Goal: Task Accomplishment & Management: Complete application form

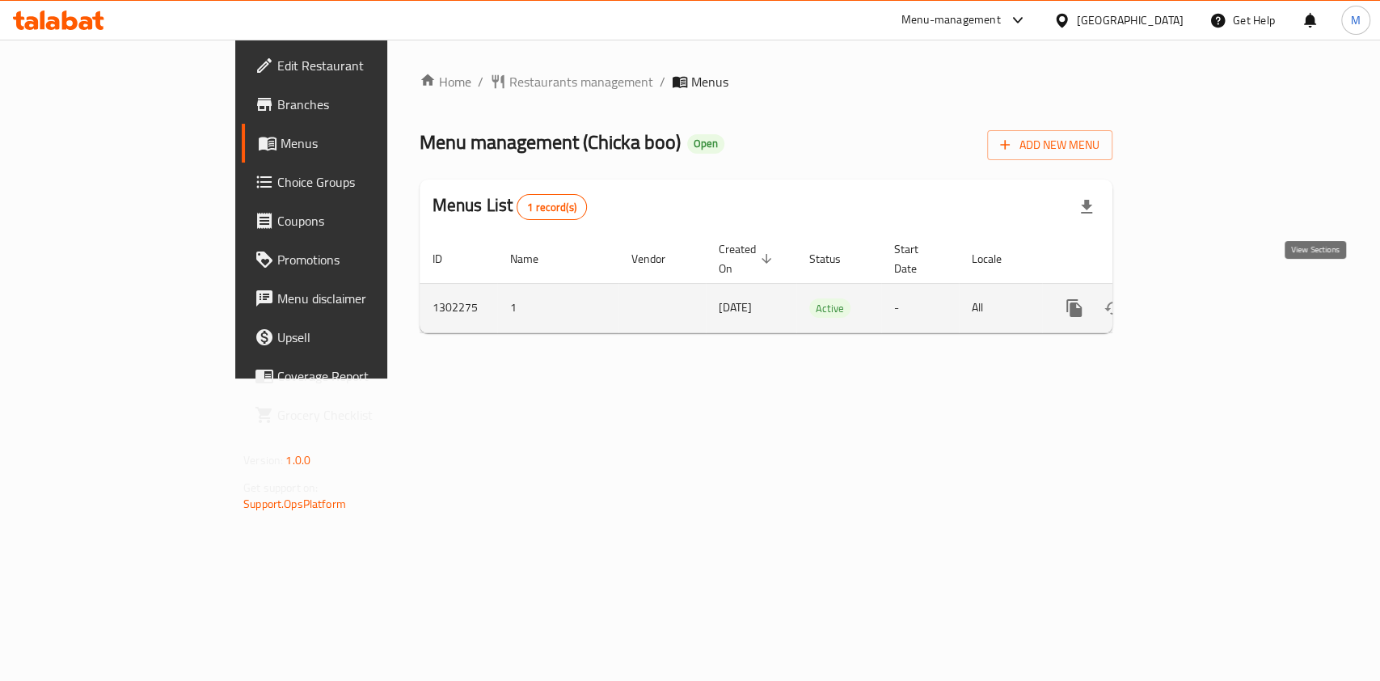
click at [1200, 298] on icon "enhanced table" at bounding box center [1190, 307] width 19 height 19
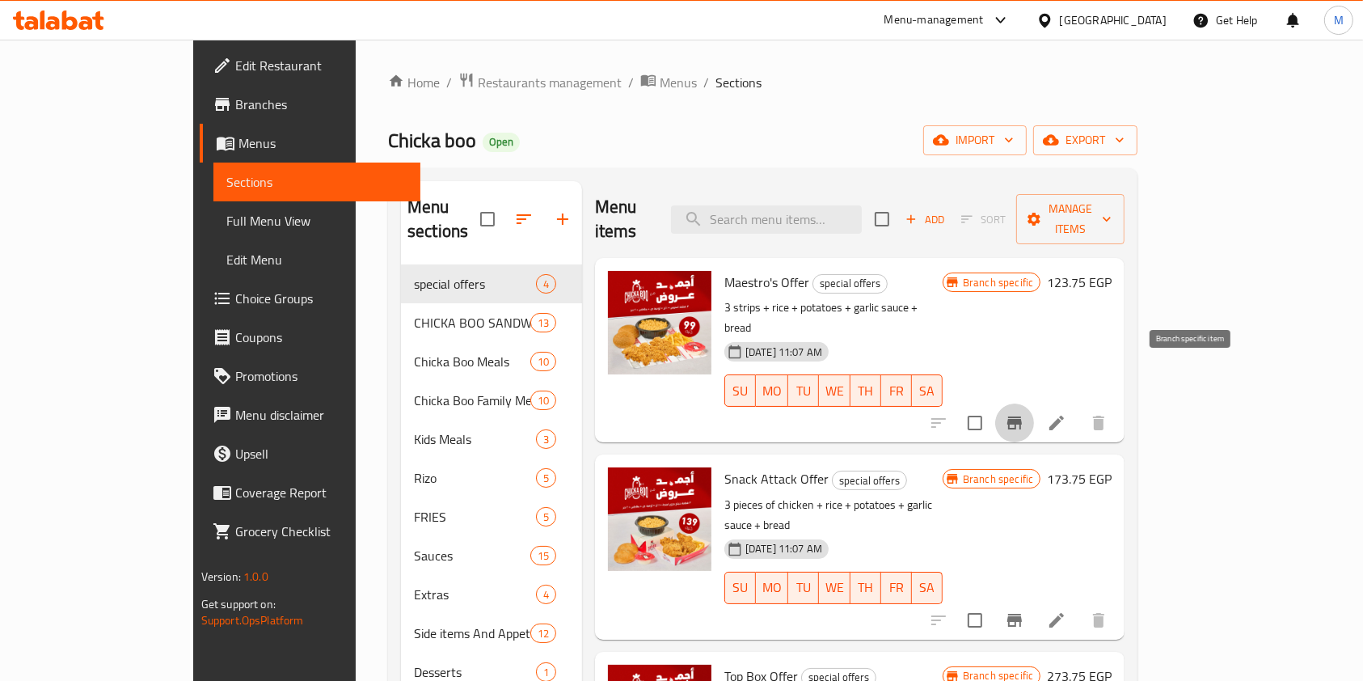
click at [1022, 416] on icon "Branch-specific-item" at bounding box center [1014, 422] width 15 height 13
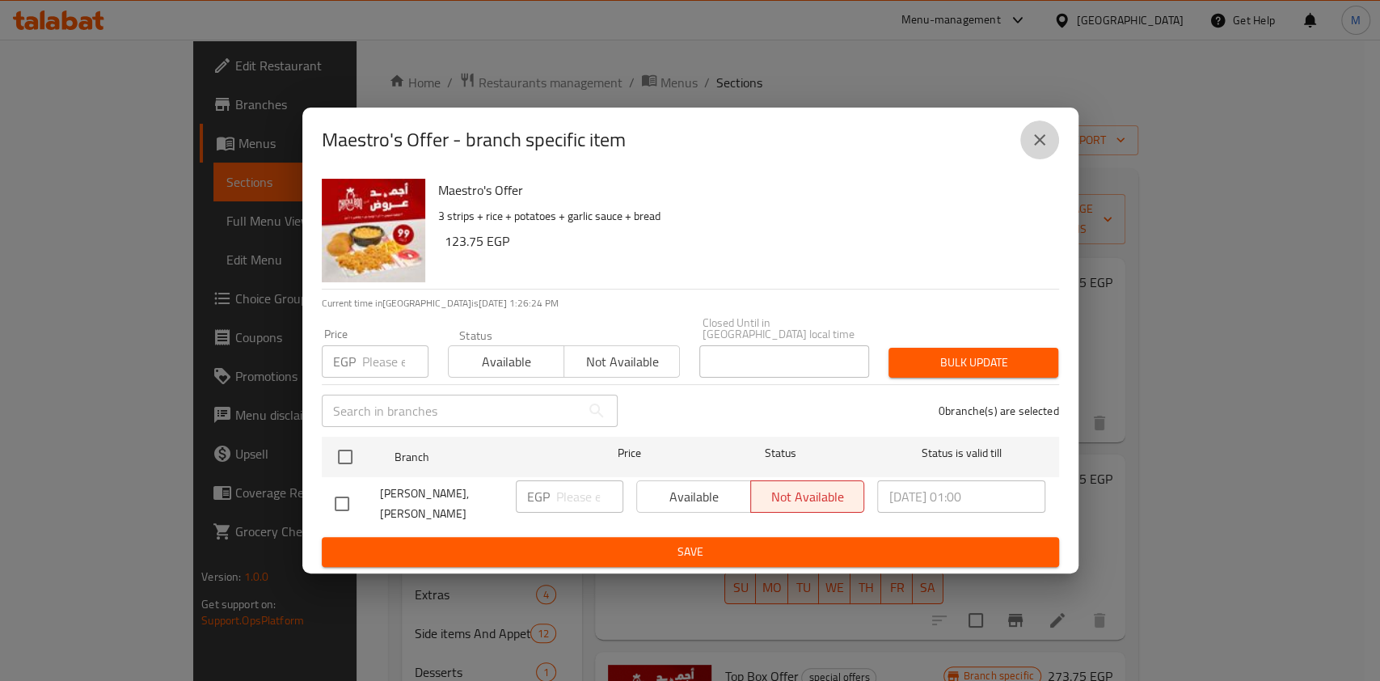
click at [1030, 145] on icon "close" at bounding box center [1039, 139] width 19 height 19
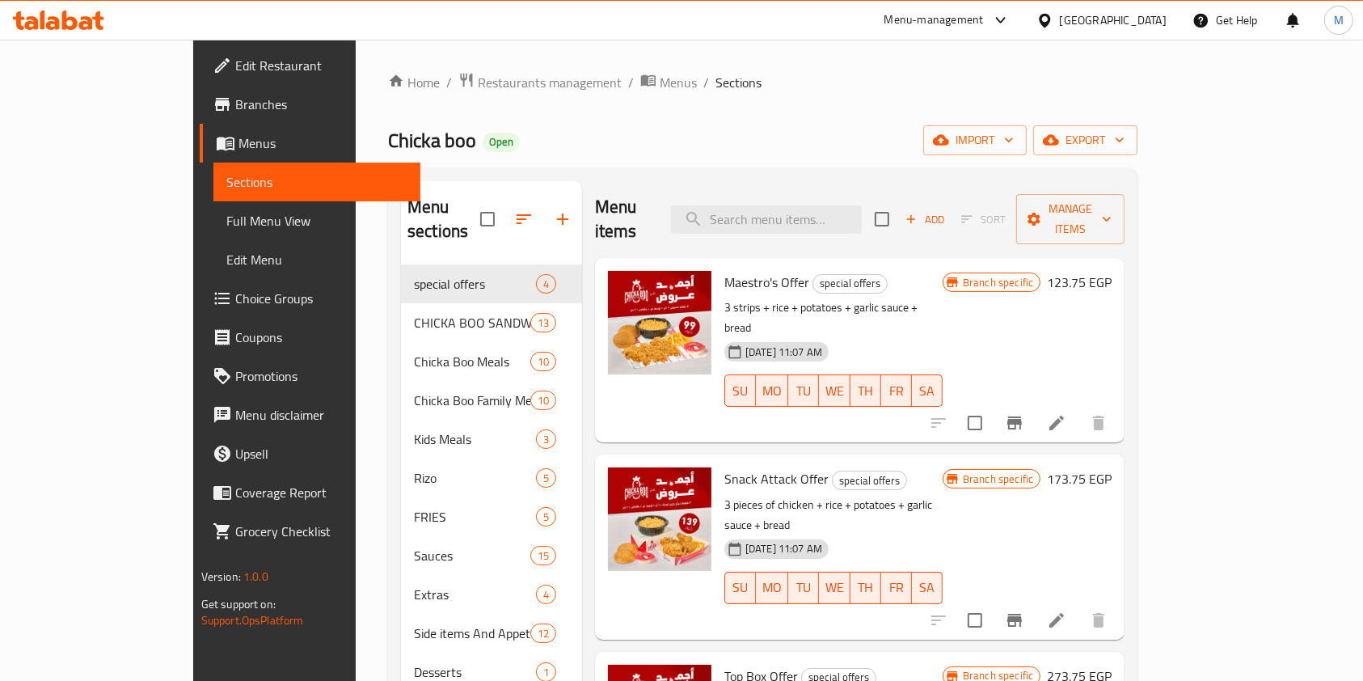
click at [1075, 194] on div "Add Sort Manage items" at bounding box center [999, 219] width 250 height 50
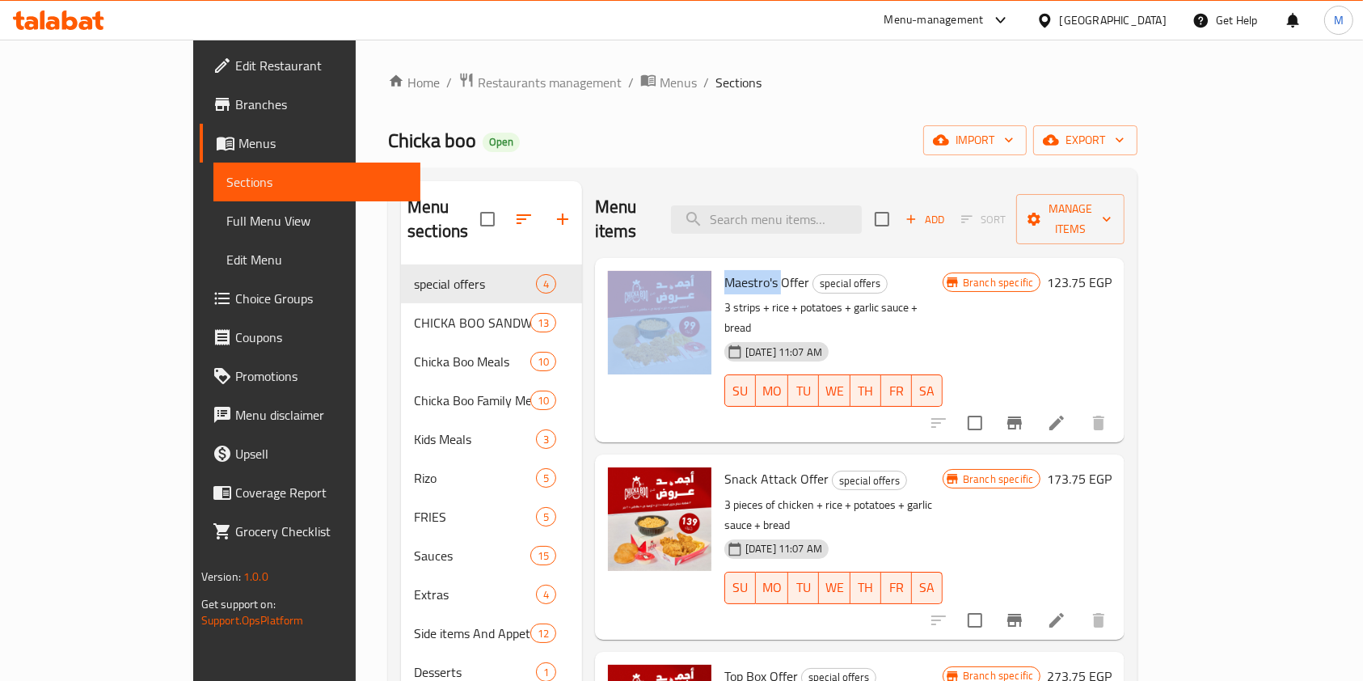
click at [1074, 194] on div "Add Sort Manage items" at bounding box center [999, 219] width 250 height 50
click at [946, 210] on span "Add" at bounding box center [925, 219] width 44 height 19
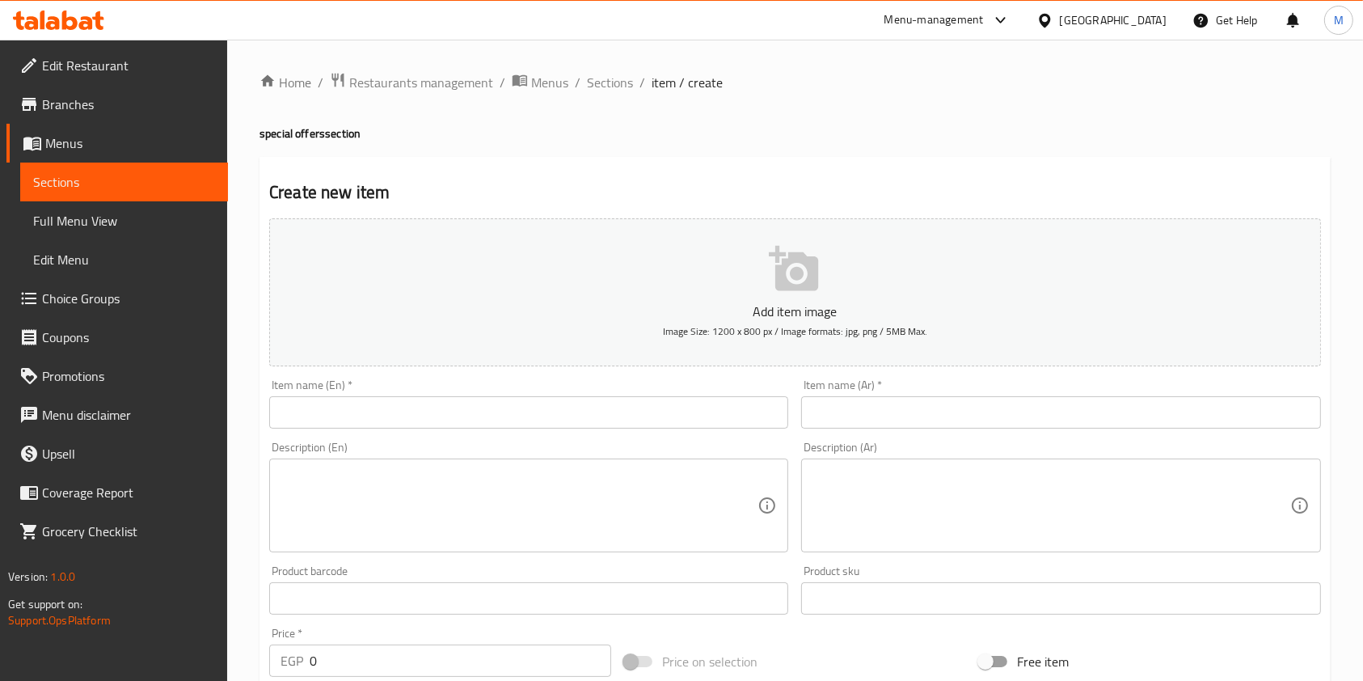
click at [817, 411] on input "text" at bounding box center [1060, 412] width 519 height 32
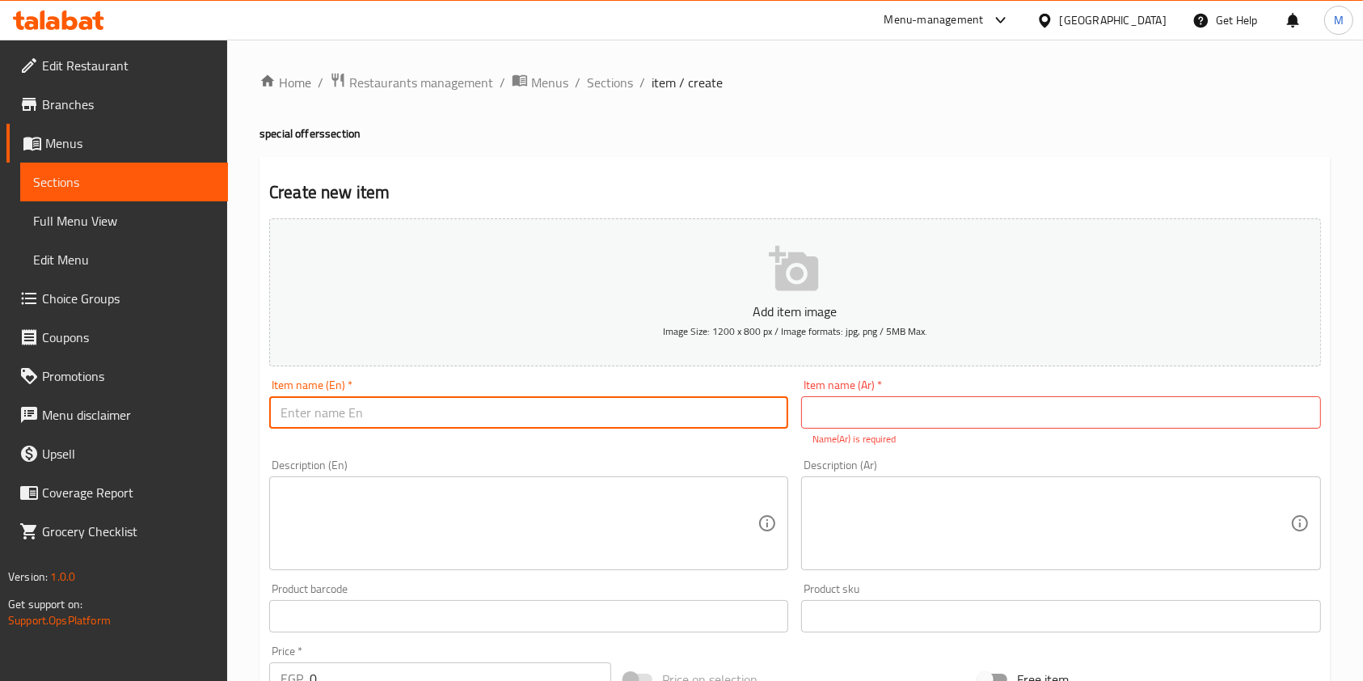
click at [474, 415] on input "text" at bounding box center [528, 412] width 519 height 32
paste input "el tasbeera"
click at [283, 415] on input "el tasbeera" at bounding box center [528, 412] width 519 height 32
click at [297, 417] on input "El tasbeera" at bounding box center [528, 412] width 519 height 32
click at [289, 417] on input "El tasbeera" at bounding box center [528, 412] width 519 height 32
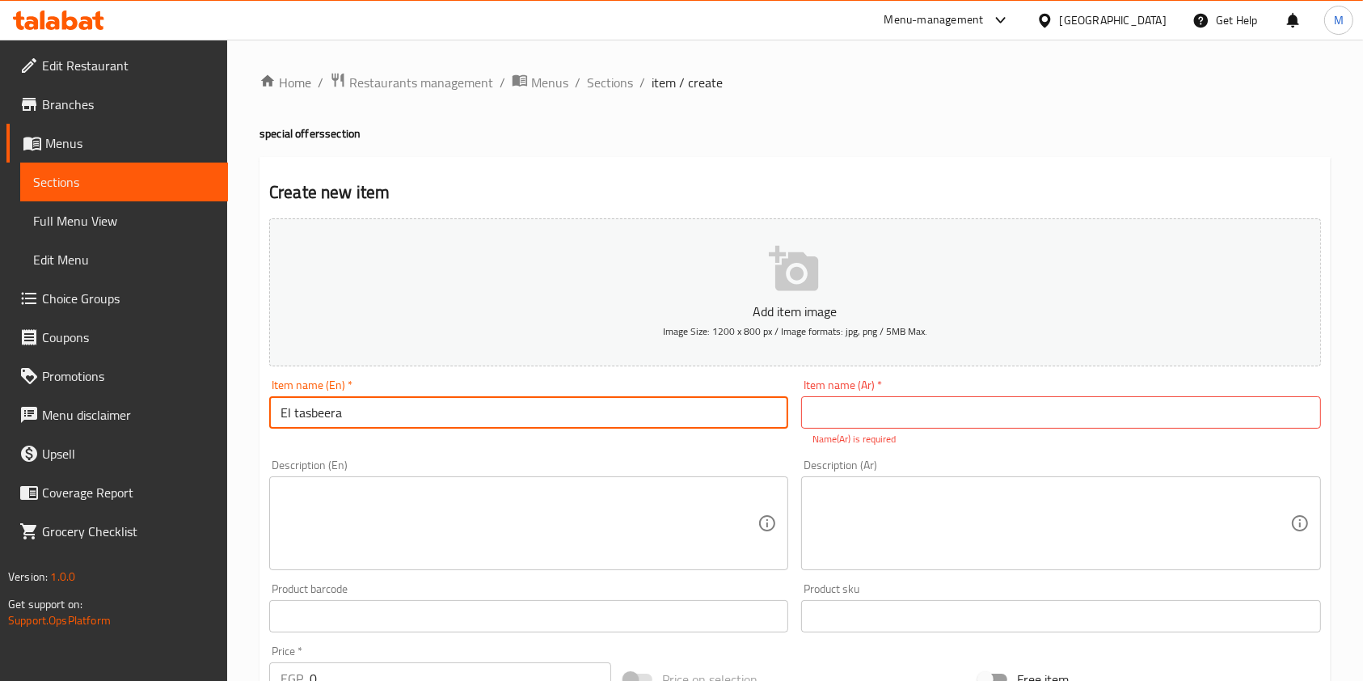
click at [297, 415] on input "El tasbeera" at bounding box center [528, 412] width 519 height 32
click at [291, 417] on input "El tasbeera" at bounding box center [528, 412] width 519 height 32
click at [291, 422] on input "ElTasbeera" at bounding box center [528, 412] width 519 height 32
click at [286, 414] on input "ElTasbeera" at bounding box center [528, 412] width 519 height 32
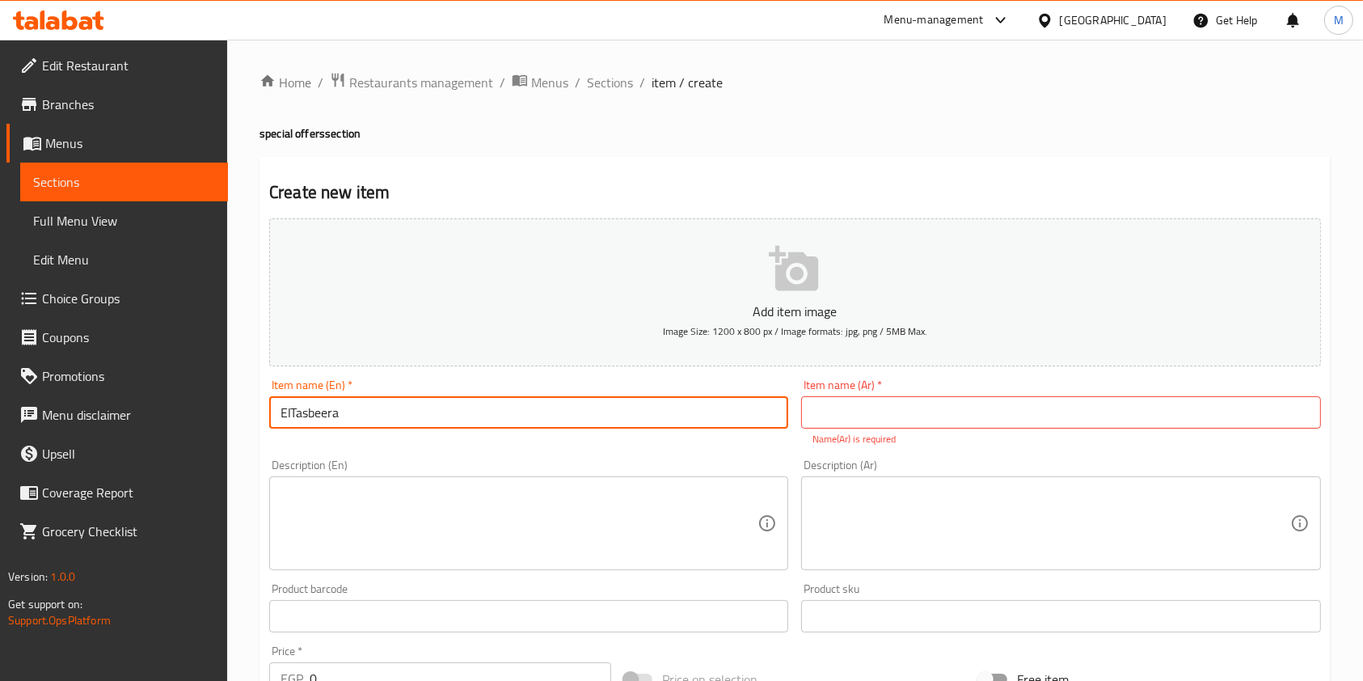
click at [286, 414] on input "ElTasbeera" at bounding box center [528, 412] width 519 height 32
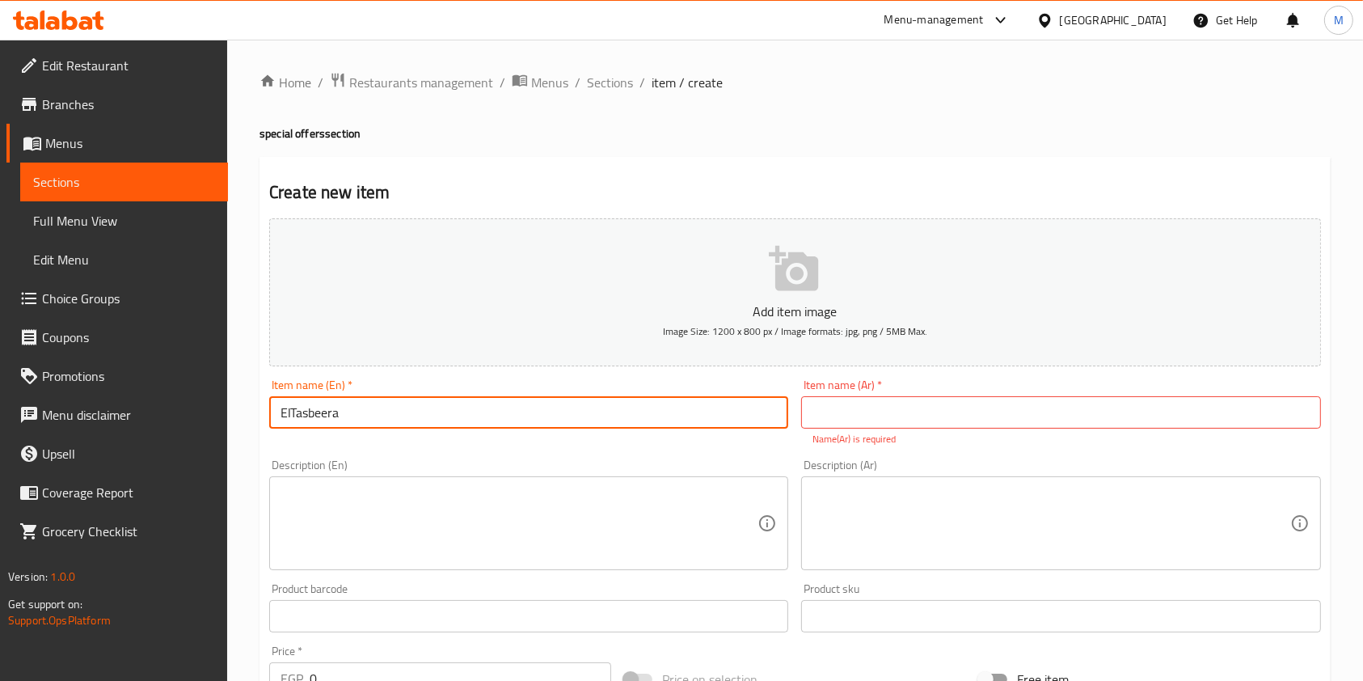
click at [381, 419] on input "ElTasbeera" at bounding box center [528, 412] width 519 height 32
click at [288, 410] on input "ElTasbeera" at bounding box center [528, 412] width 519 height 32
click at [294, 416] on input "ElTasbeera" at bounding box center [528, 412] width 519 height 32
click at [289, 414] on input "ElTasbeera" at bounding box center [528, 412] width 519 height 32
click at [404, 424] on input "El Tasbeera" at bounding box center [528, 412] width 519 height 32
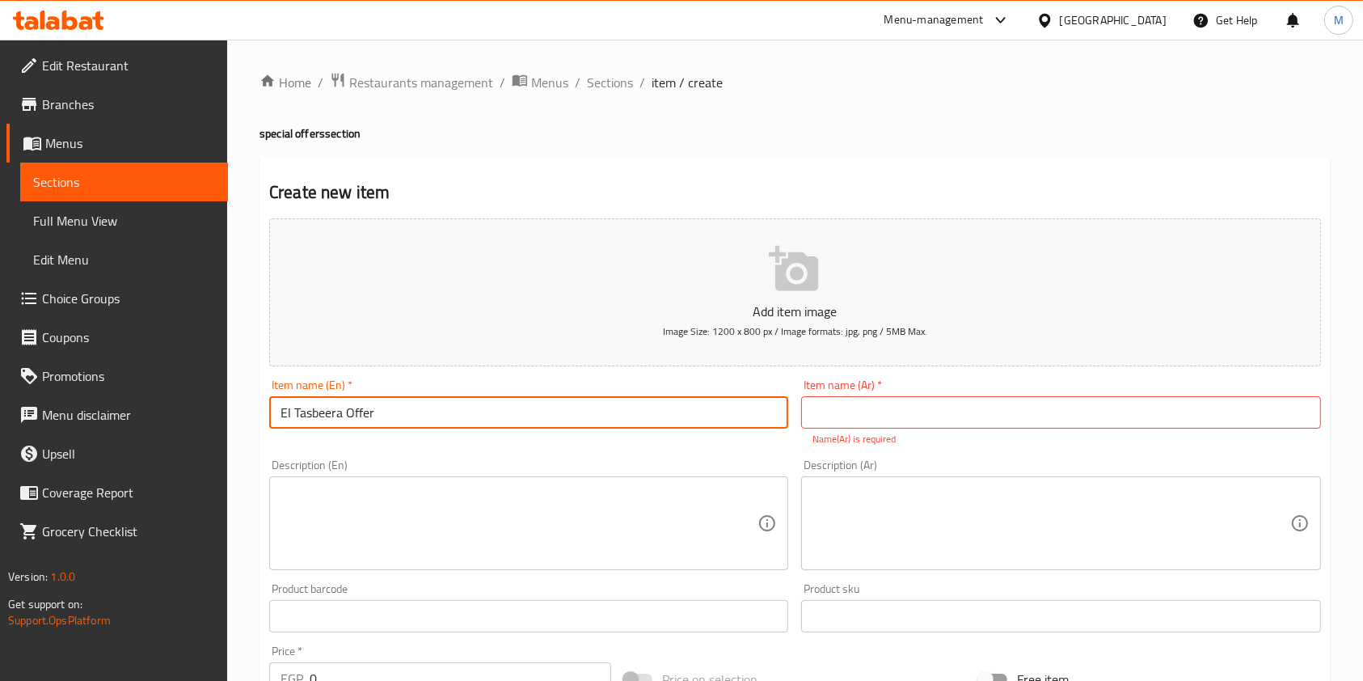
type input "El Tasbeera Offer"
click at [831, 420] on input "text" at bounding box center [1060, 412] width 519 height 32
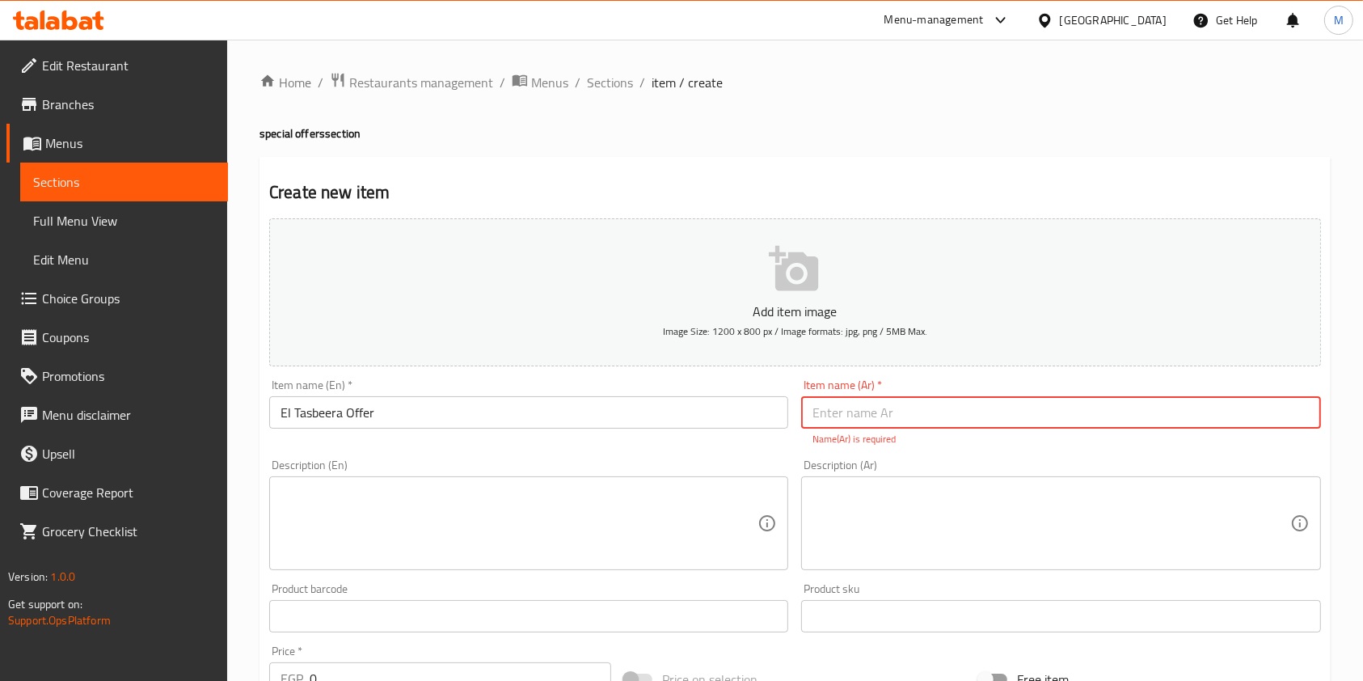
click at [891, 402] on input "text" at bounding box center [1060, 412] width 519 height 32
paste input "عرض التصبيرة"
type input "عرض التصبيرة"
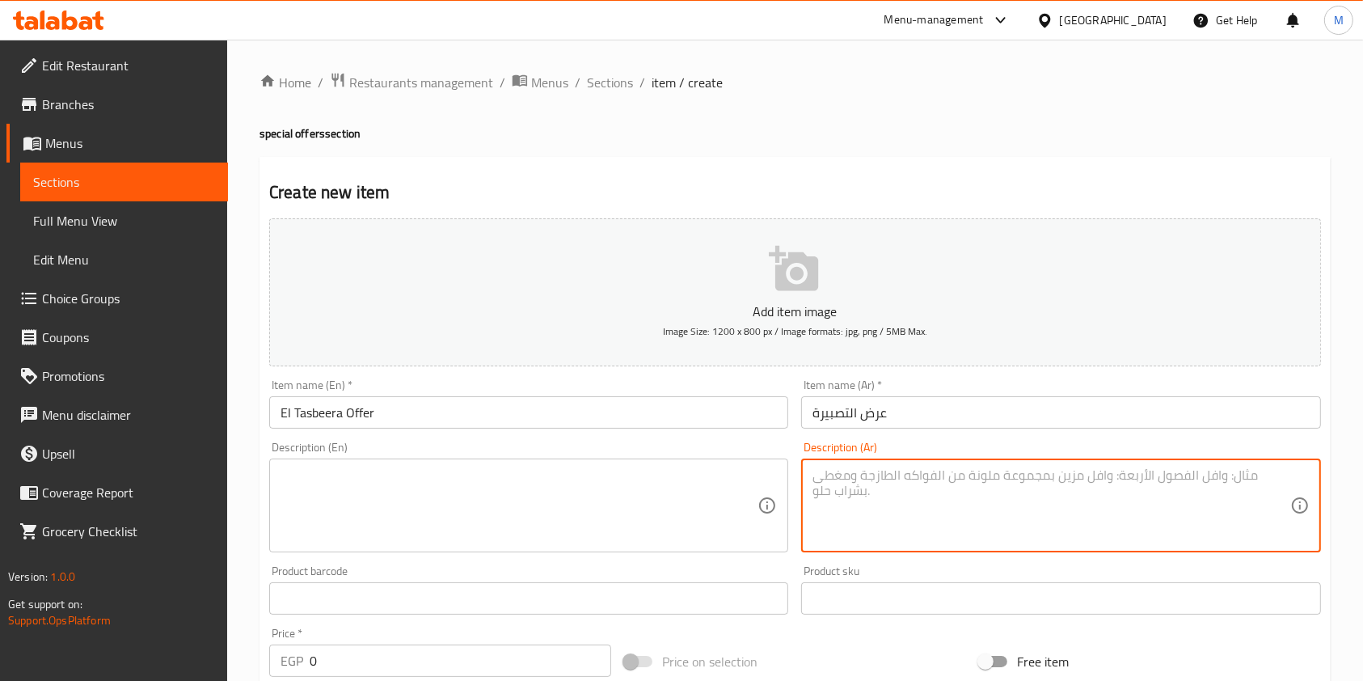
click at [933, 487] on textarea at bounding box center [1050, 505] width 477 height 77
paste textarea "قطعة دجاج + قطعة استربس +بطاطس + كول سلو + قطعة خبز + ارز"
type textarea "قطعة دجاج + قطعة استربس +بطاطس + كول سلو + قطعة خبز + ارز"
click at [702, 483] on textarea at bounding box center [518, 505] width 477 height 77
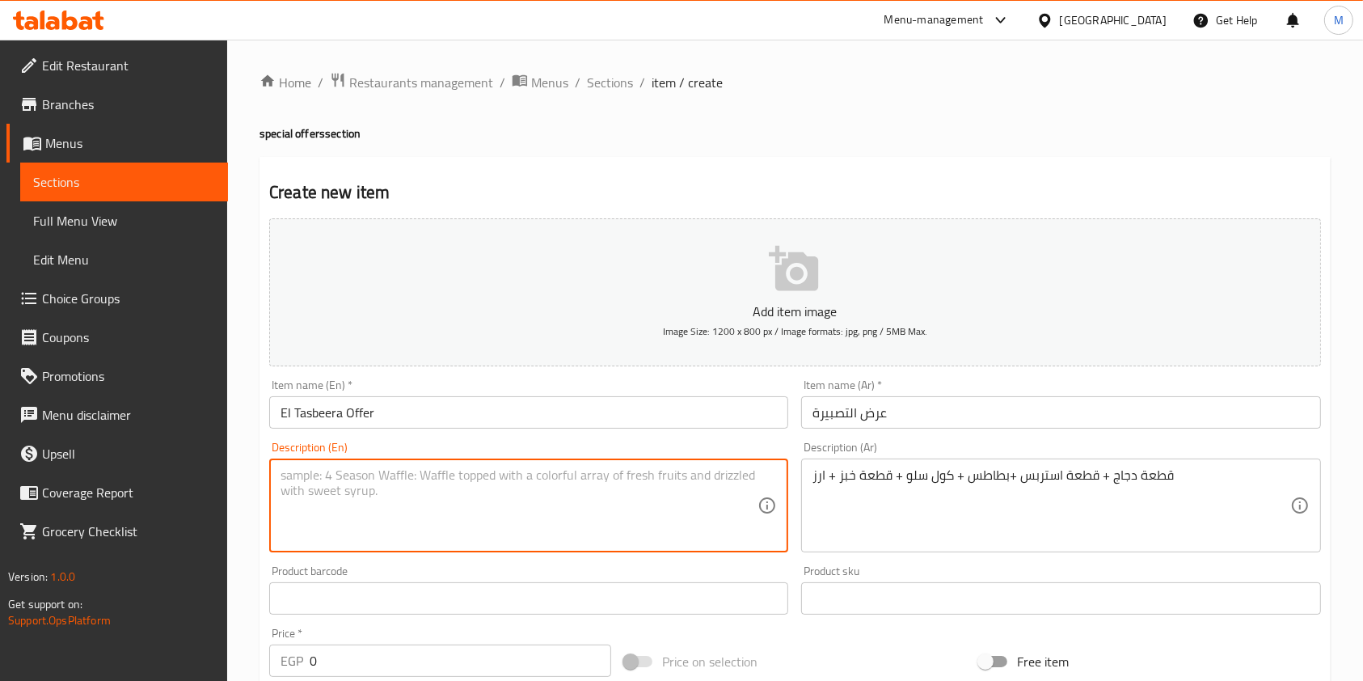
paste textarea "Chicken piece + strips + fries + coleslaw + bread + rice"
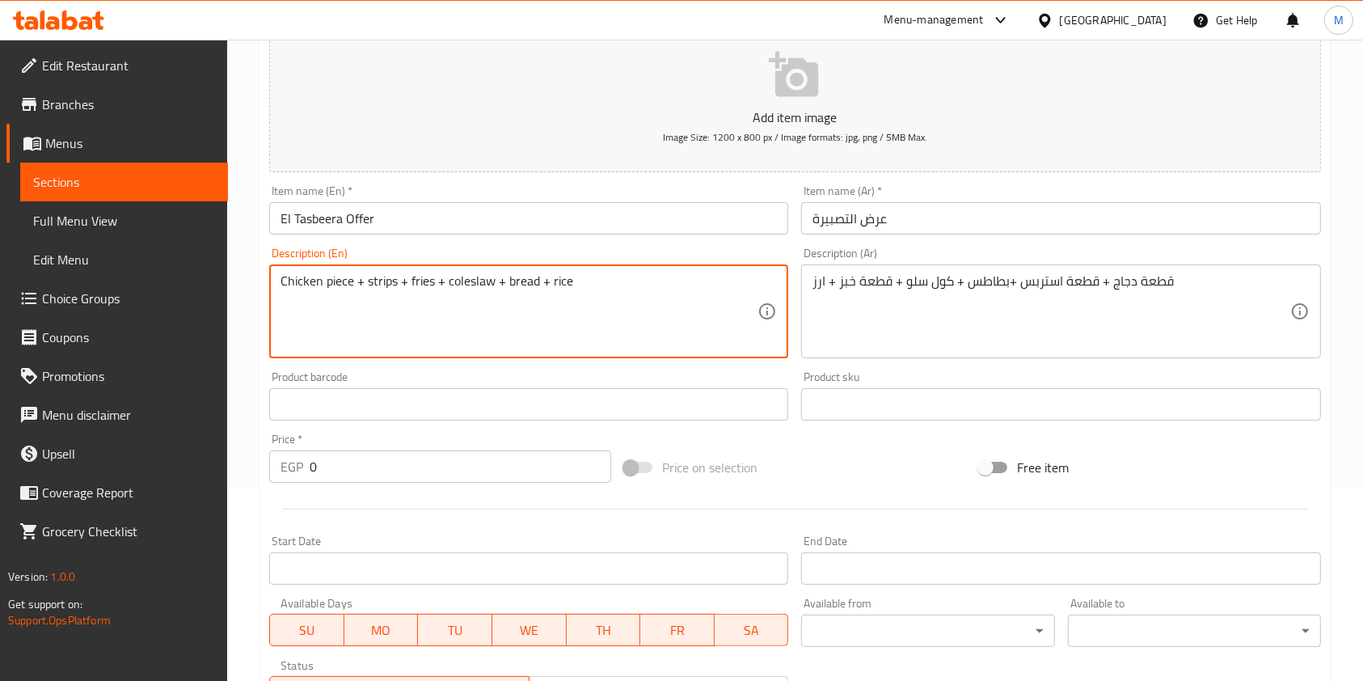
scroll to position [215, 0]
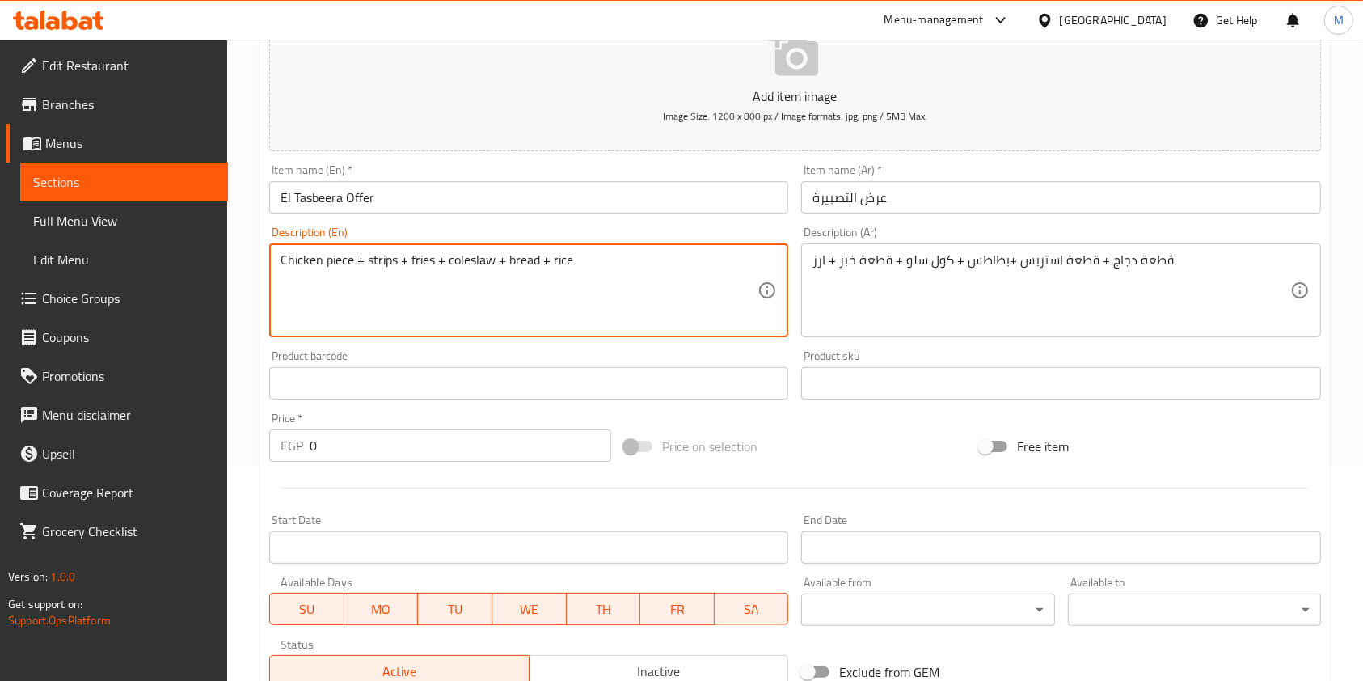
type textarea "Chicken piece + strips + fries + coleslaw + bread + rice"
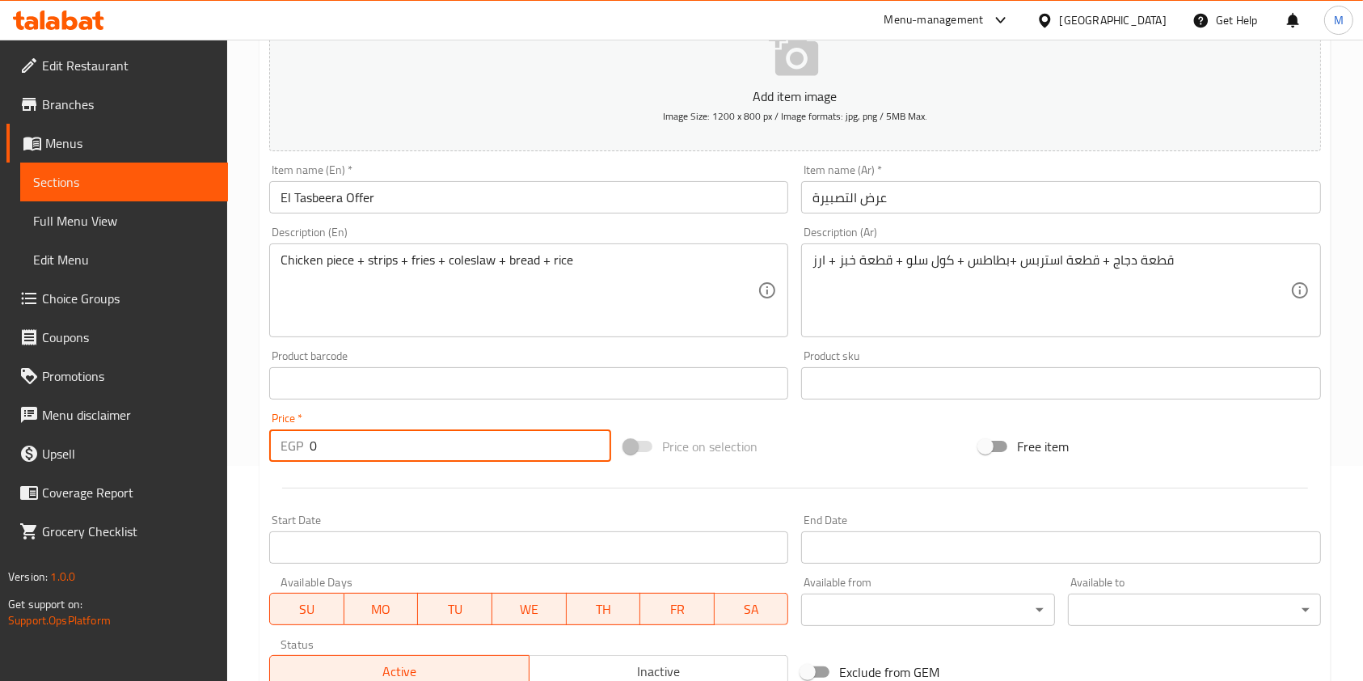
drag, startPoint x: 356, startPoint y: 453, endPoint x: 293, endPoint y: 436, distance: 64.5
click at [297, 447] on div "EGP 0 Price *" at bounding box center [440, 445] width 342 height 32
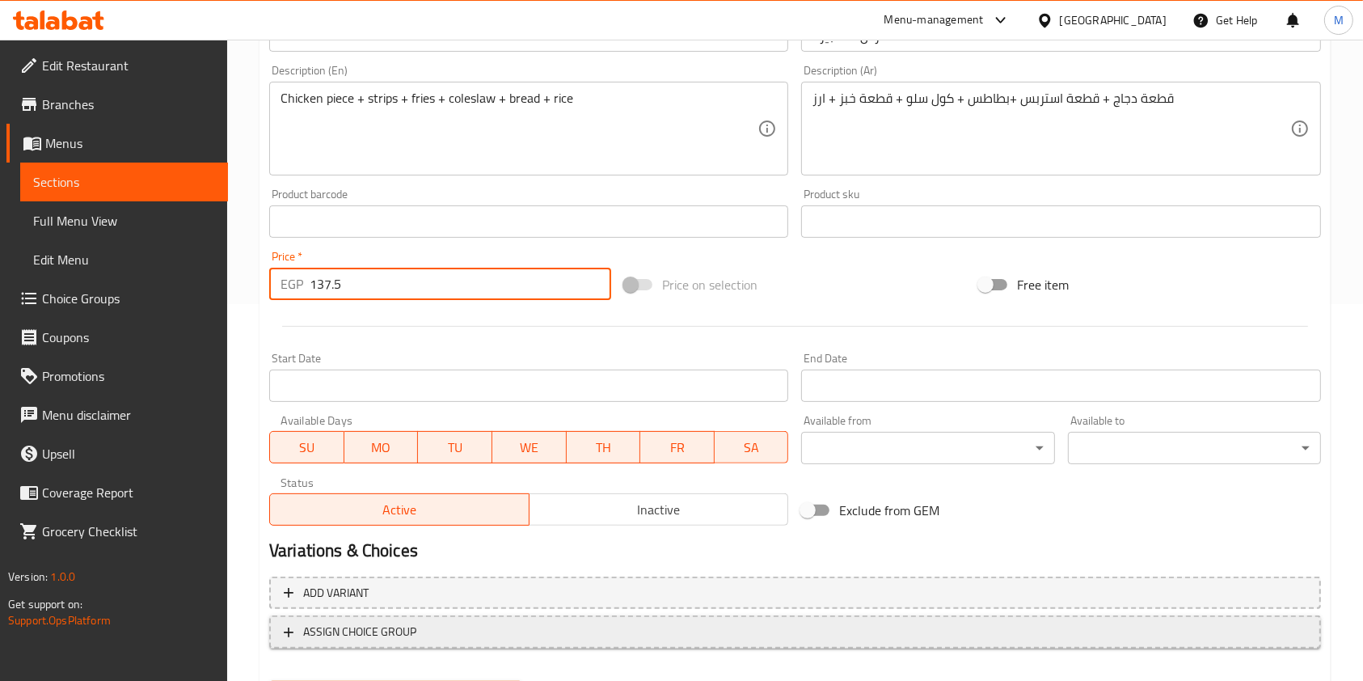
scroll to position [461, 0]
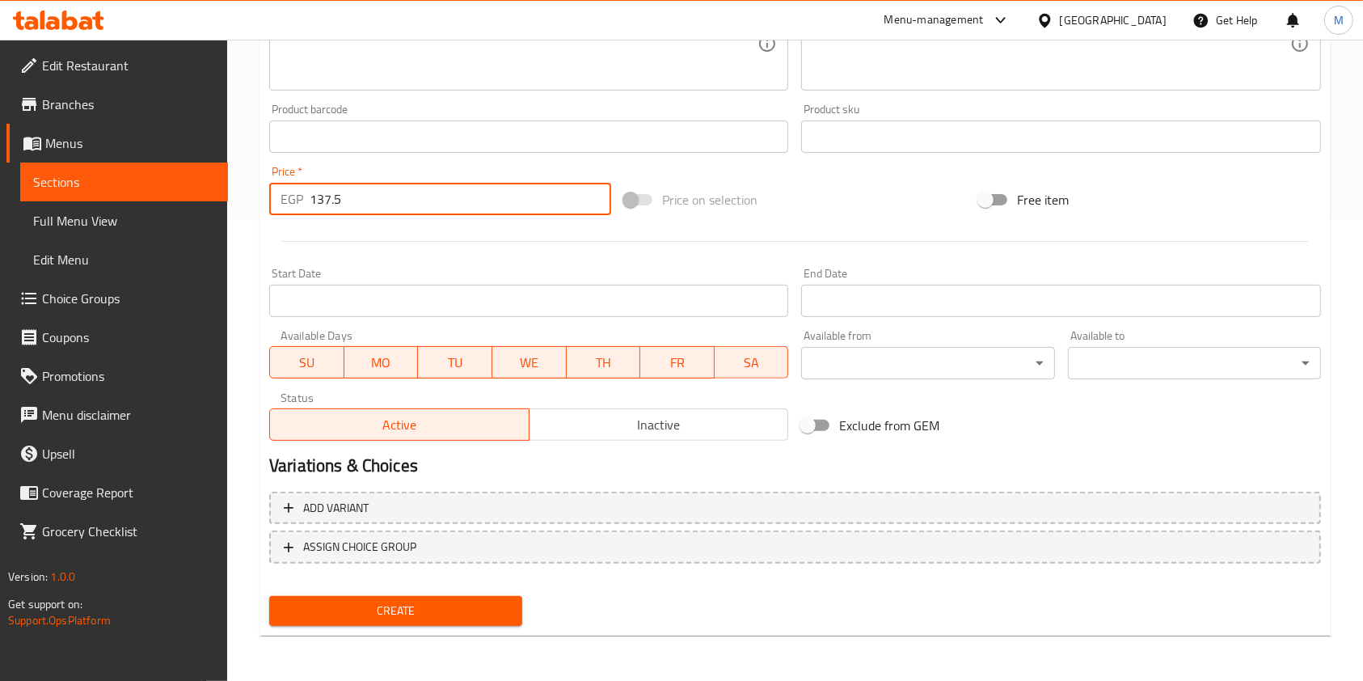
type input "137.5"
click at [472, 605] on span "Create" at bounding box center [395, 611] width 227 height 20
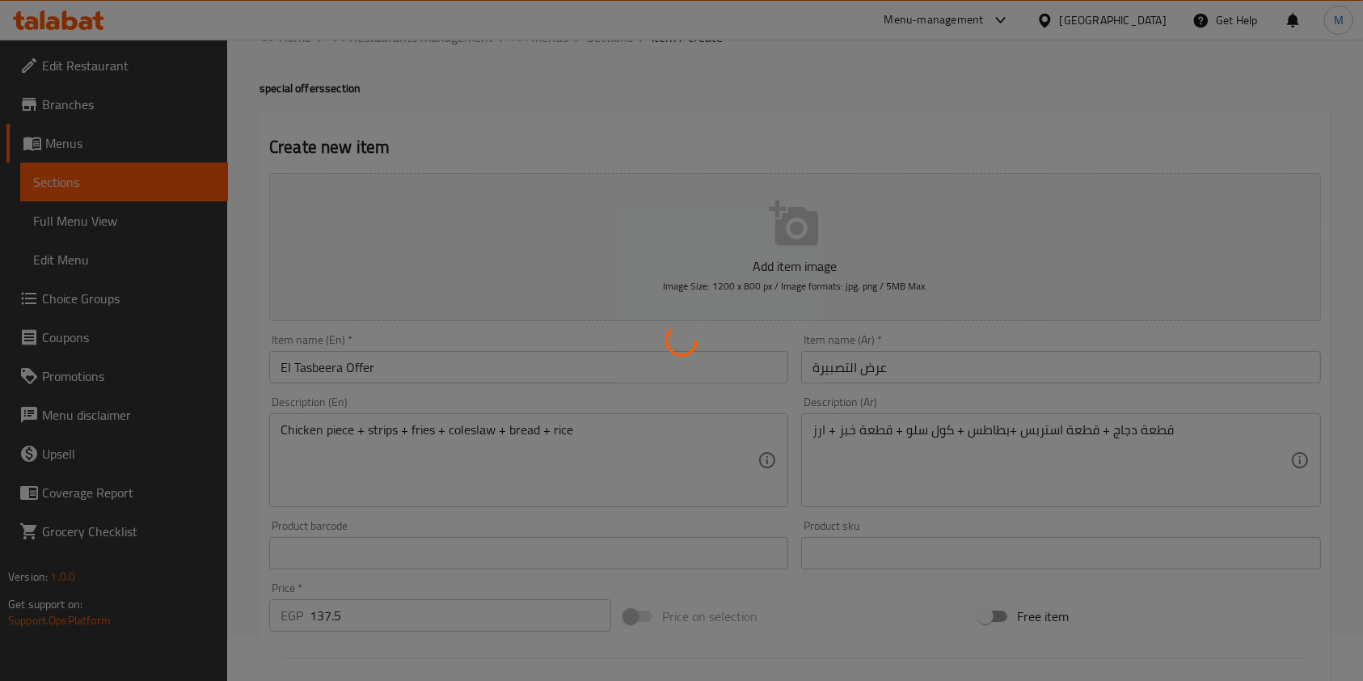
scroll to position [0, 0]
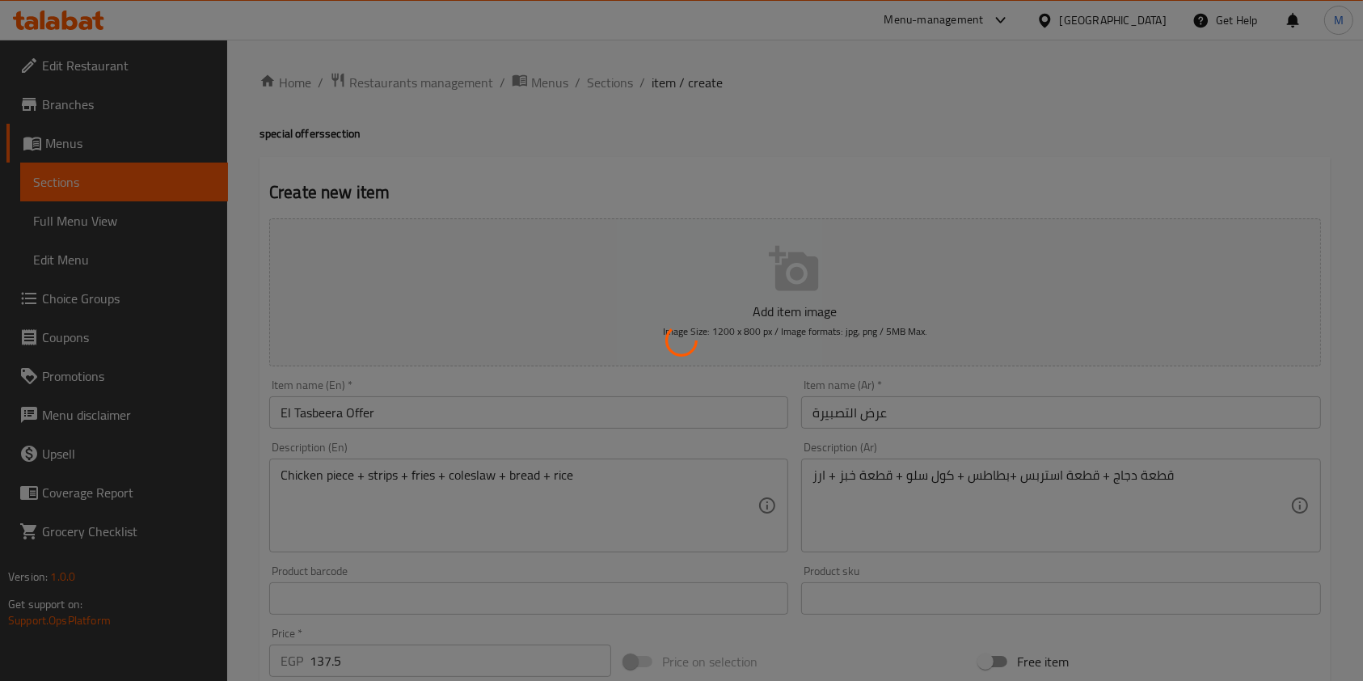
type input "0"
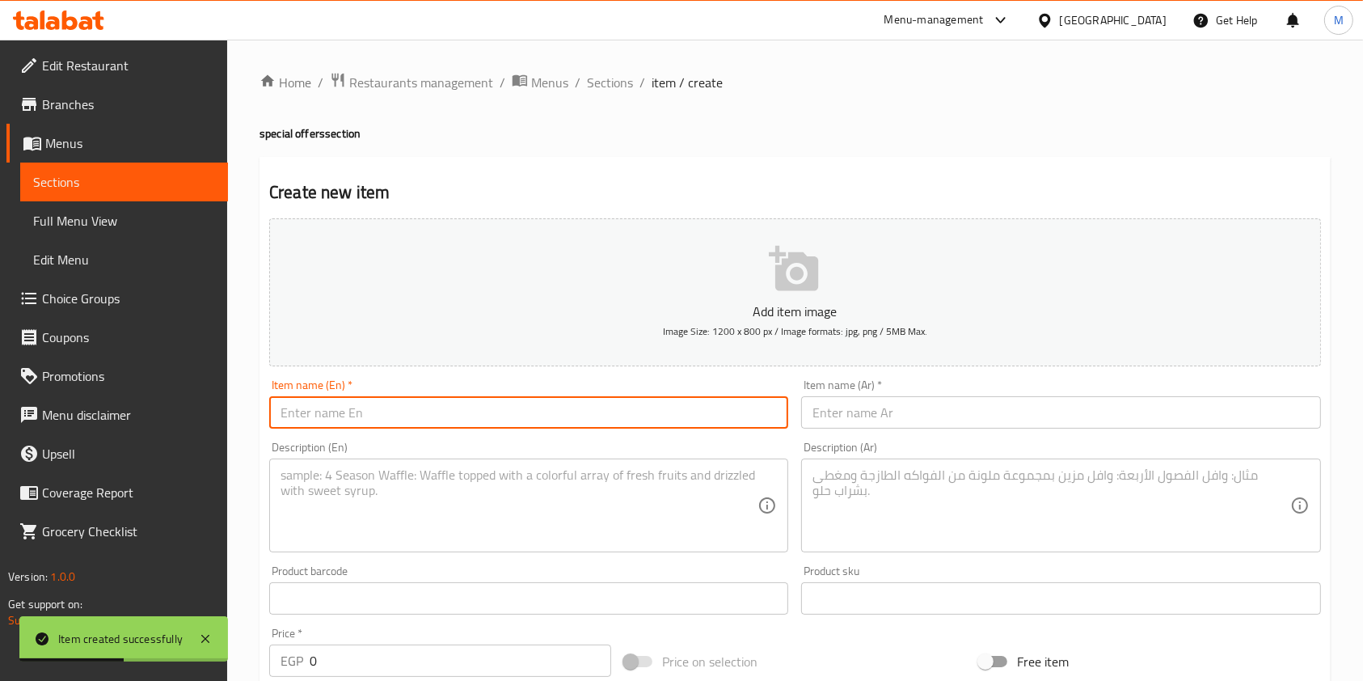
click at [643, 409] on input "text" at bounding box center [528, 412] width 519 height 32
paste input "twins"
click at [278, 412] on input "twins" at bounding box center [528, 412] width 519 height 32
click at [842, 411] on input "text" at bounding box center [1060, 412] width 519 height 32
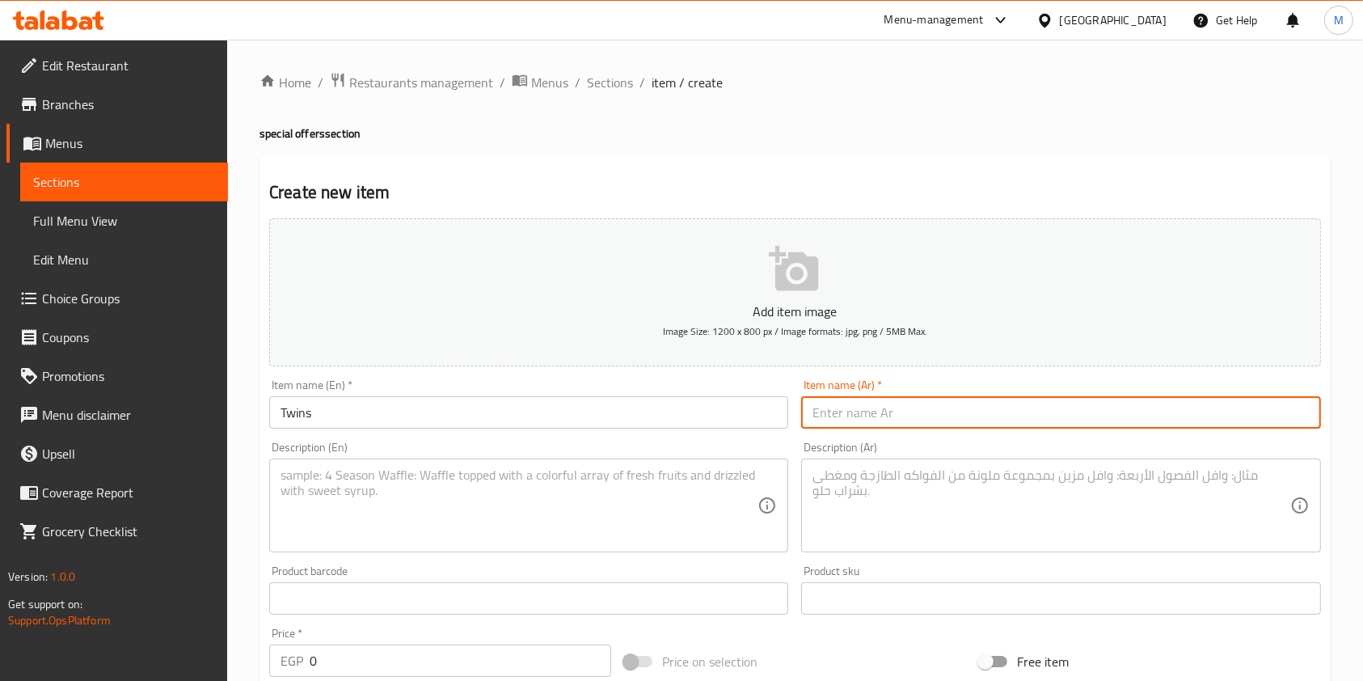
click at [440, 422] on input "Twins" at bounding box center [528, 412] width 519 height 32
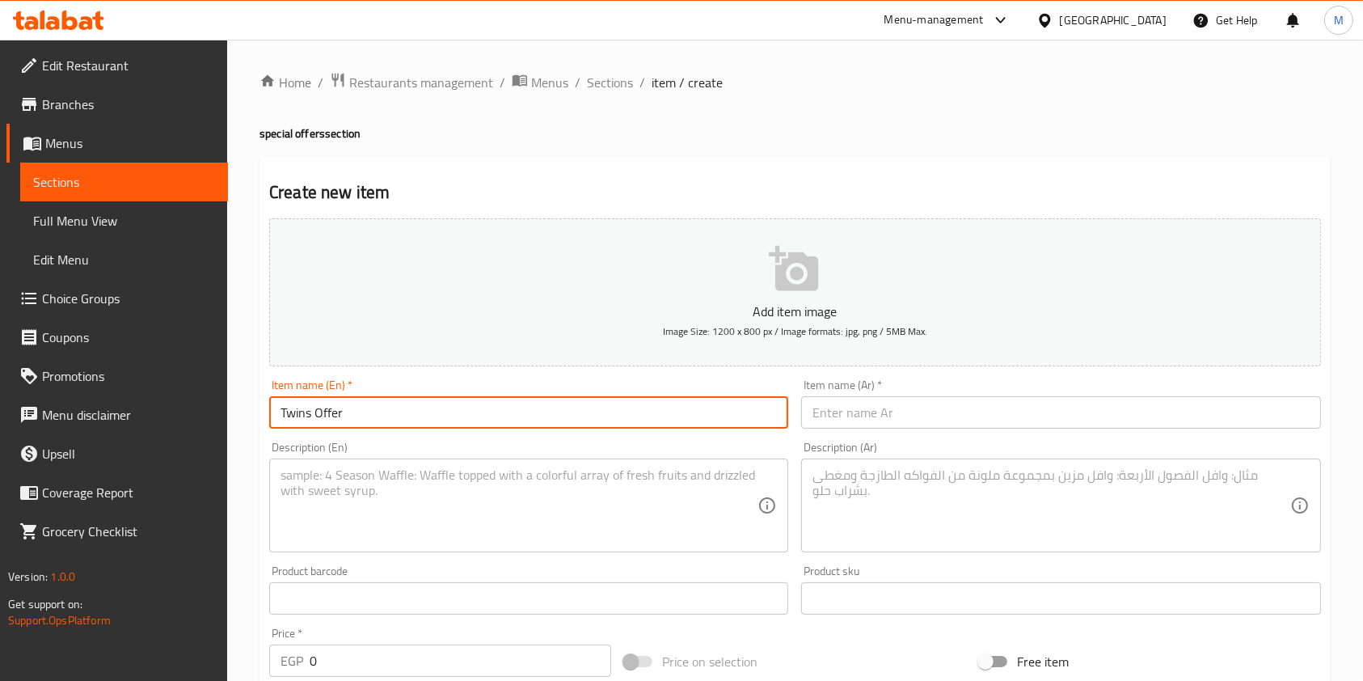
type input "Twins Offer"
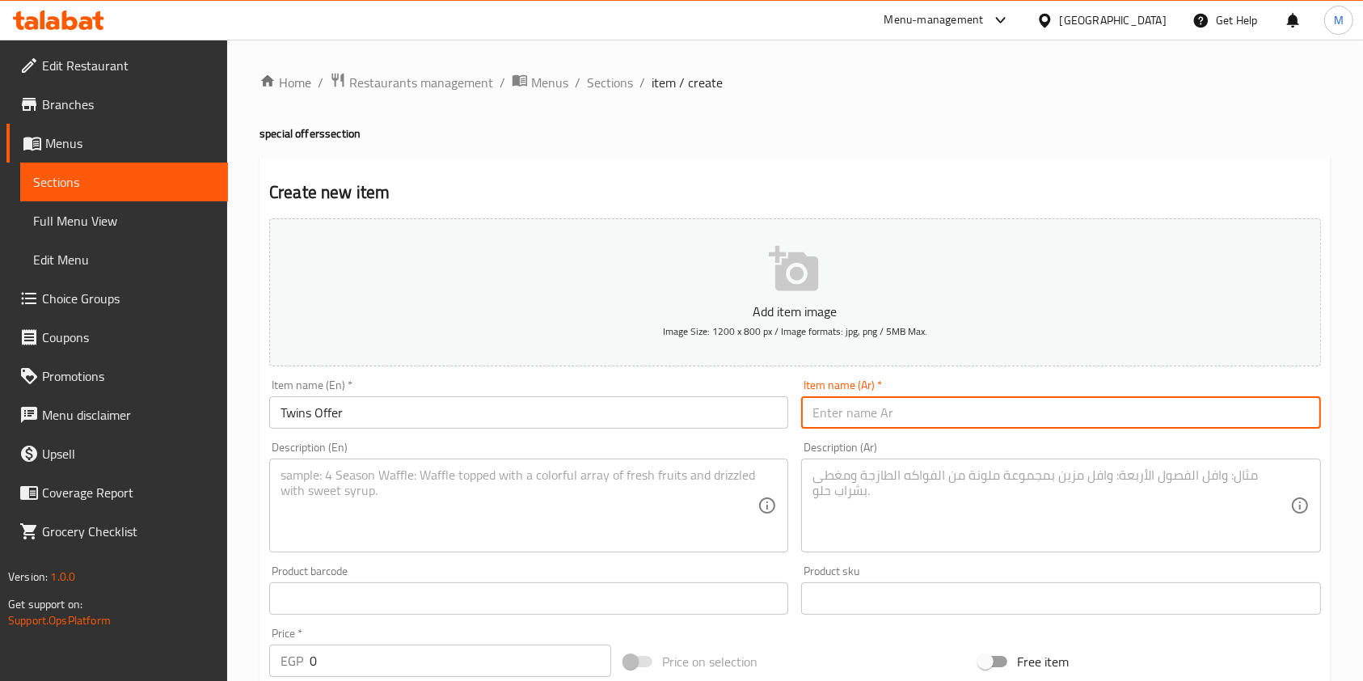
click at [925, 401] on input "text" at bounding box center [1060, 412] width 519 height 32
type input "u"
type input "عرض التوينز"
click at [887, 517] on textarea at bounding box center [1050, 505] width 477 height 77
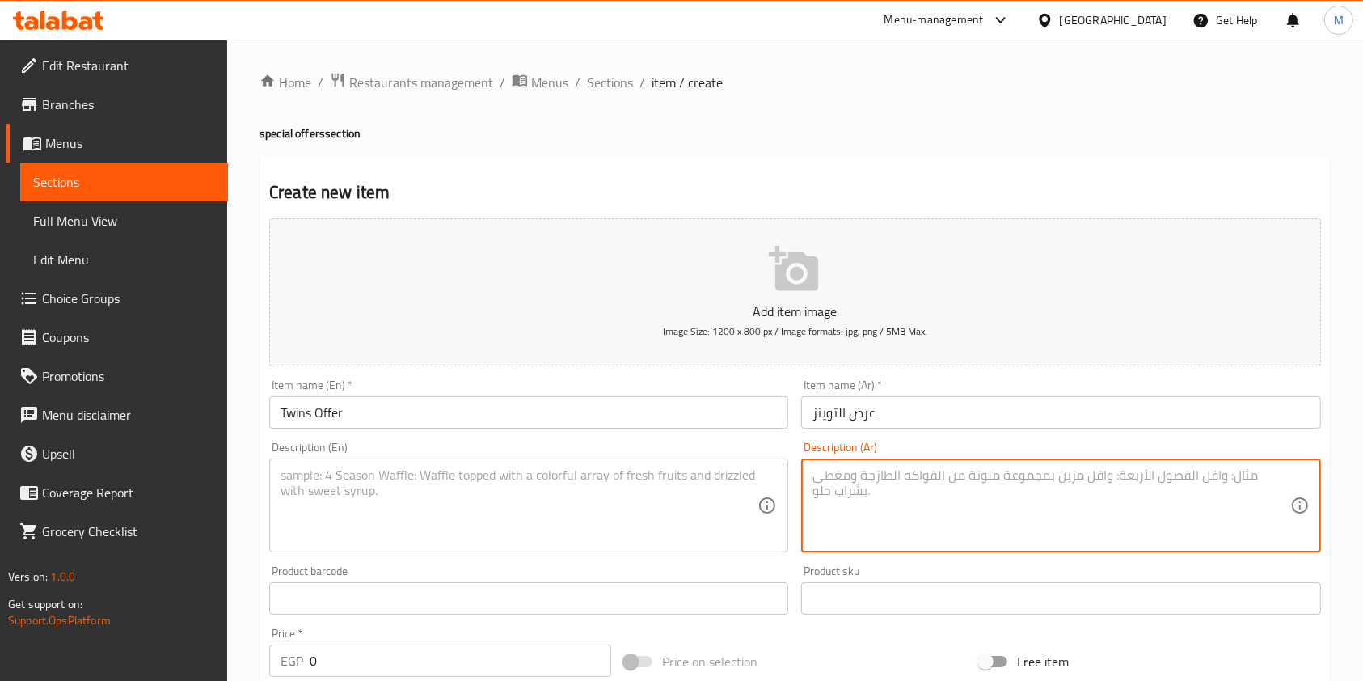
paste textarea "2 سندوتش فيلر وسط"
type textarea "2 سندوتش فيلر وسط"
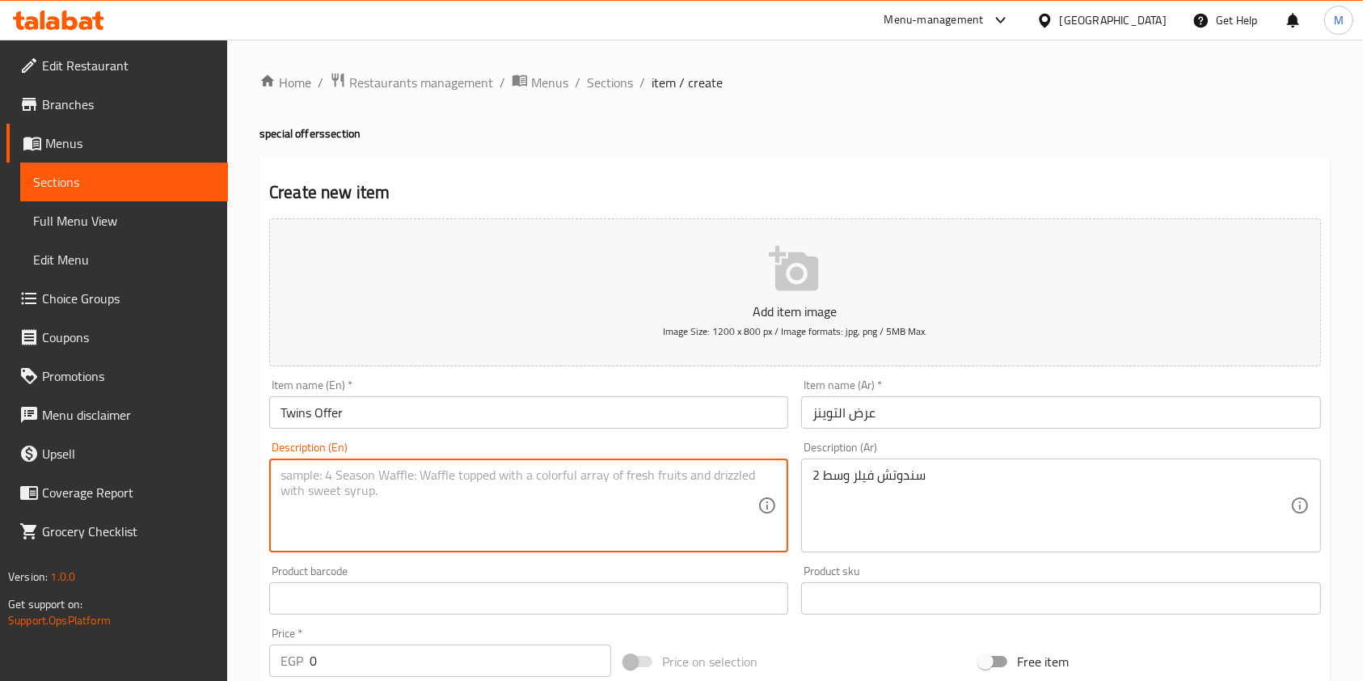
click at [613, 497] on textarea at bounding box center [518, 505] width 477 height 77
paste textarea "2 medium filler sandwiches"
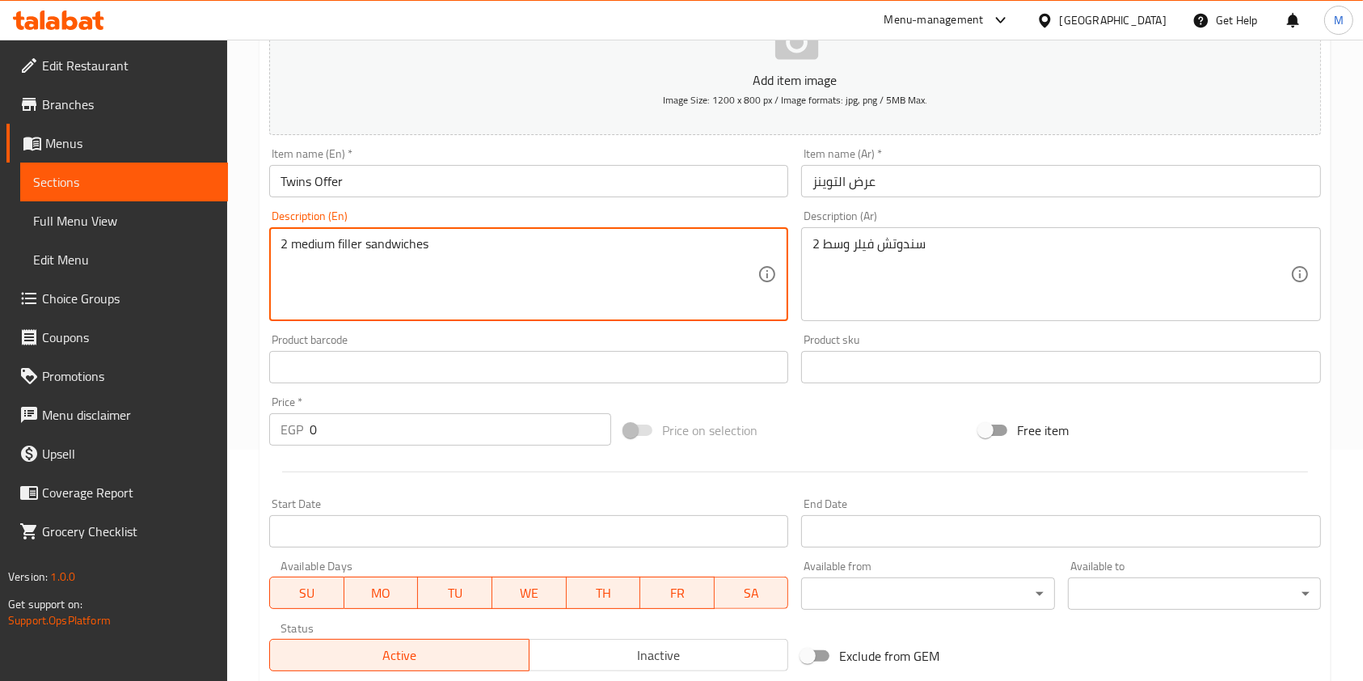
scroll to position [284, 0]
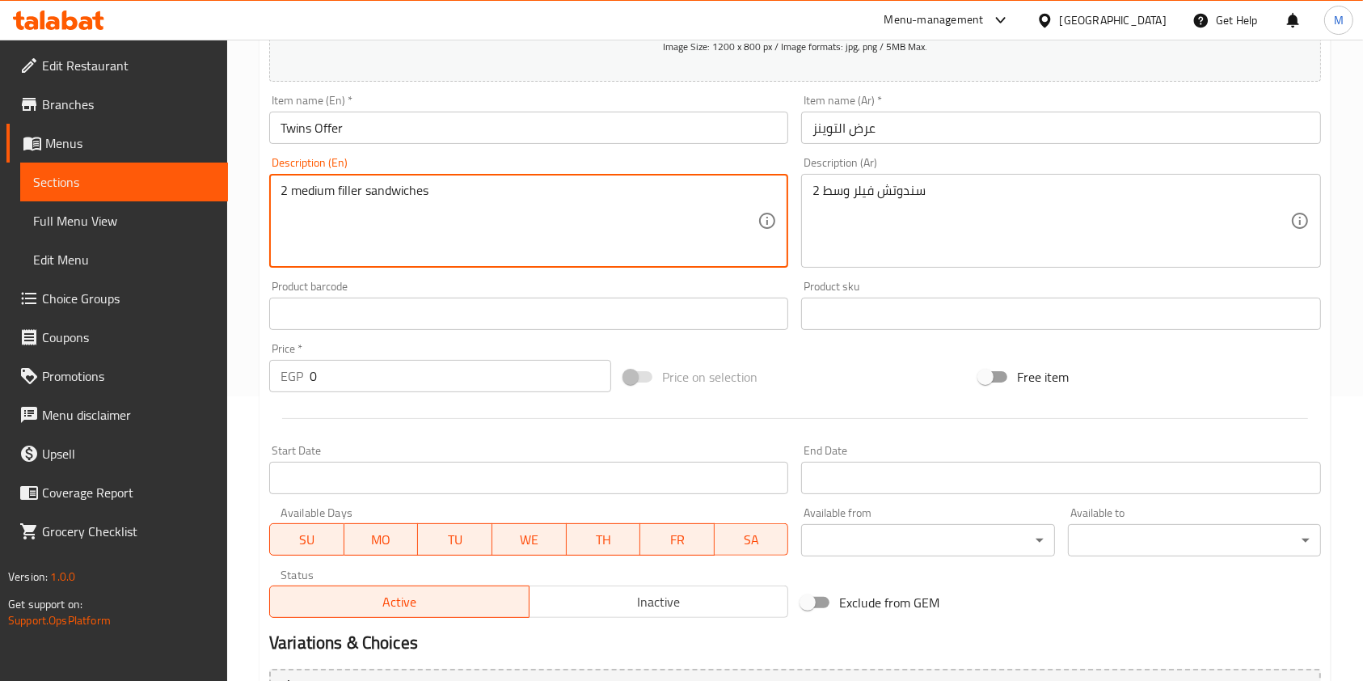
type textarea "2 medium filler sandwiches"
click at [504, 368] on input "0" at bounding box center [460, 376] width 301 height 32
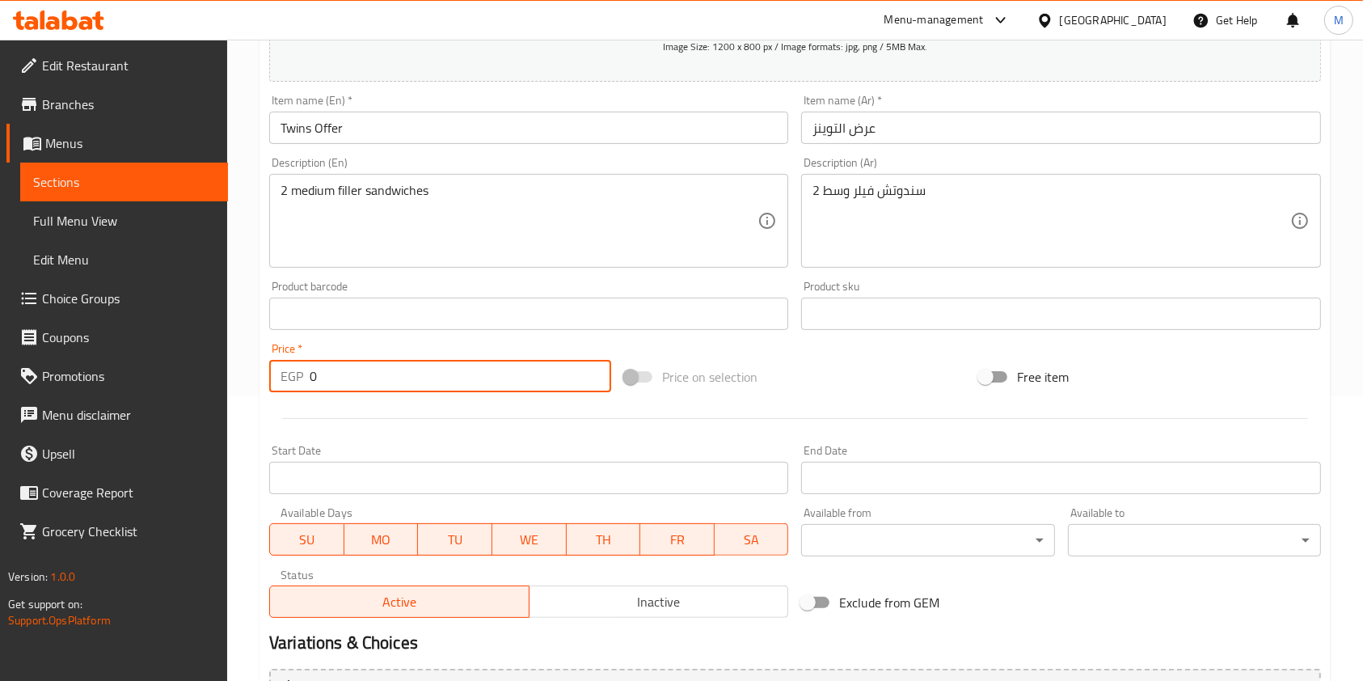
click at [504, 368] on input "0" at bounding box center [460, 376] width 301 height 32
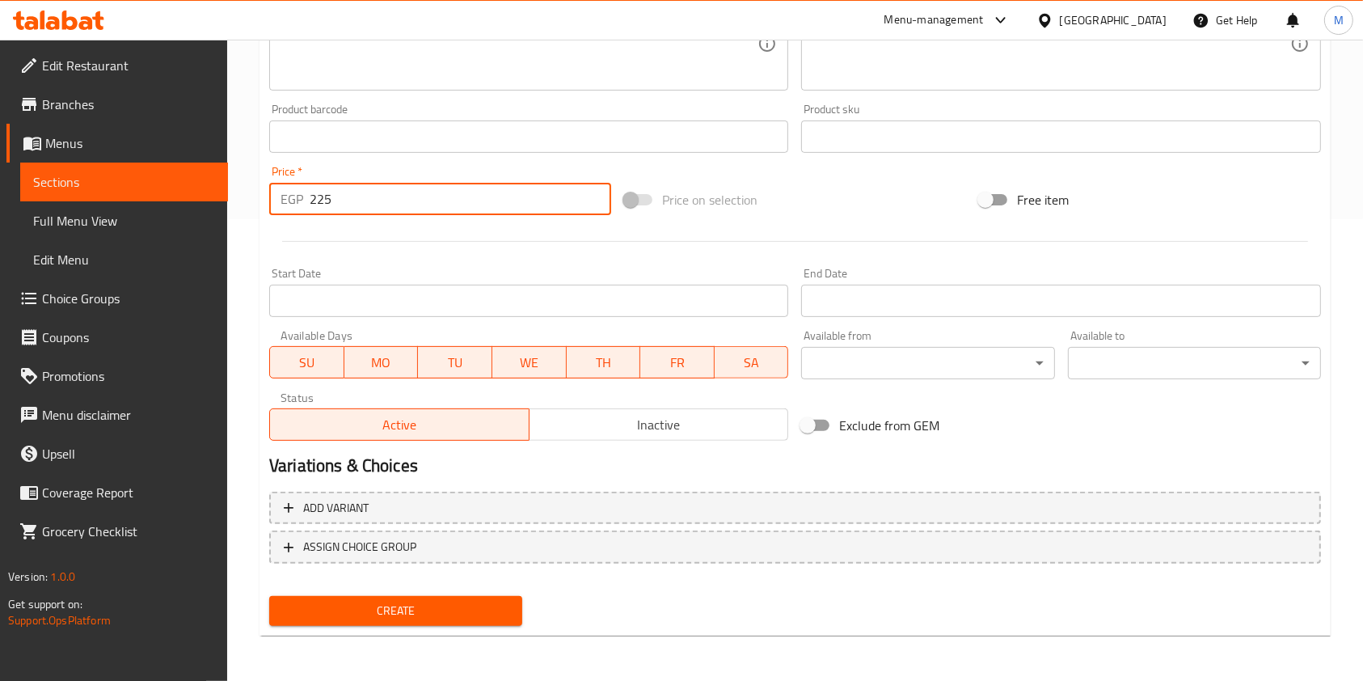
type input "225"
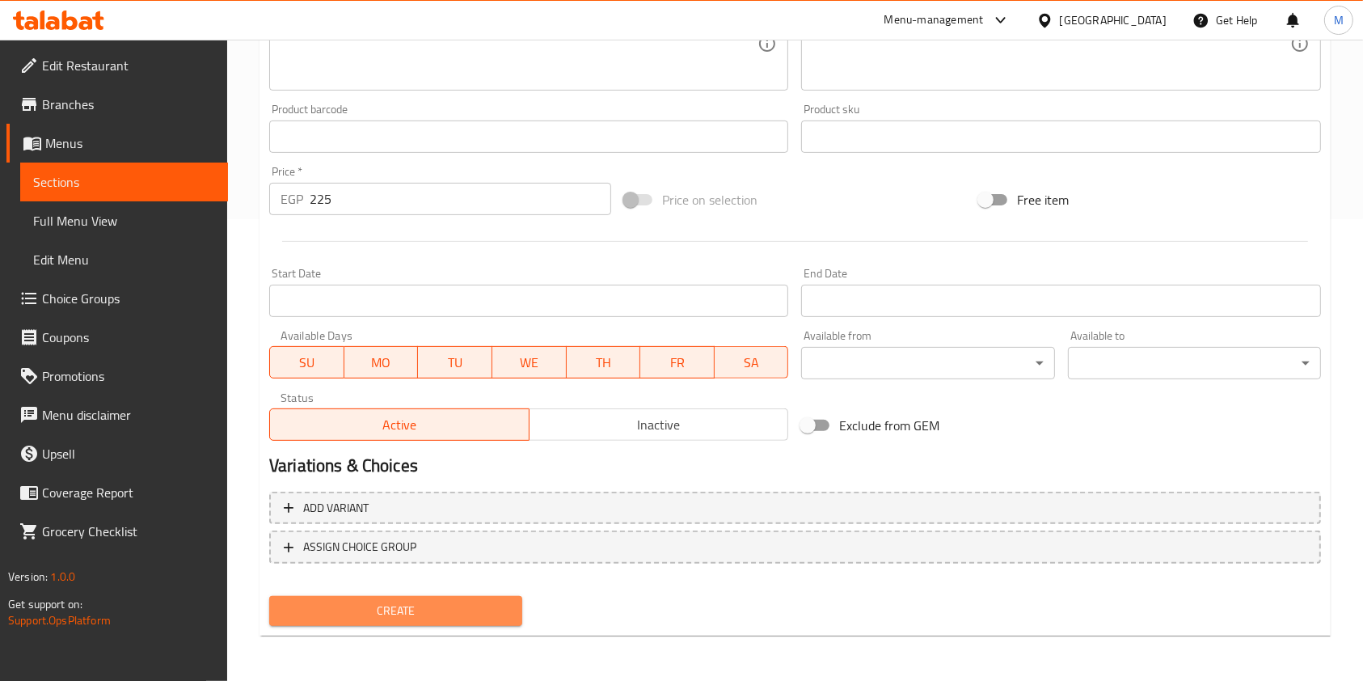
click at [504, 624] on button "Create" at bounding box center [395, 611] width 253 height 30
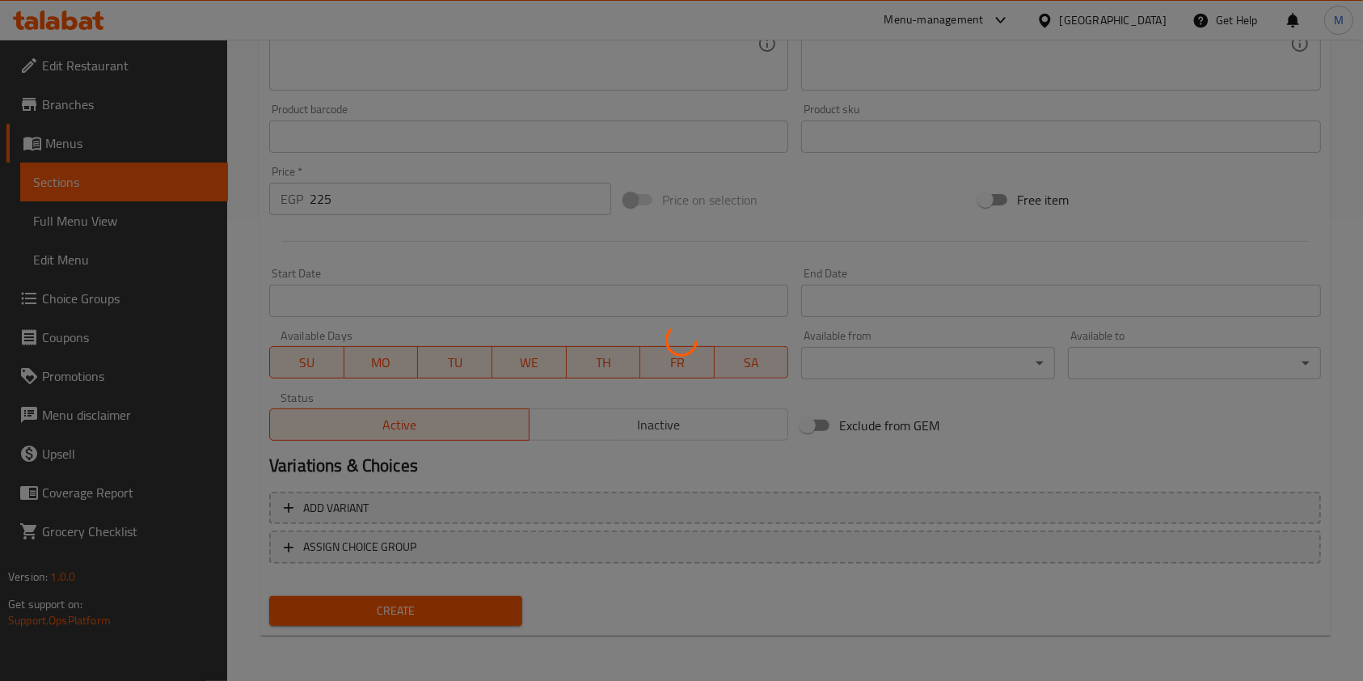
type input "0"
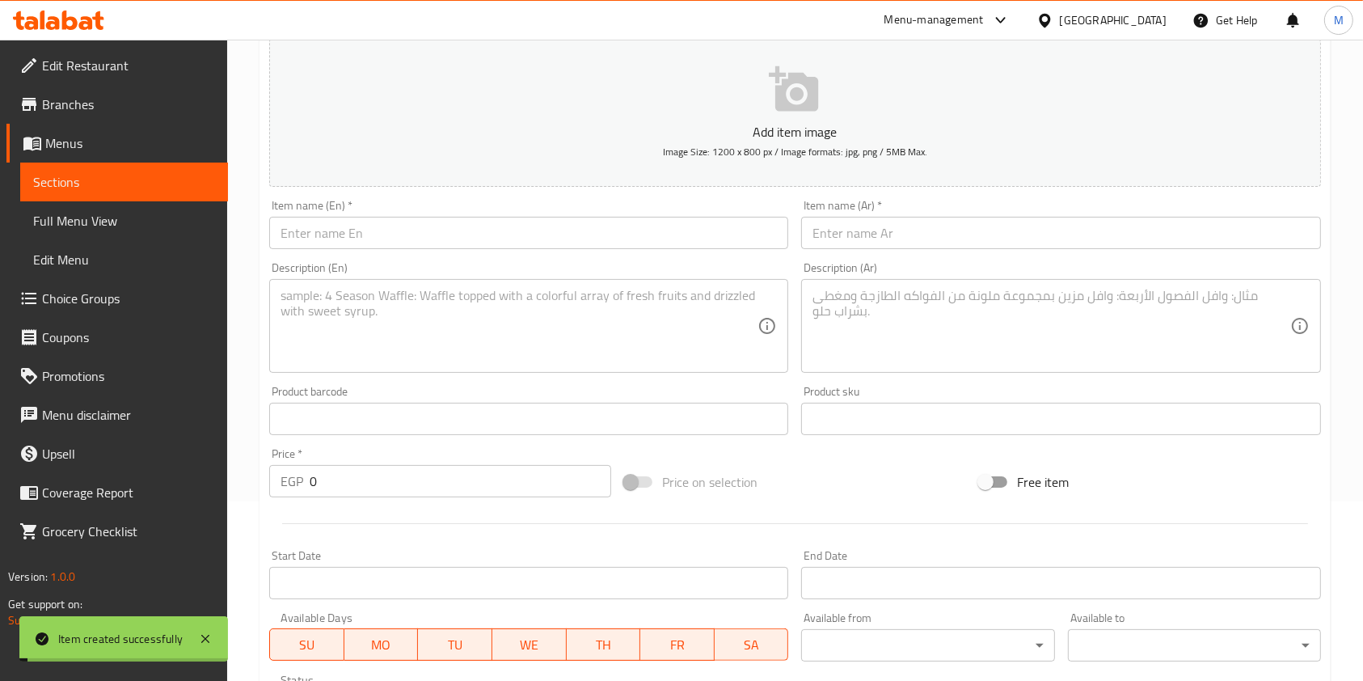
scroll to position [0, 0]
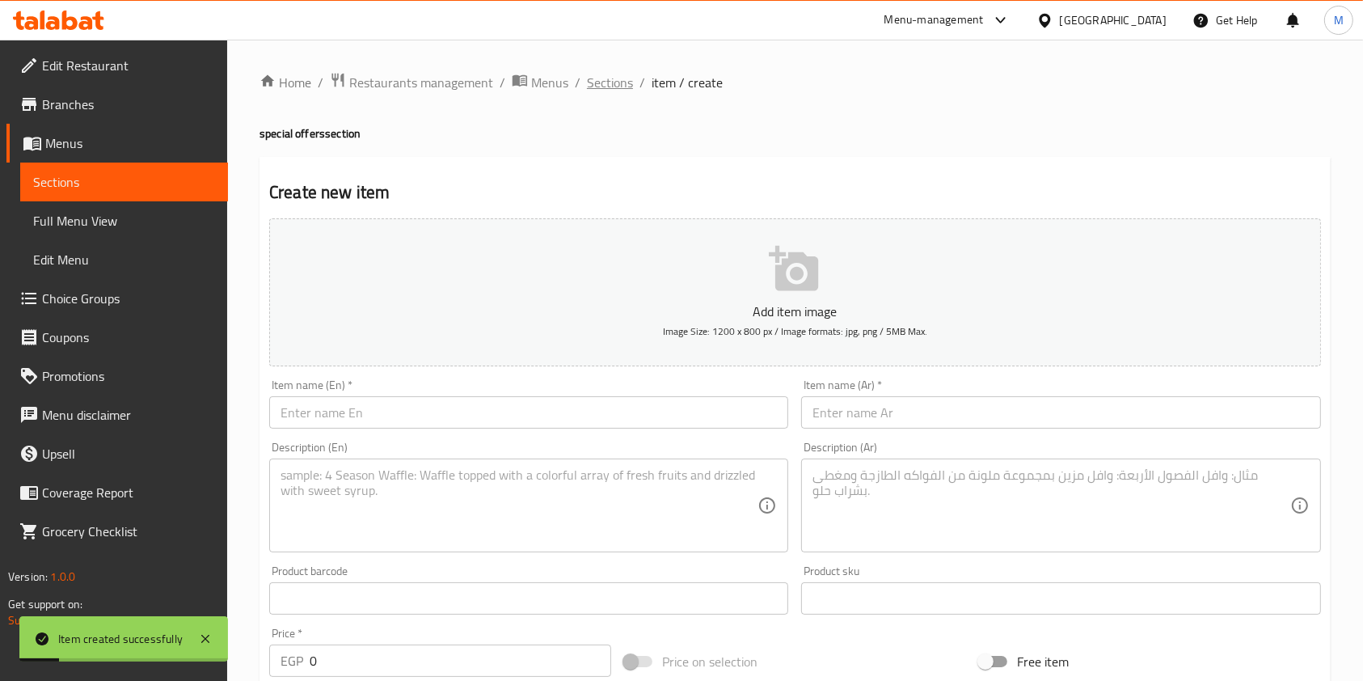
click at [627, 83] on span "Sections" at bounding box center [610, 82] width 46 height 19
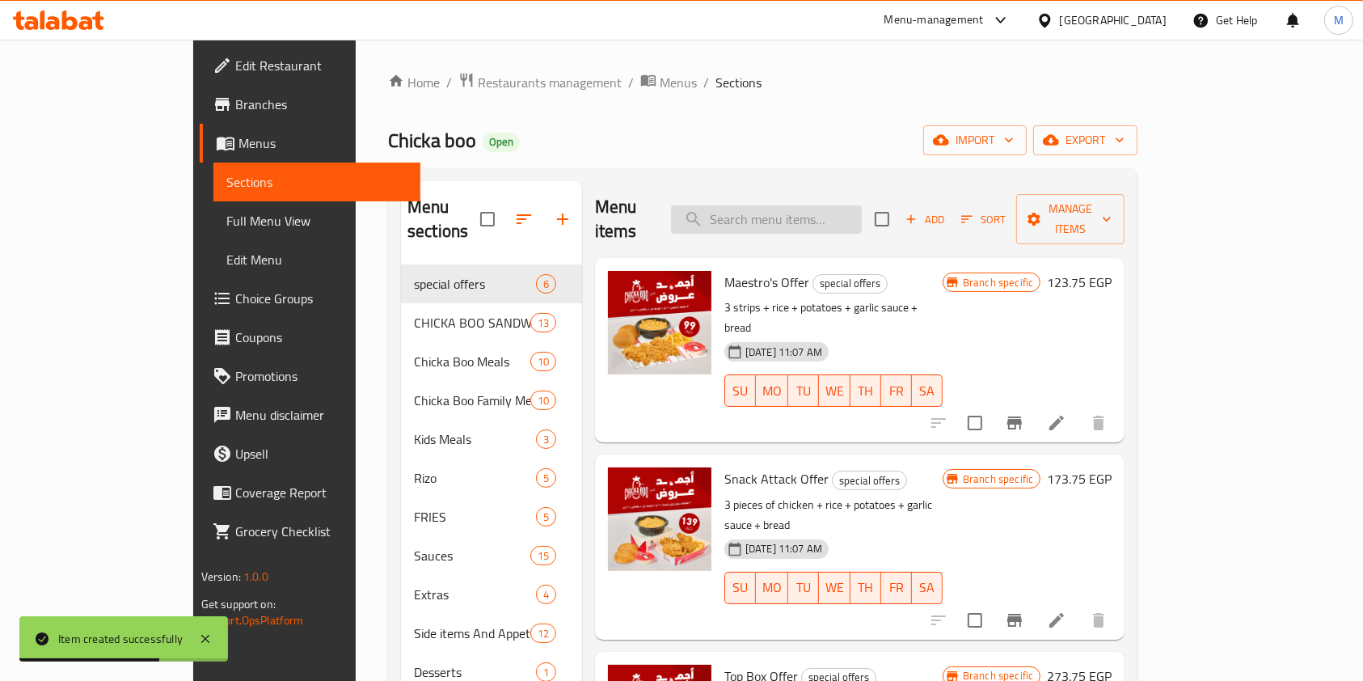
click at [815, 205] on input "search" at bounding box center [766, 219] width 191 height 28
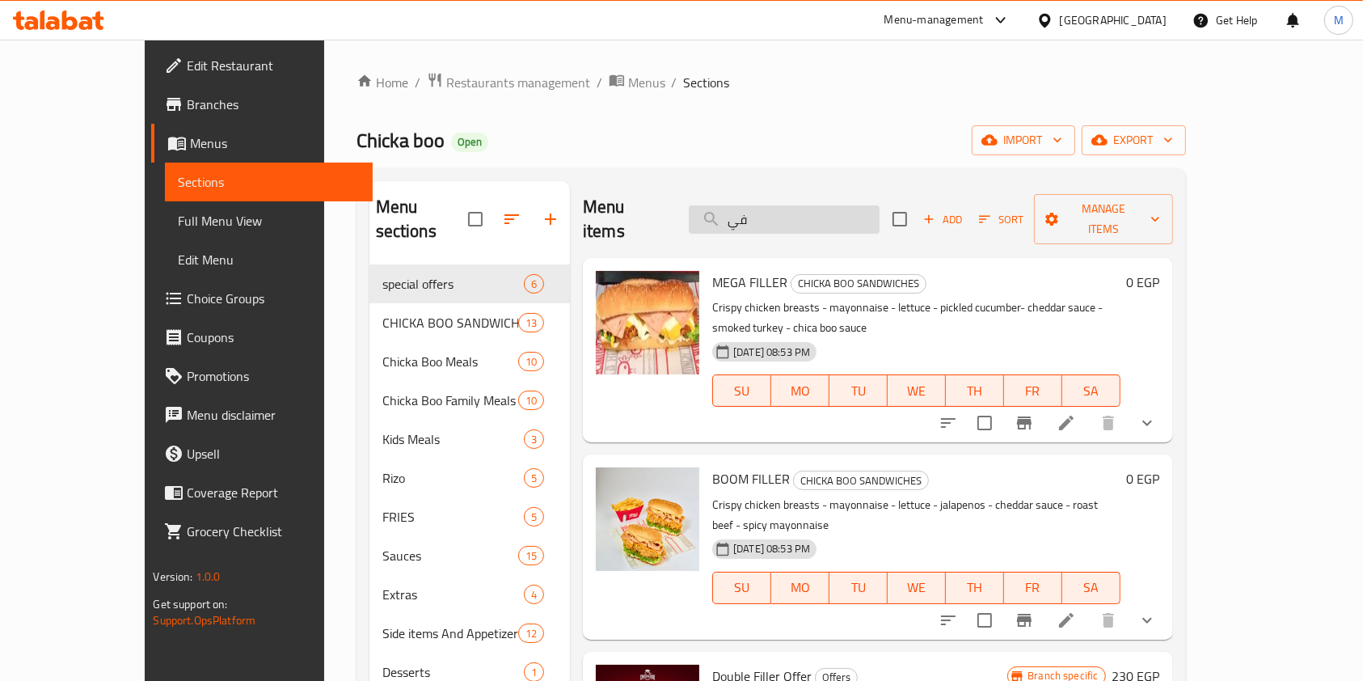
type input "ف"
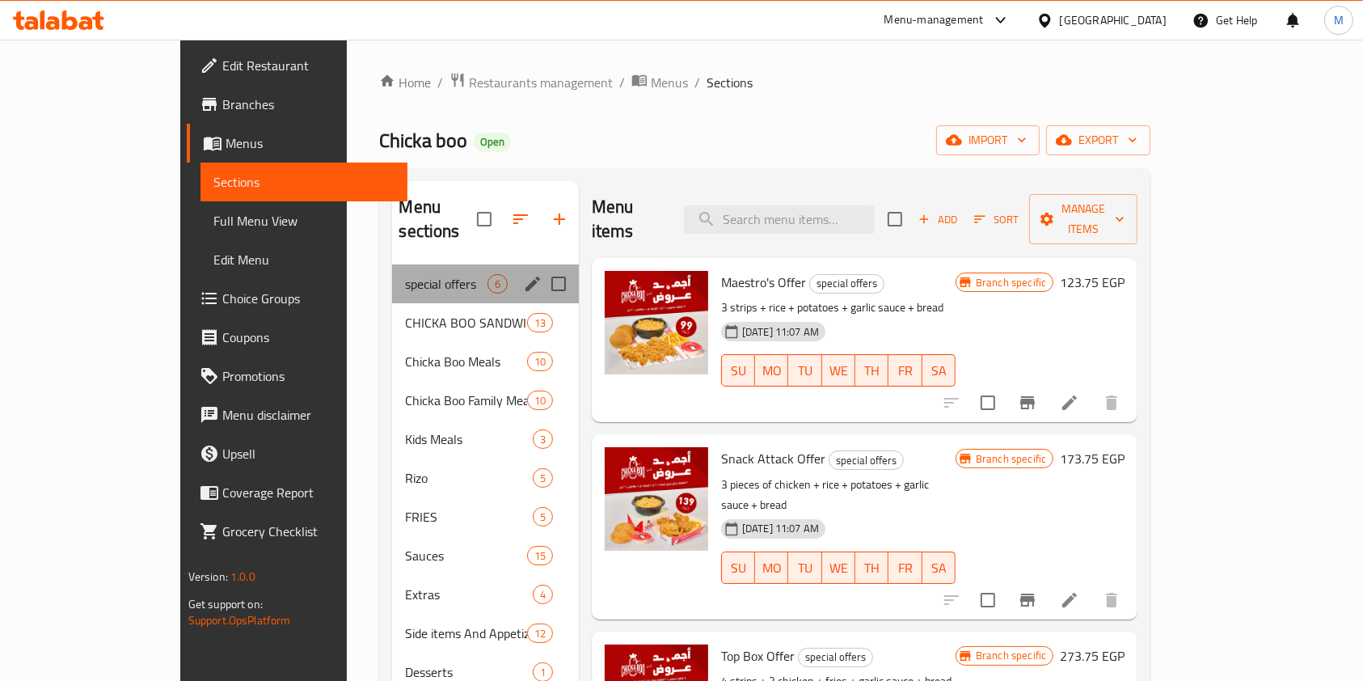
click at [392, 277] on div "special offers 6" at bounding box center [485, 283] width 186 height 39
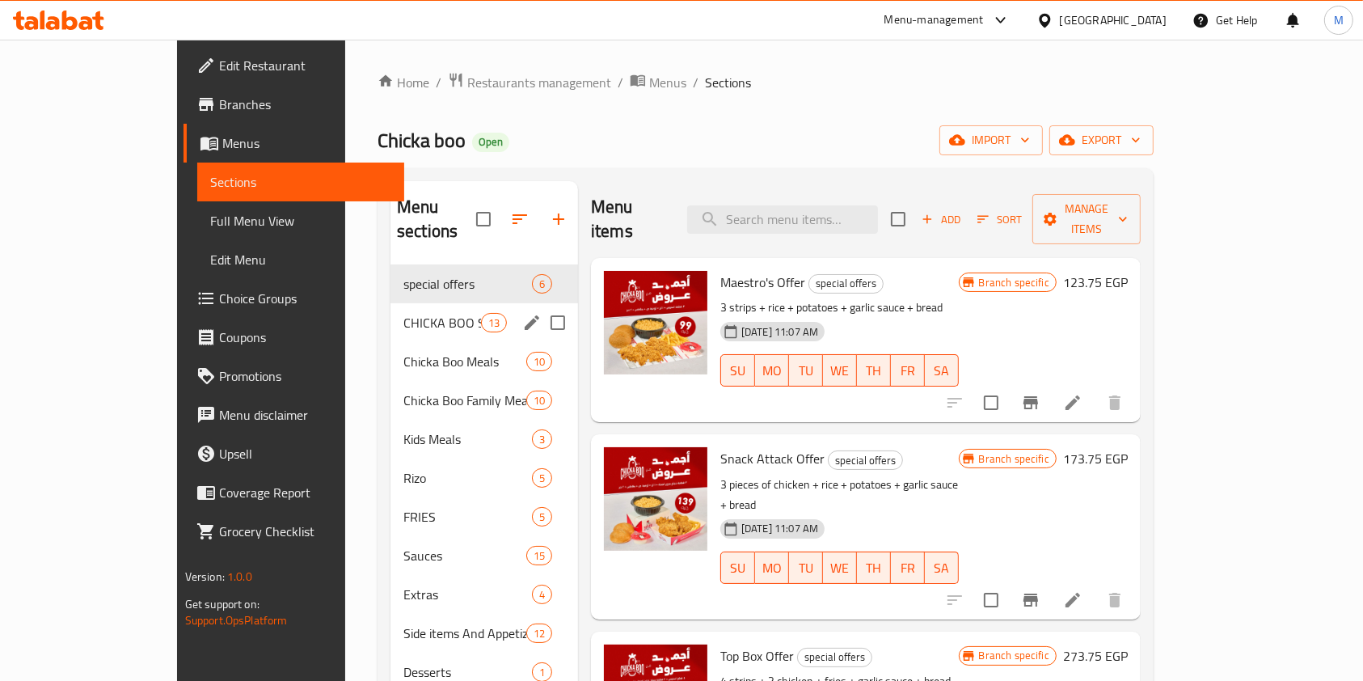
click at [390, 303] on div "CHICKA BOO SANDWICHES 13" at bounding box center [484, 322] width 188 height 39
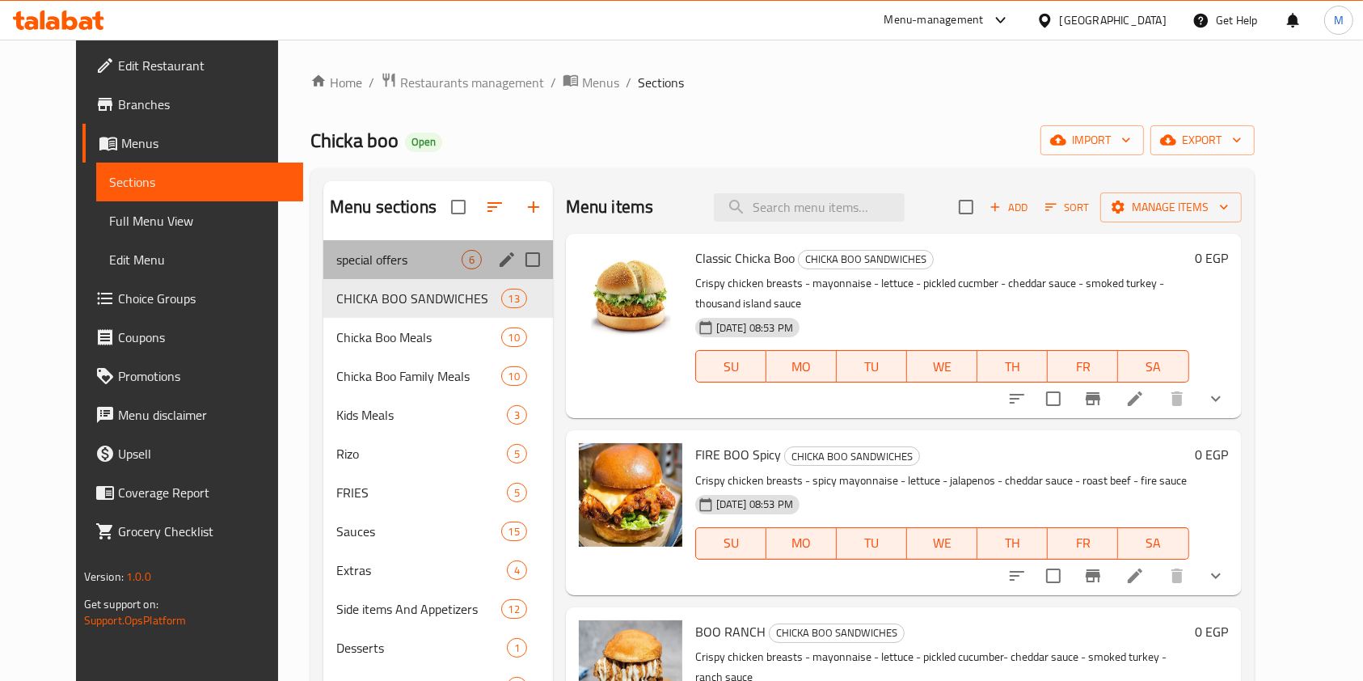
click at [384, 269] on div "special offers 6" at bounding box center [438, 259] width 230 height 39
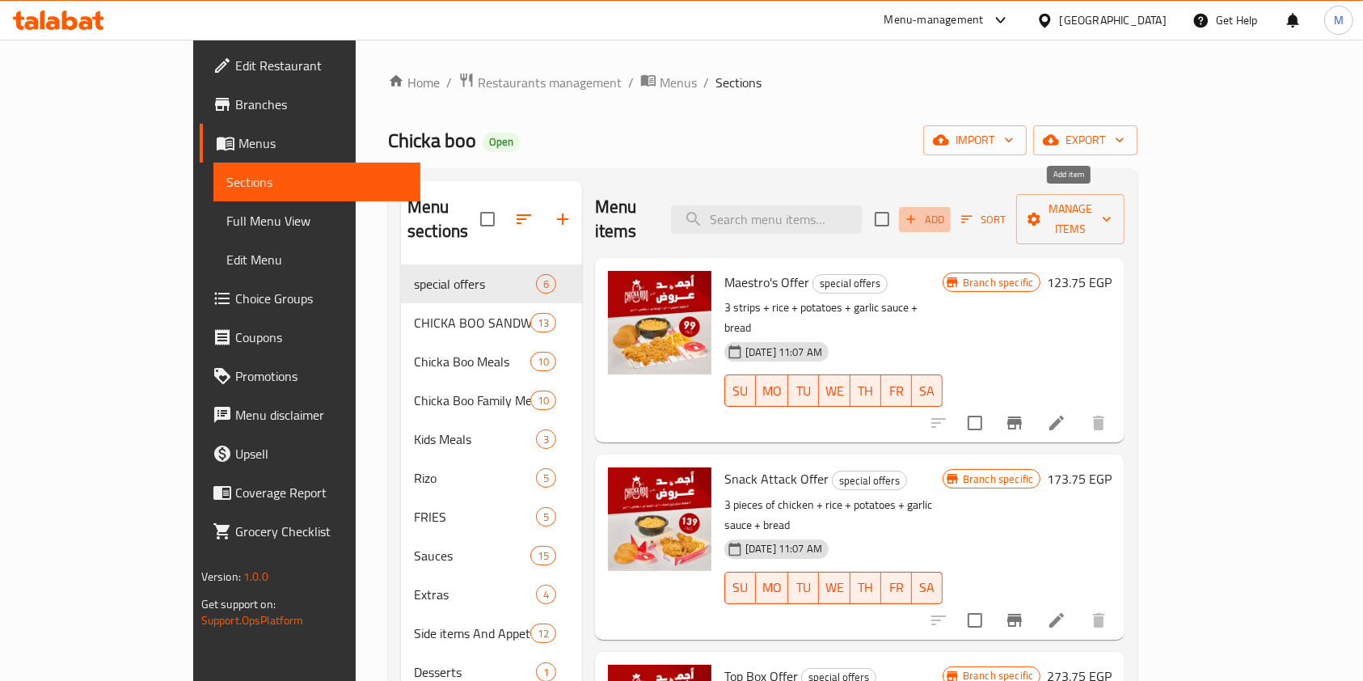
click at [946, 216] on span "Add" at bounding box center [925, 219] width 44 height 19
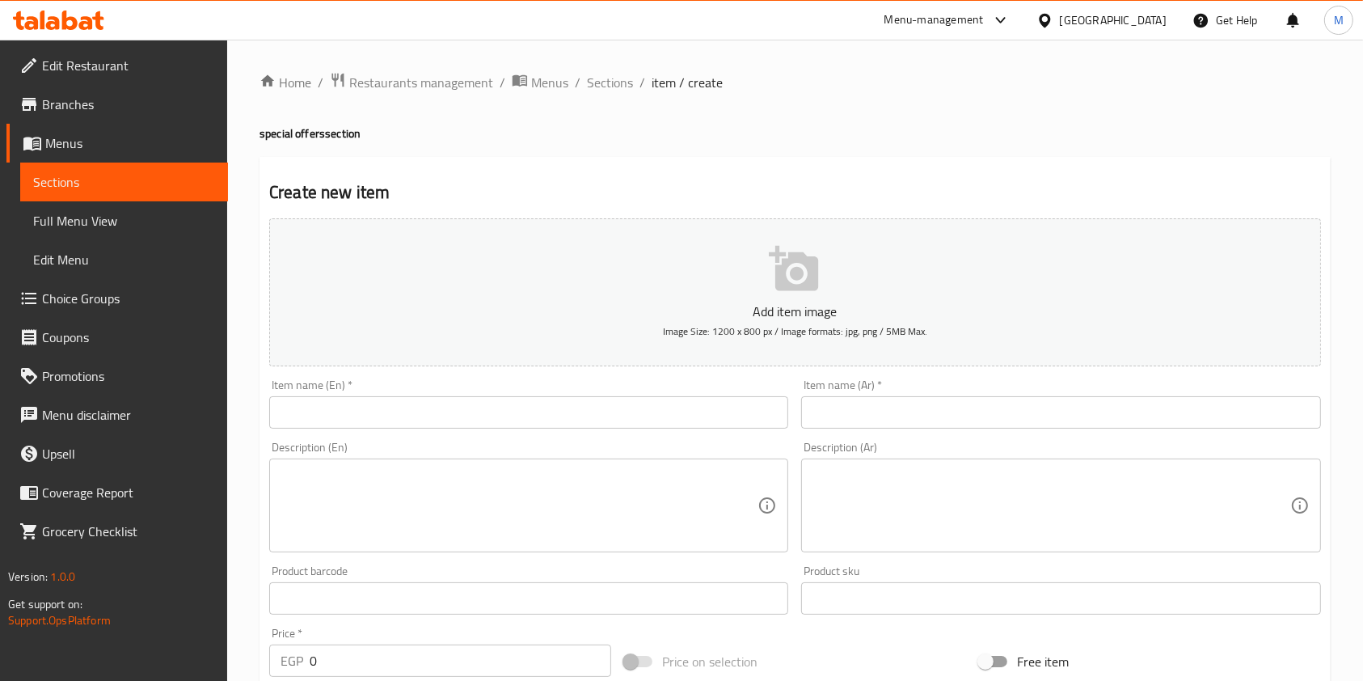
paste input "el break"
click at [416, 411] on input "text" at bounding box center [528, 412] width 519 height 32
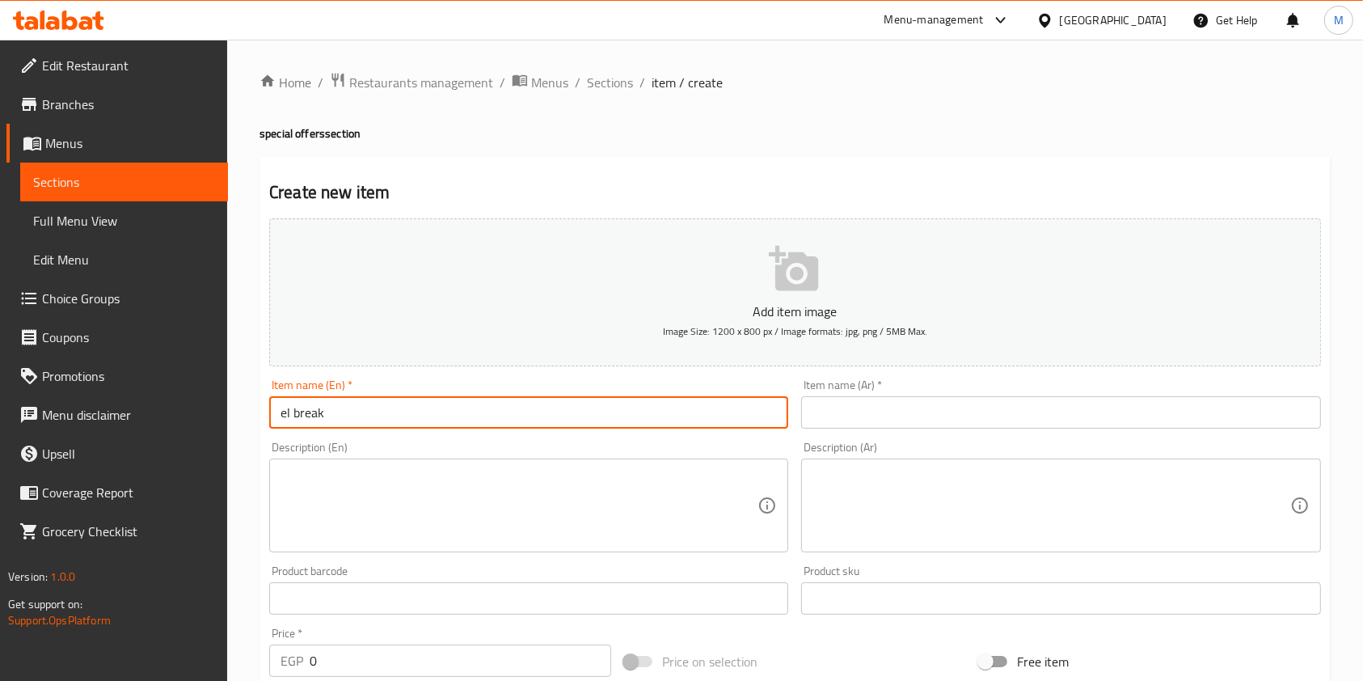
click at [276, 414] on input "el break" at bounding box center [528, 412] width 519 height 32
click at [293, 419] on input "El break" at bounding box center [528, 412] width 519 height 32
click at [400, 416] on input "El Break" at bounding box center [528, 412] width 519 height 32
type input "El Break Offer"
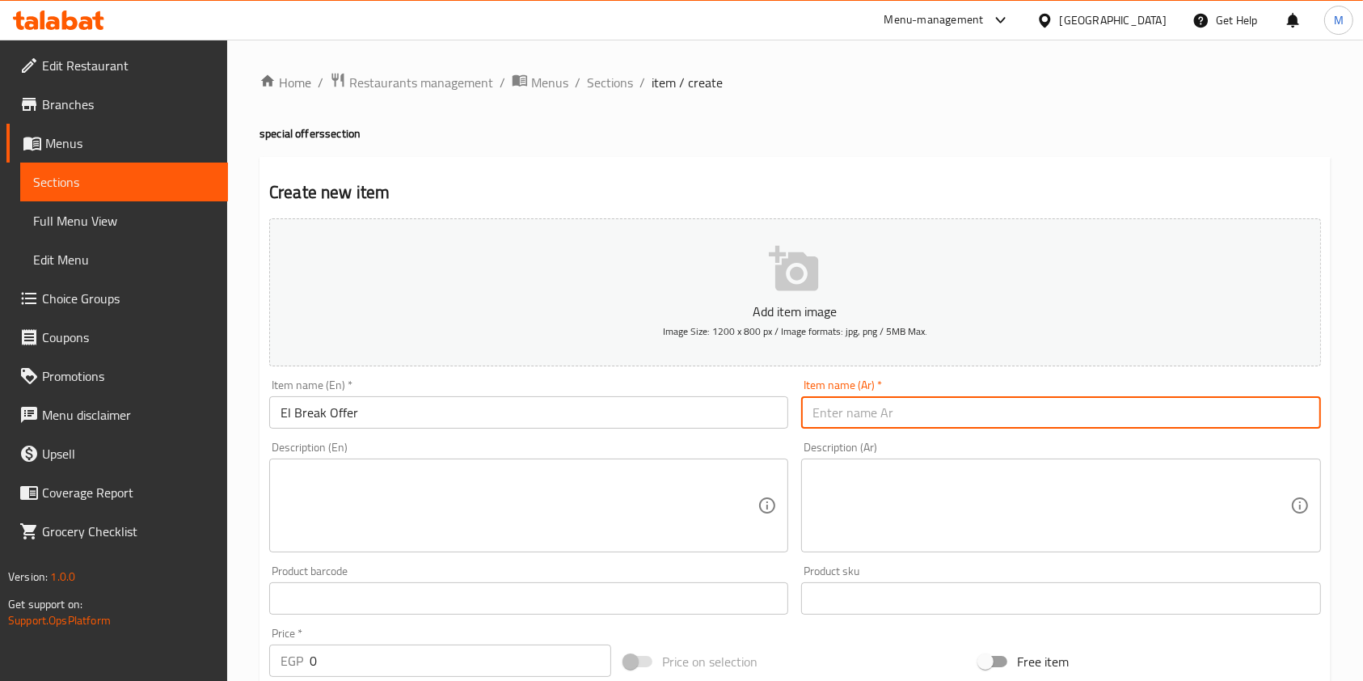
click at [863, 418] on input "text" at bounding box center [1060, 412] width 519 height 32
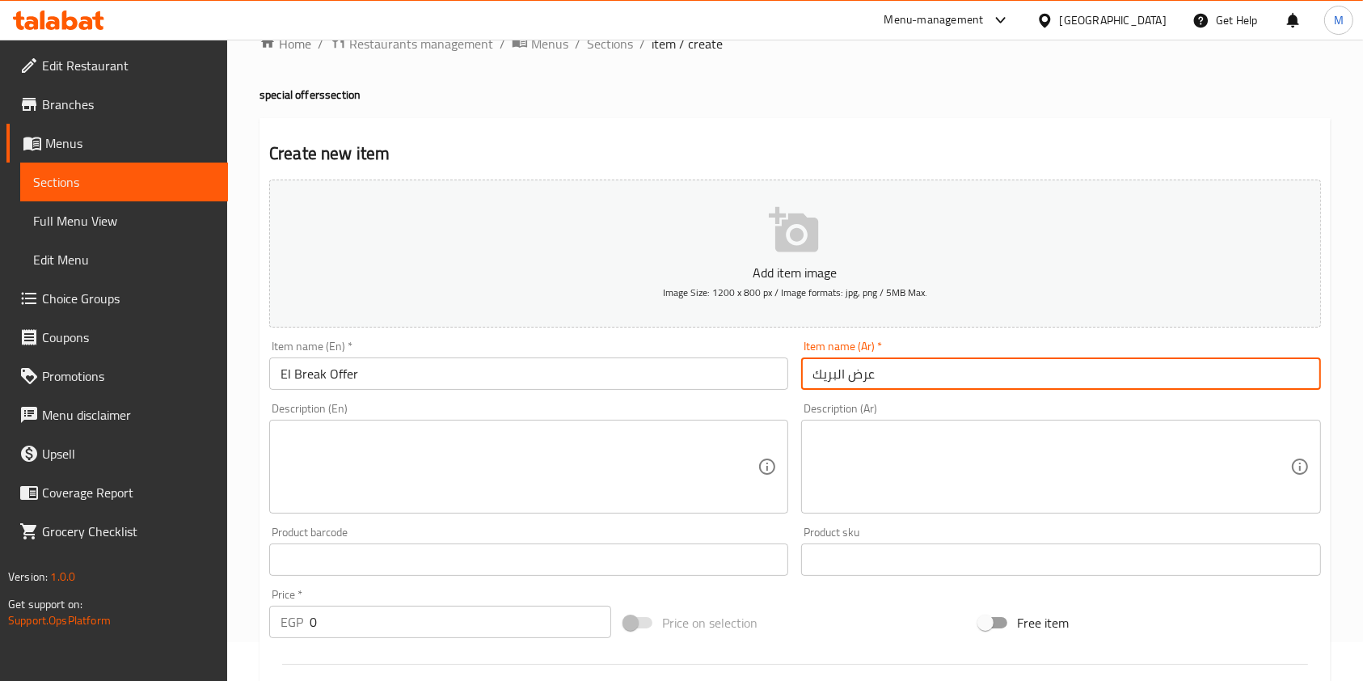
type input "عرض البريك"
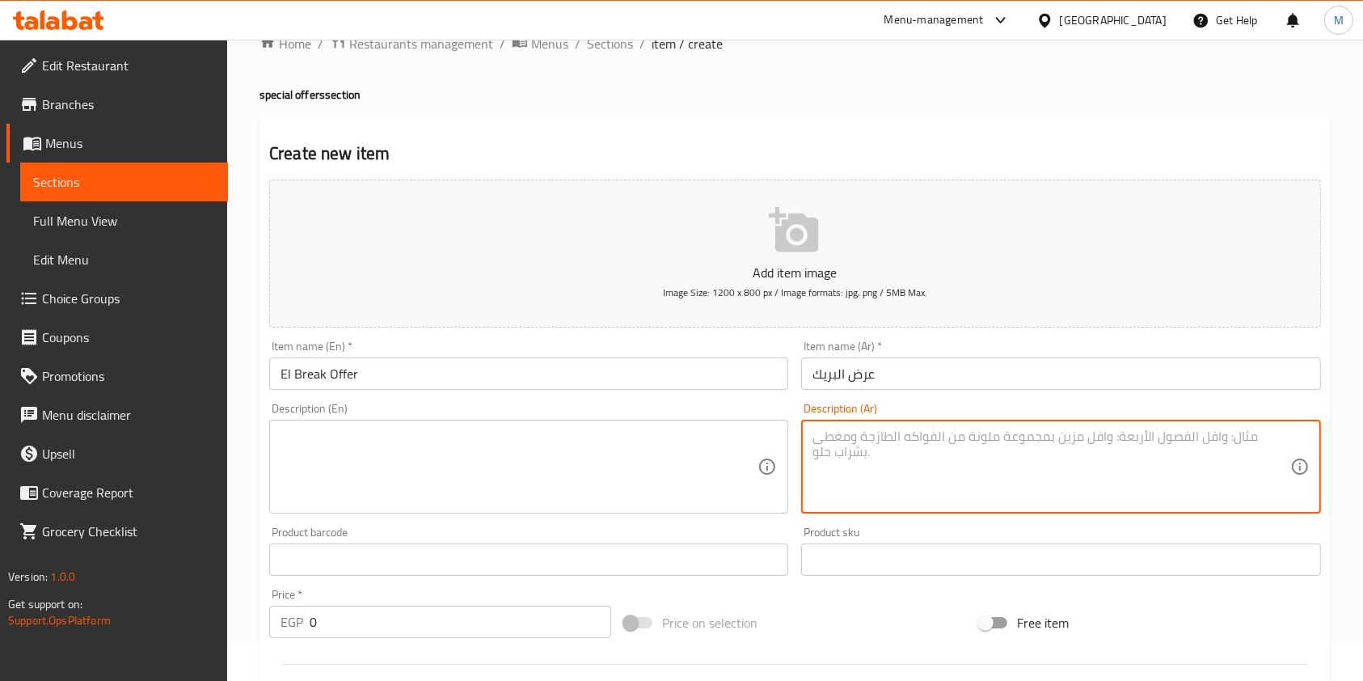
click at [925, 436] on textarea at bounding box center [1050, 466] width 477 height 77
paste textarea "3 قطع دجاج + 2 استربس +بطاطس + ارز +كلوسلو +ثومية صغيرة + 2 خبز"
type textarea "3 قطع دجاج + 2 استربس +بطاطس + ارز +كلوسلو +ثومية صغيرة + 2 خبز"
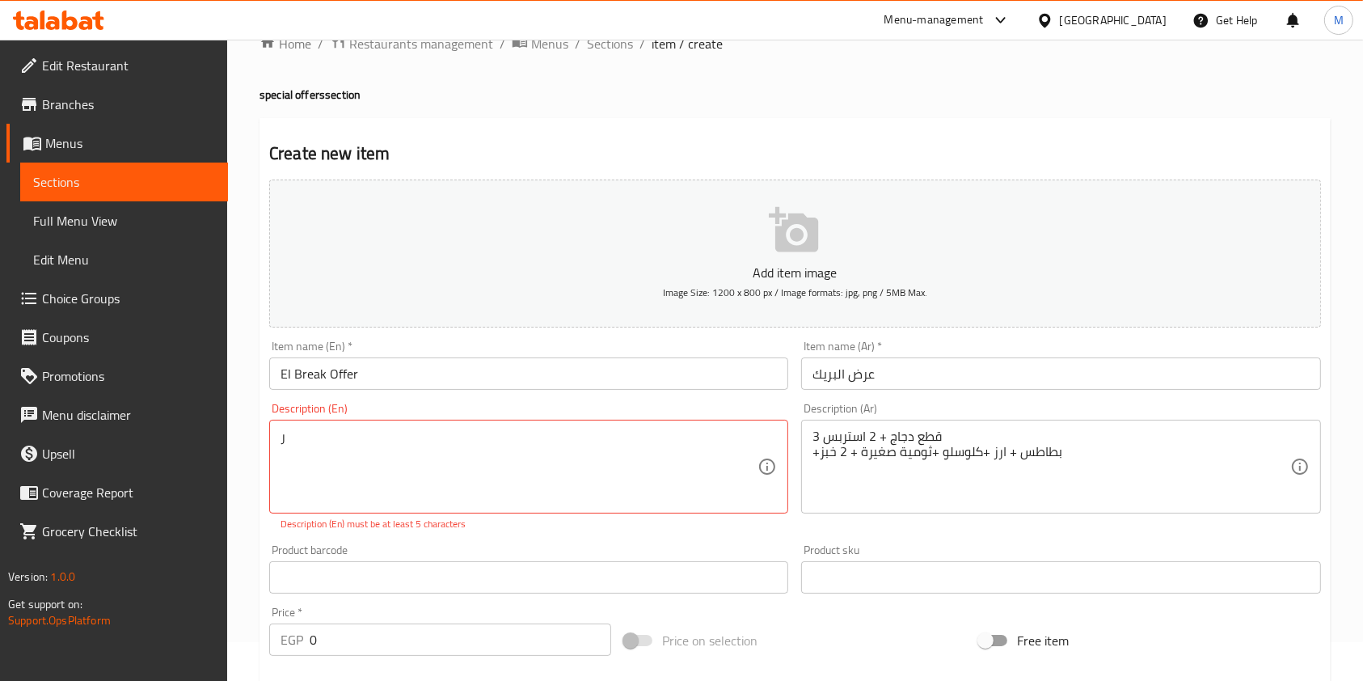
click at [310, 439] on textarea "ر" at bounding box center [518, 466] width 477 height 77
paste textarea "3 pieces of chicken + 2 strips + potatoes + rice + coleslaw + small garlic dip …"
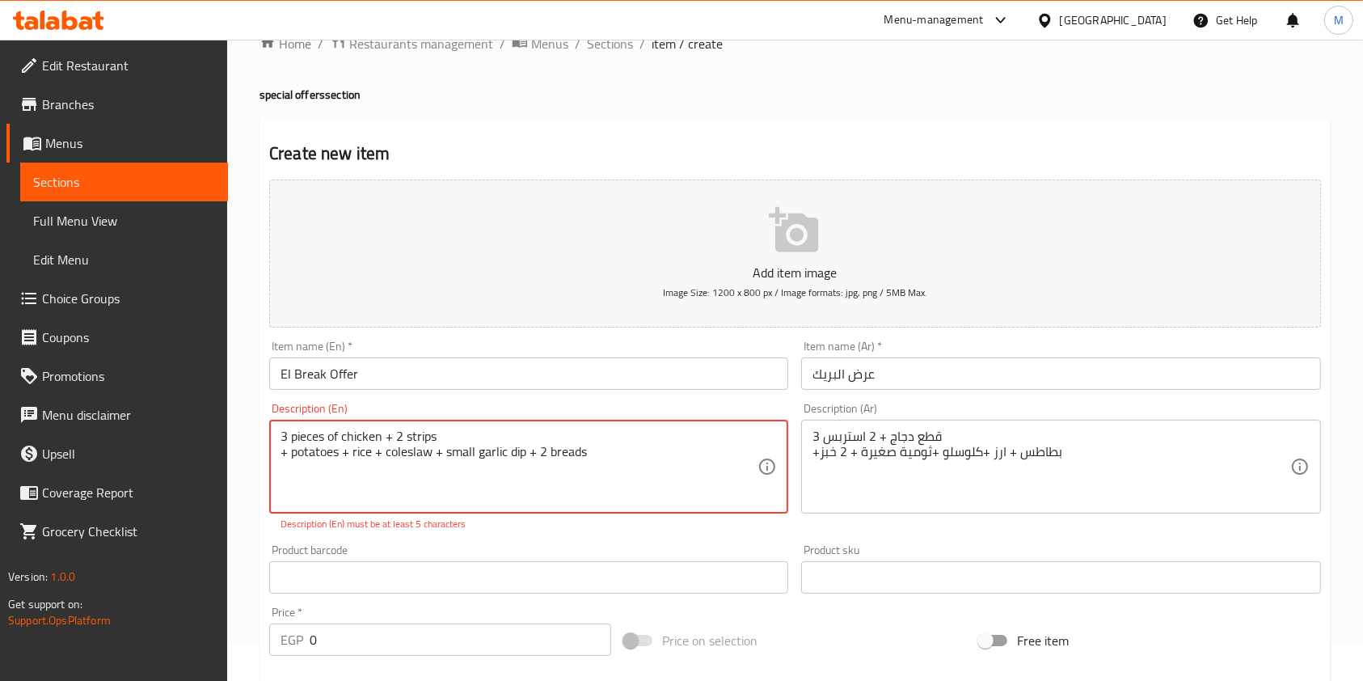
type textarea "3 pieces of chicken + 2 strips + potatoes + rice + coleslaw + small garlic dip …"
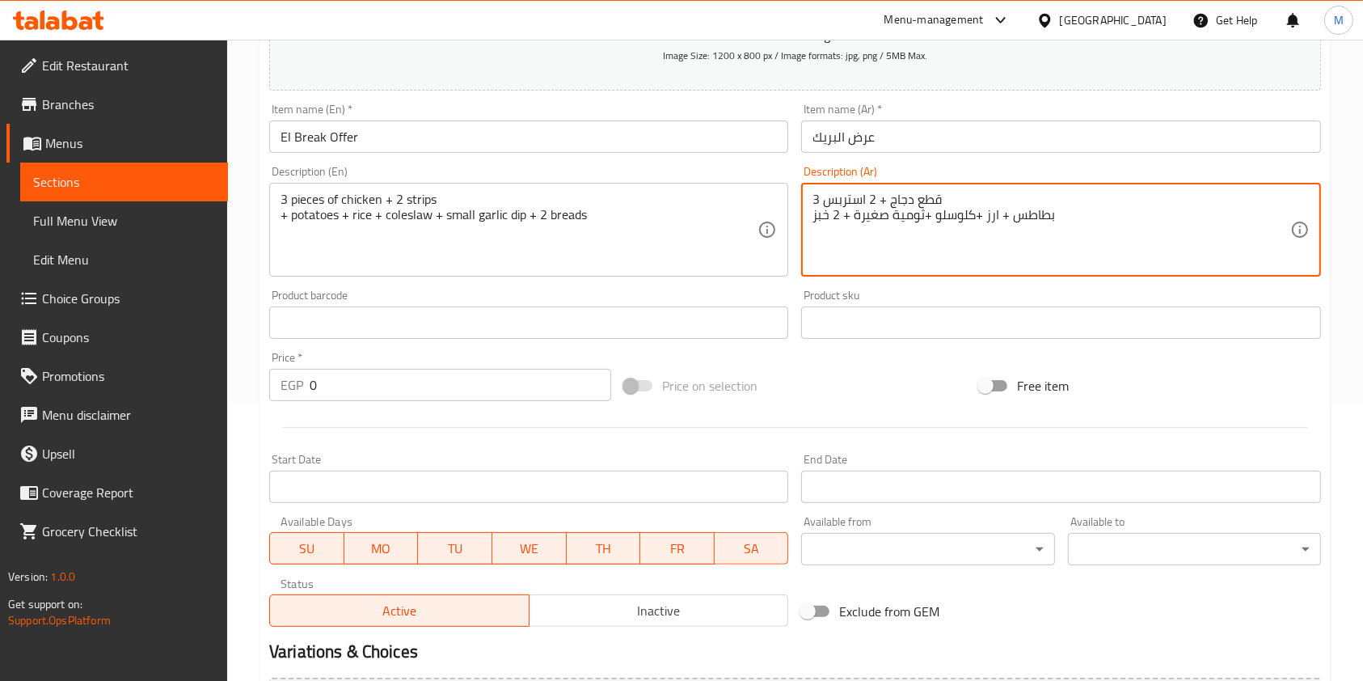
scroll to position [278, 0]
type textarea "3 قطع دجاج + 2 استربس بطاطس + ارز +كلوسلو +ثومية صغيرة + 2 خبز"
click at [339, 378] on input "0" at bounding box center [460, 382] width 301 height 32
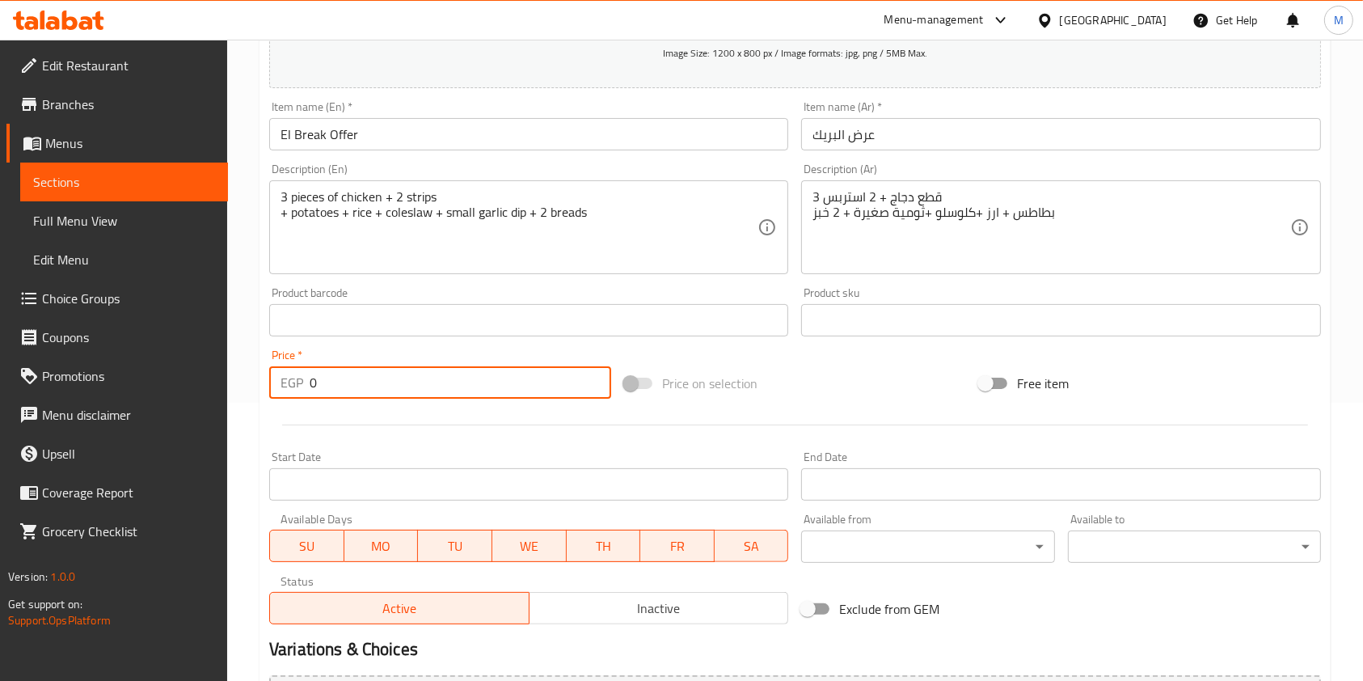
click at [339, 378] on input "0" at bounding box center [460, 382] width 301 height 32
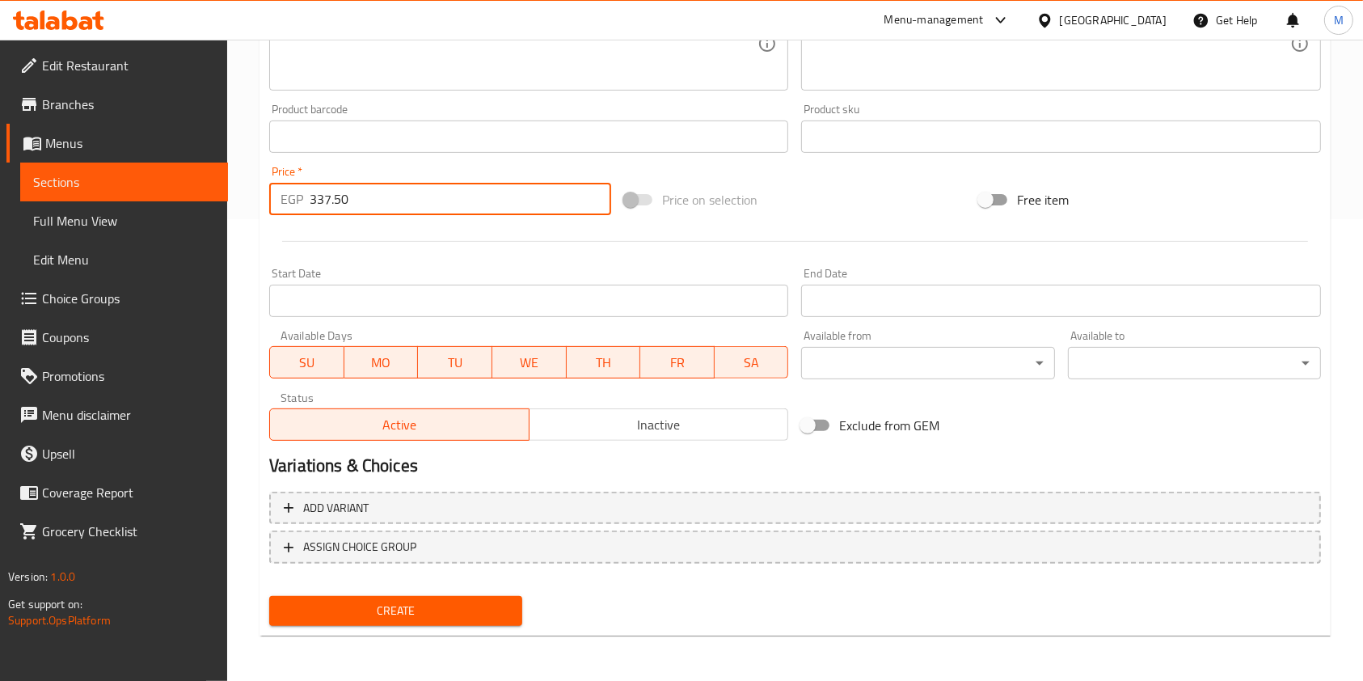
type input "337.50"
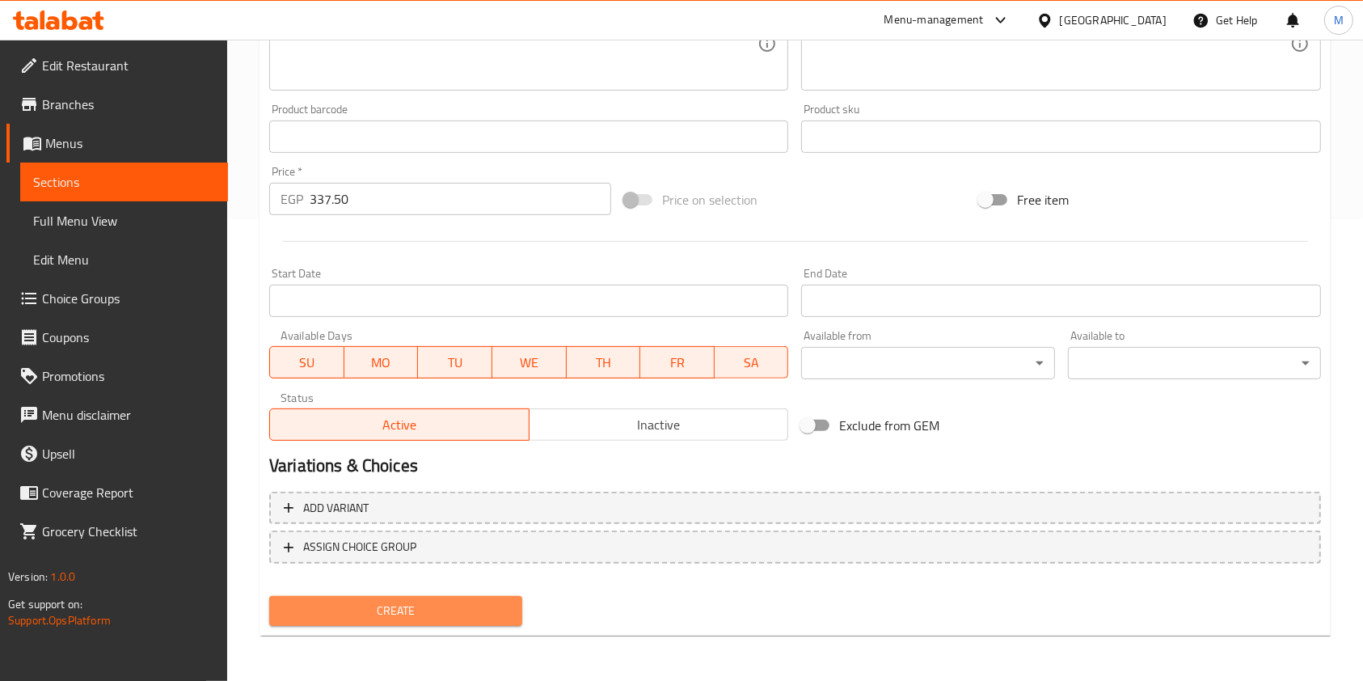
click at [496, 602] on span "Create" at bounding box center [395, 611] width 227 height 20
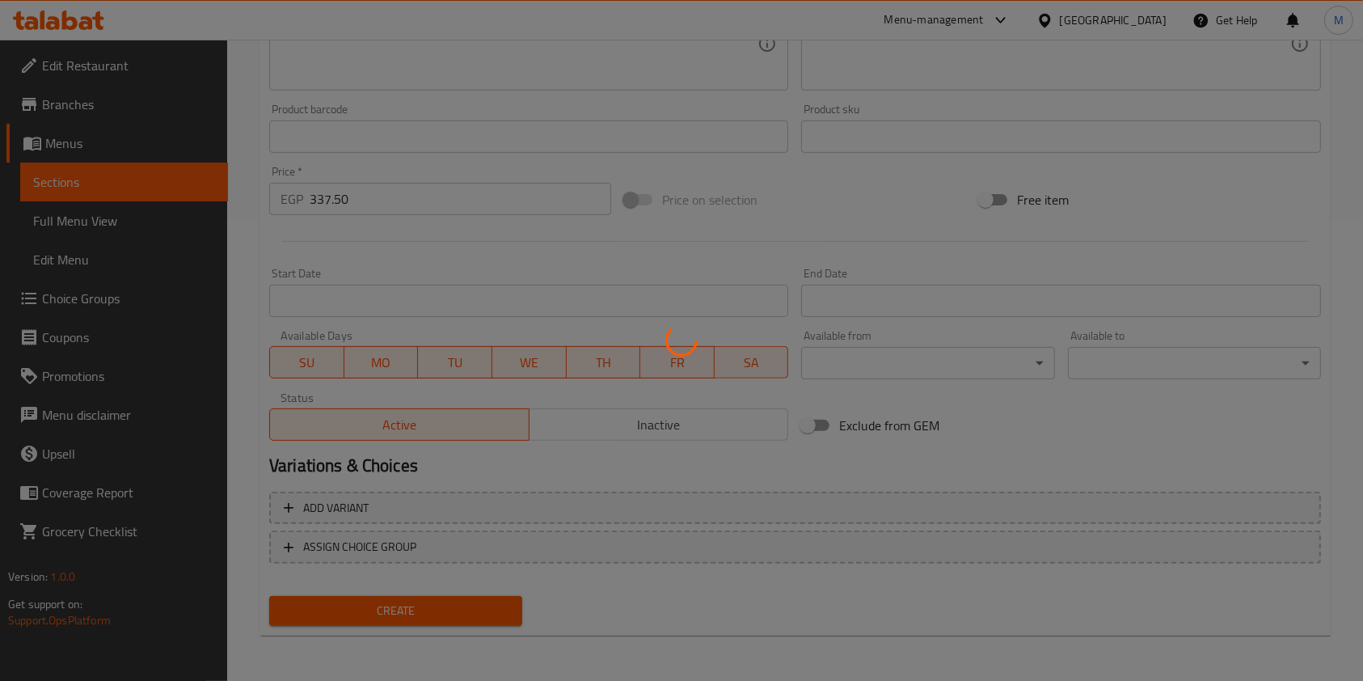
type input "0"
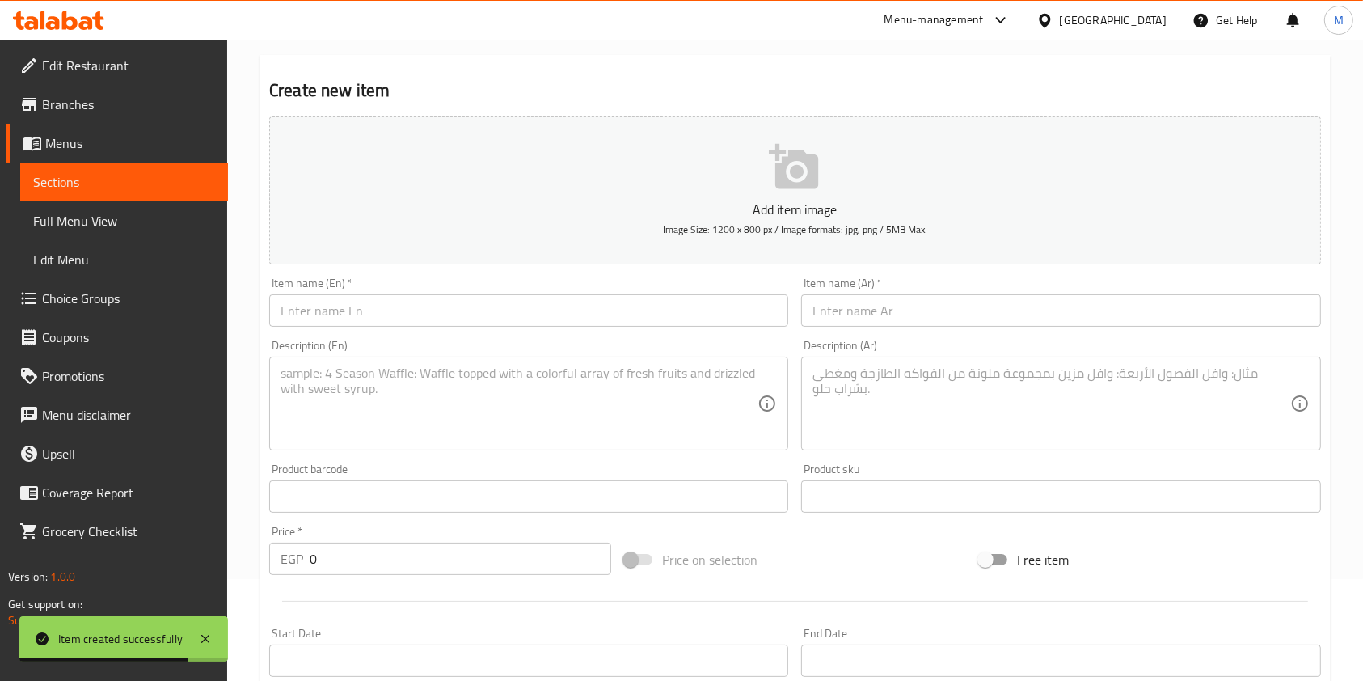
scroll to position [0, 0]
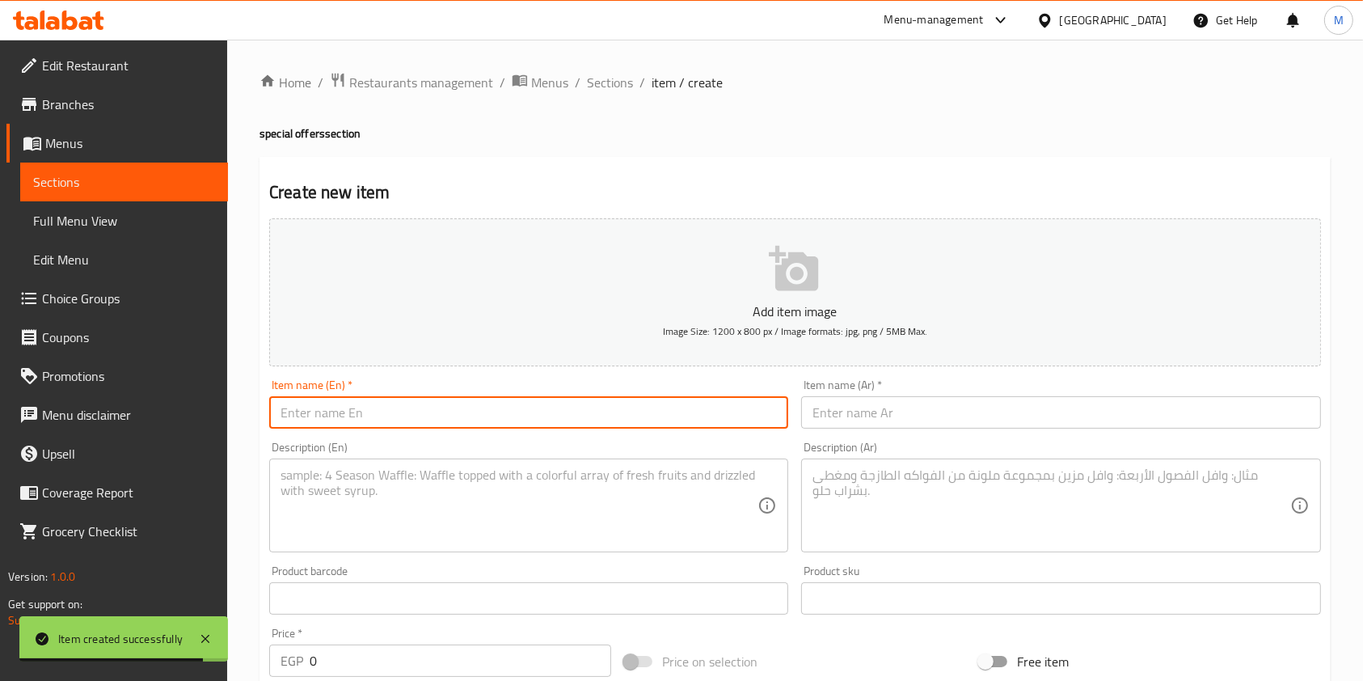
paste input "el safka"
click at [405, 414] on input "text" at bounding box center [528, 412] width 519 height 32
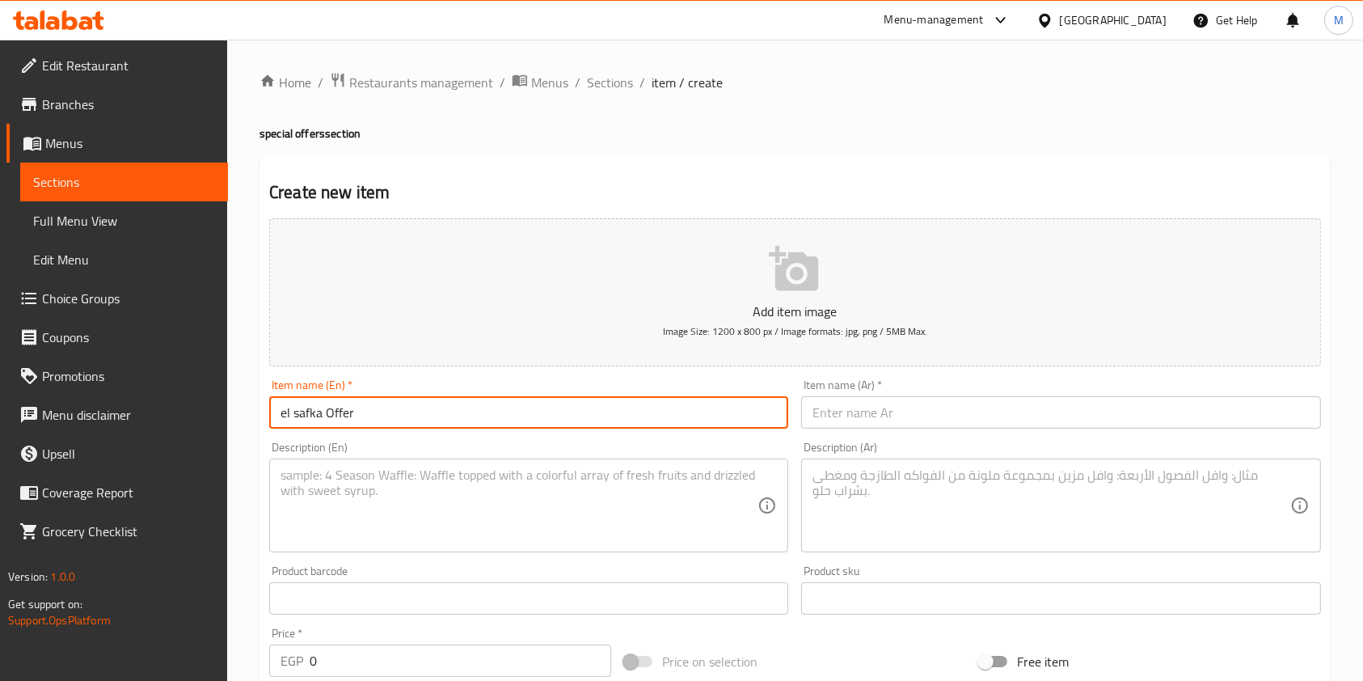
click at [295, 415] on input "el safka Offer" at bounding box center [528, 412] width 519 height 32
click at [284, 417] on input "el Safka Offer" at bounding box center [528, 412] width 519 height 32
type input "El Safka Offer"
click at [973, 401] on input "text" at bounding box center [1060, 412] width 519 height 32
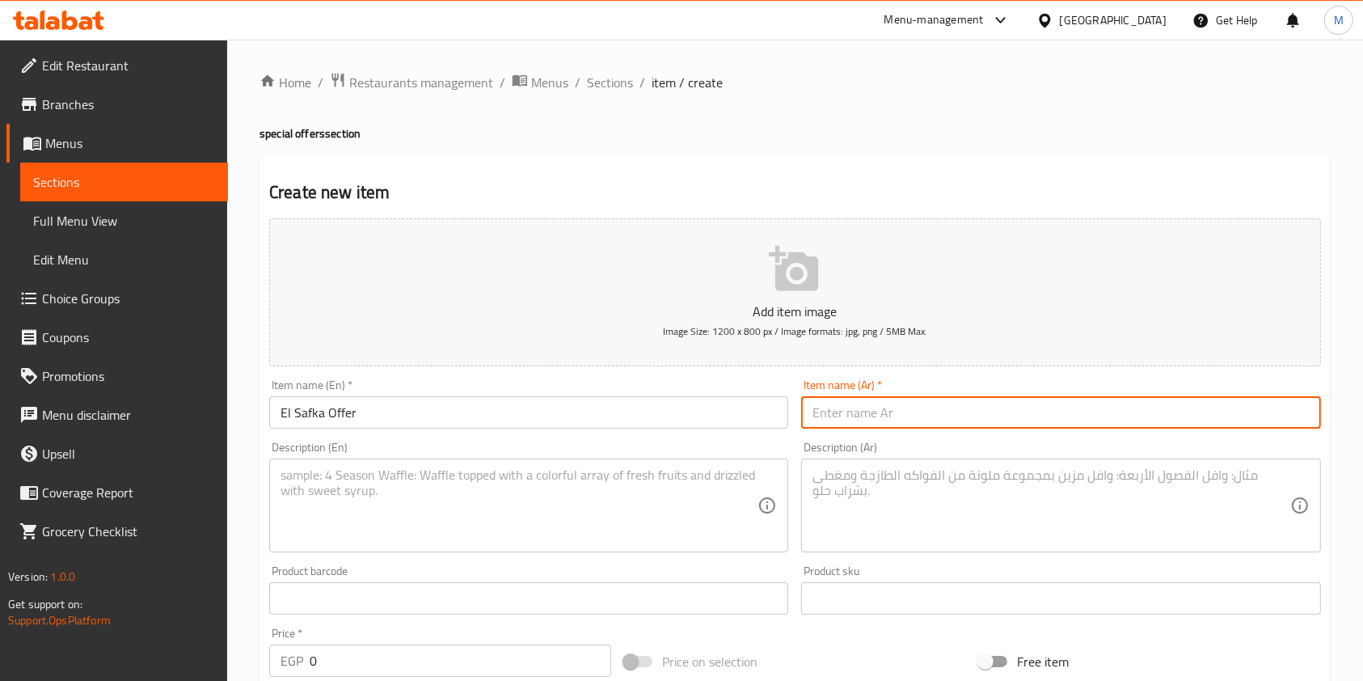
paste input "الصفقة"
click at [925, 403] on input "الصفقة" at bounding box center [1060, 412] width 519 height 32
click at [805, 409] on input "الصفقة" at bounding box center [1060, 412] width 519 height 32
click at [815, 417] on input "الصفقة" at bounding box center [1060, 412] width 519 height 32
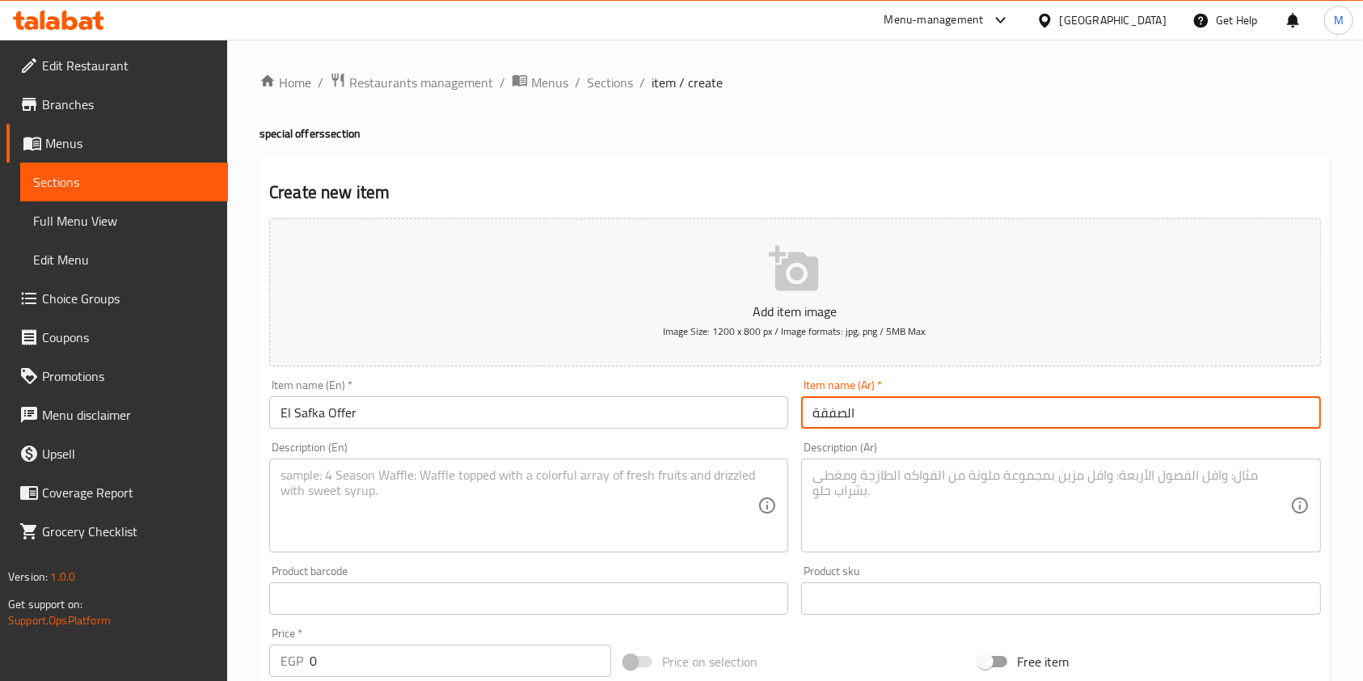
click at [811, 417] on input "الصفقة" at bounding box center [1060, 412] width 519 height 32
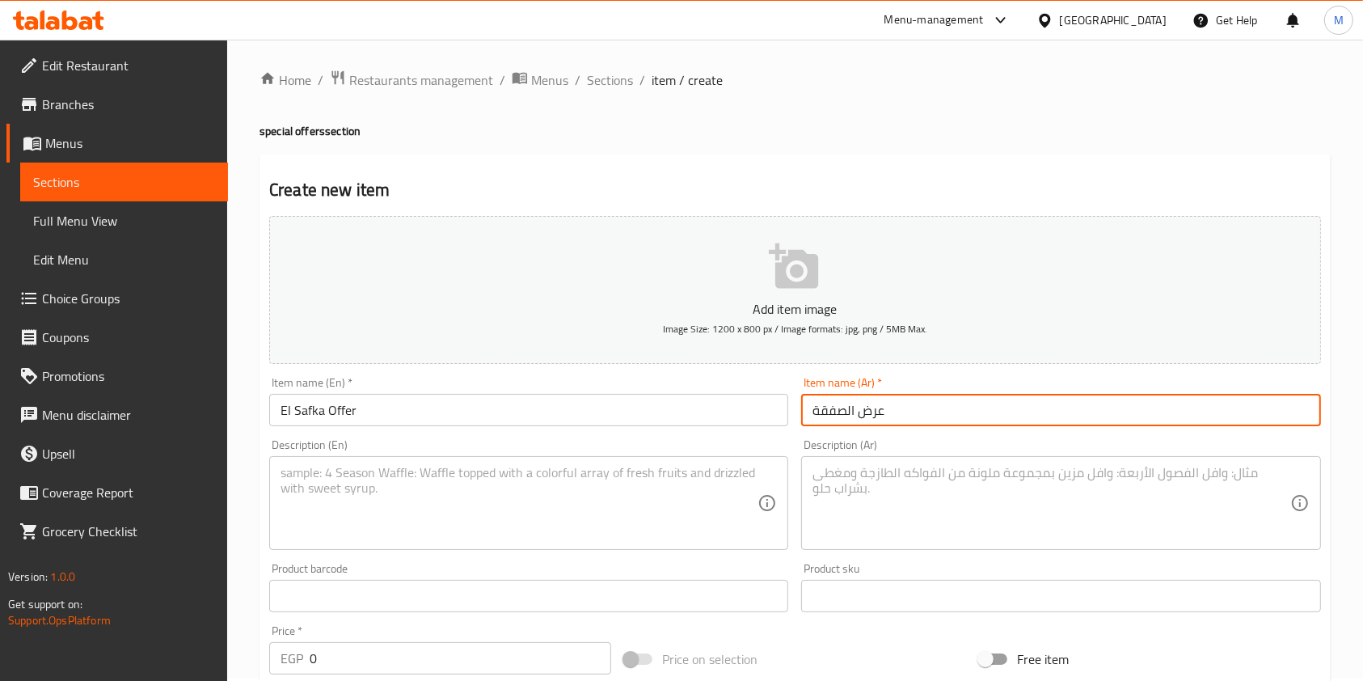
type input "عرض الصفقة"
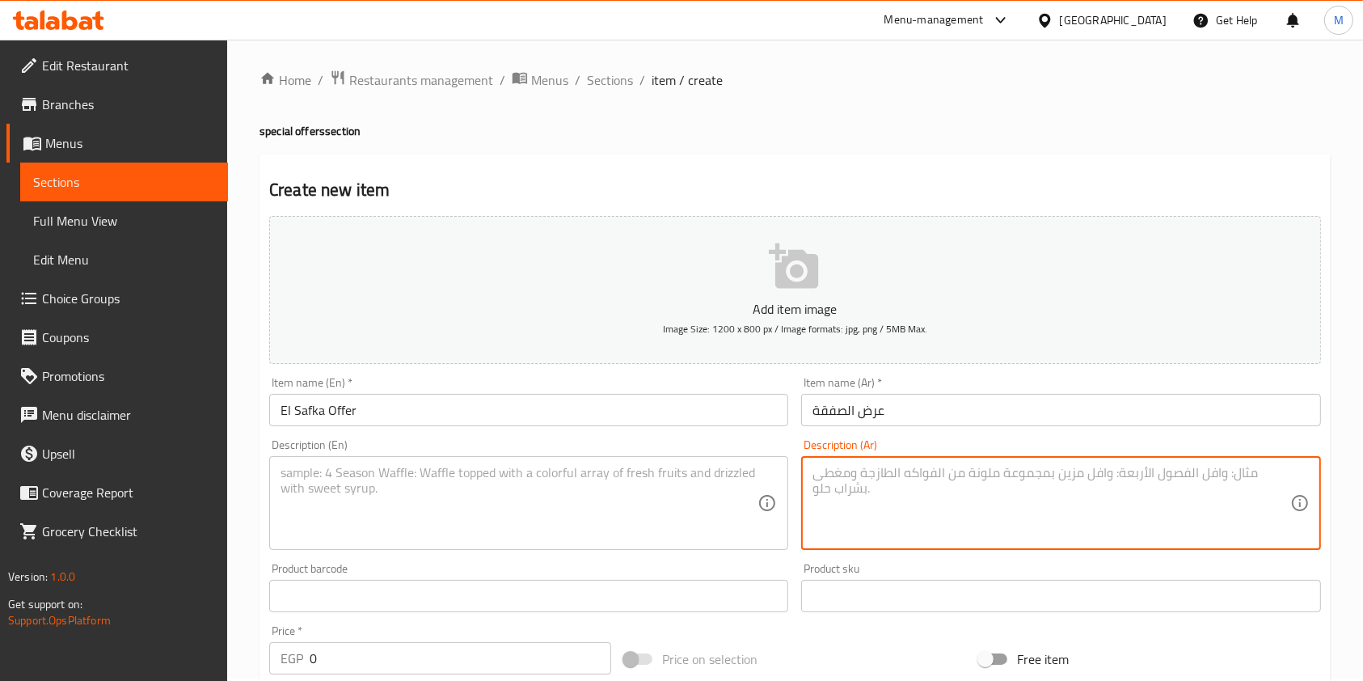
click at [859, 466] on textarea at bounding box center [1050, 503] width 477 height 77
paste textarea "12 قطع دجاج+بطاطس +2 ارز +2 كلوسلو +ثومية كبيرة + 8 خبز"
type textarea "12 قطع دجاج+بطاطس +2 ارز +2 كلوسلو +ثومية كبيرة + 8 خبز"
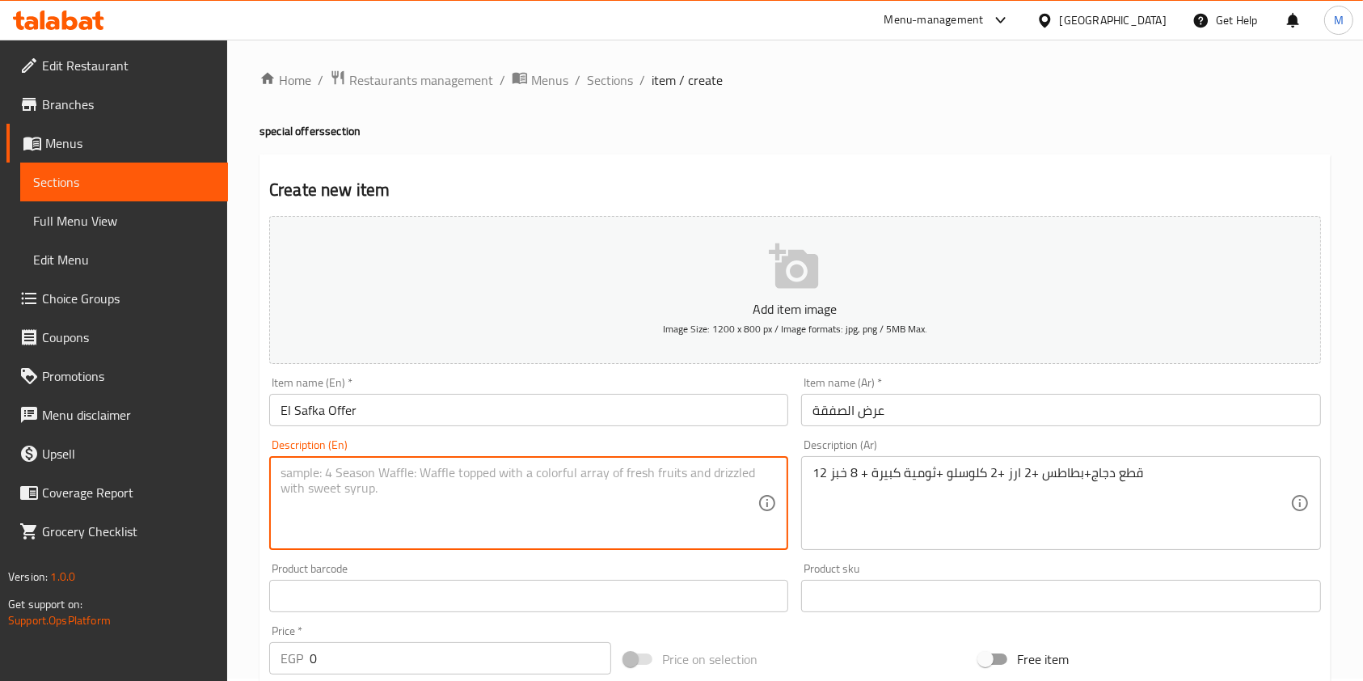
click at [697, 504] on textarea at bounding box center [518, 503] width 477 height 77
paste textarea "12 pieces of chicken + potatoes + 2 rice + 2 coleslaw + large garlic sauce + 8 …"
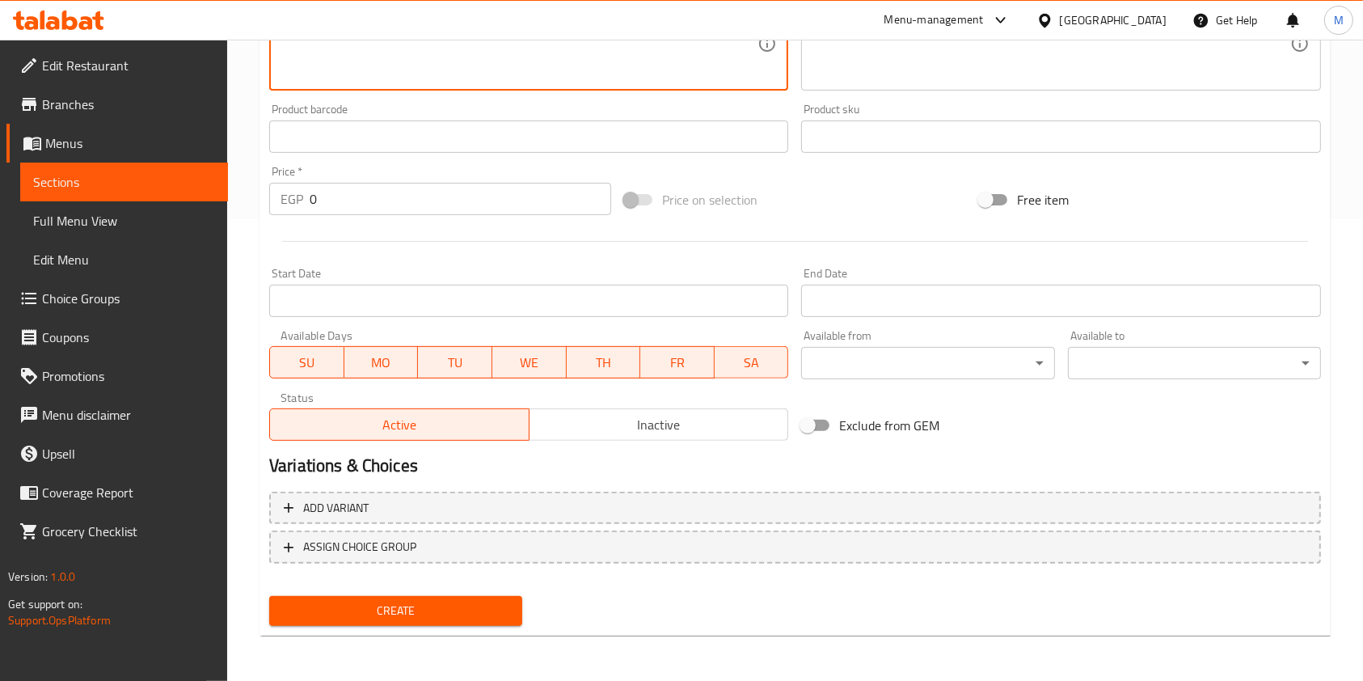
type textarea "12 pieces of chicken + potatoes + 2 rice + 2 coleslaw + large garlic sauce + 8 …"
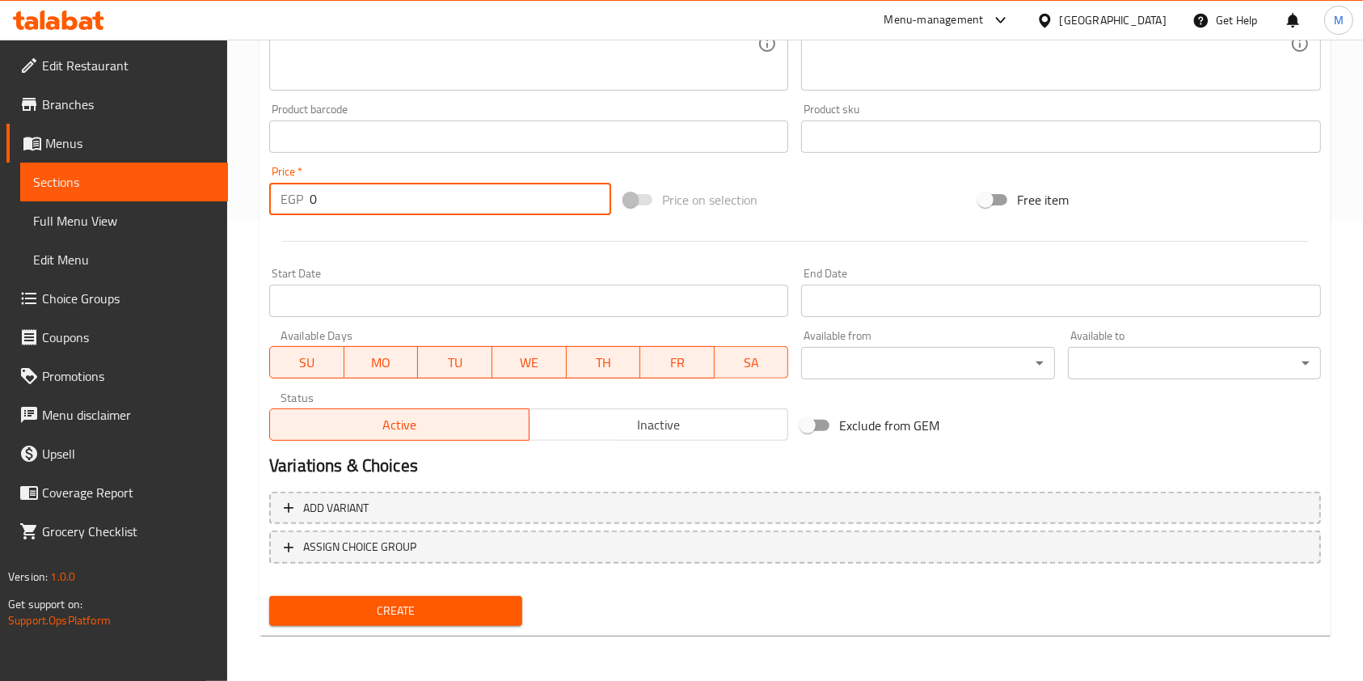
drag, startPoint x: 361, startPoint y: 202, endPoint x: 318, endPoint y: 202, distance: 43.6
click at [318, 202] on input "0" at bounding box center [460, 199] width 301 height 32
drag, startPoint x: 318, startPoint y: 202, endPoint x: 294, endPoint y: 207, distance: 23.9
click at [294, 207] on div "EGP 0 Price *" at bounding box center [440, 199] width 342 height 32
type input "700"
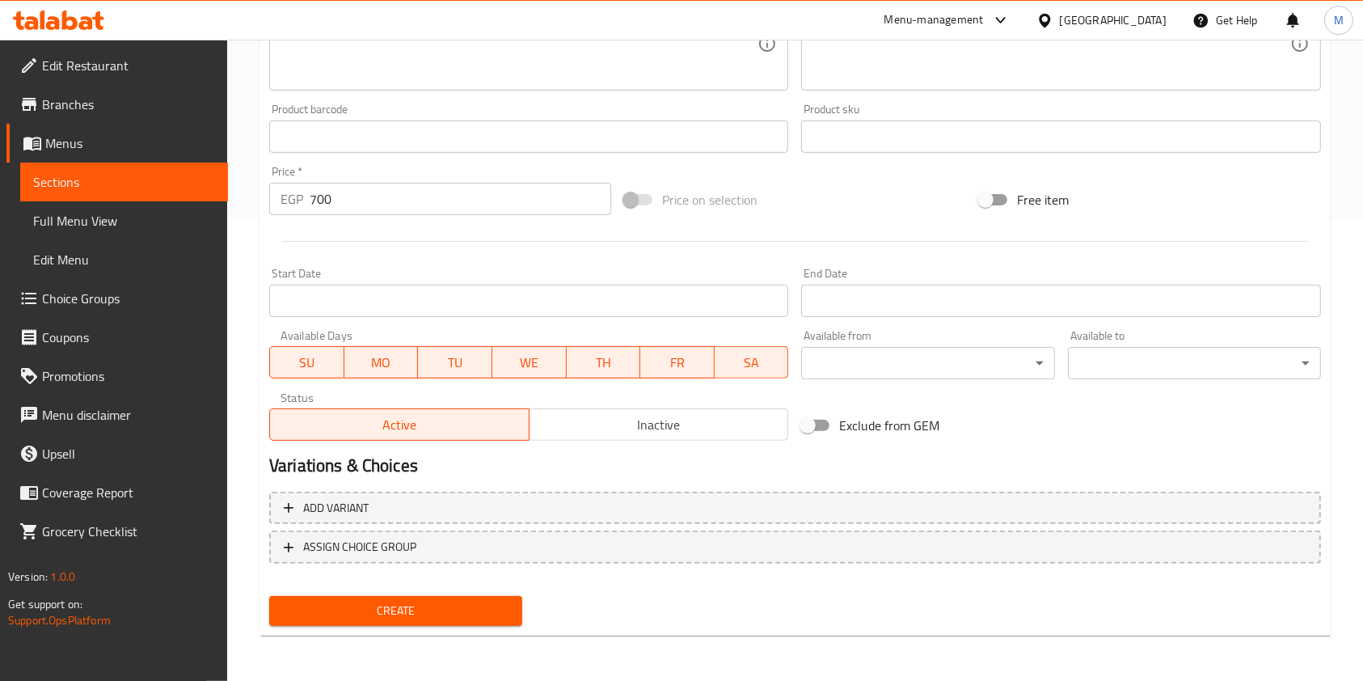
drag, startPoint x: 468, startPoint y: 631, endPoint x: 474, endPoint y: 617, distance: 15.2
click at [474, 617] on div "Create" at bounding box center [396, 610] width 266 height 43
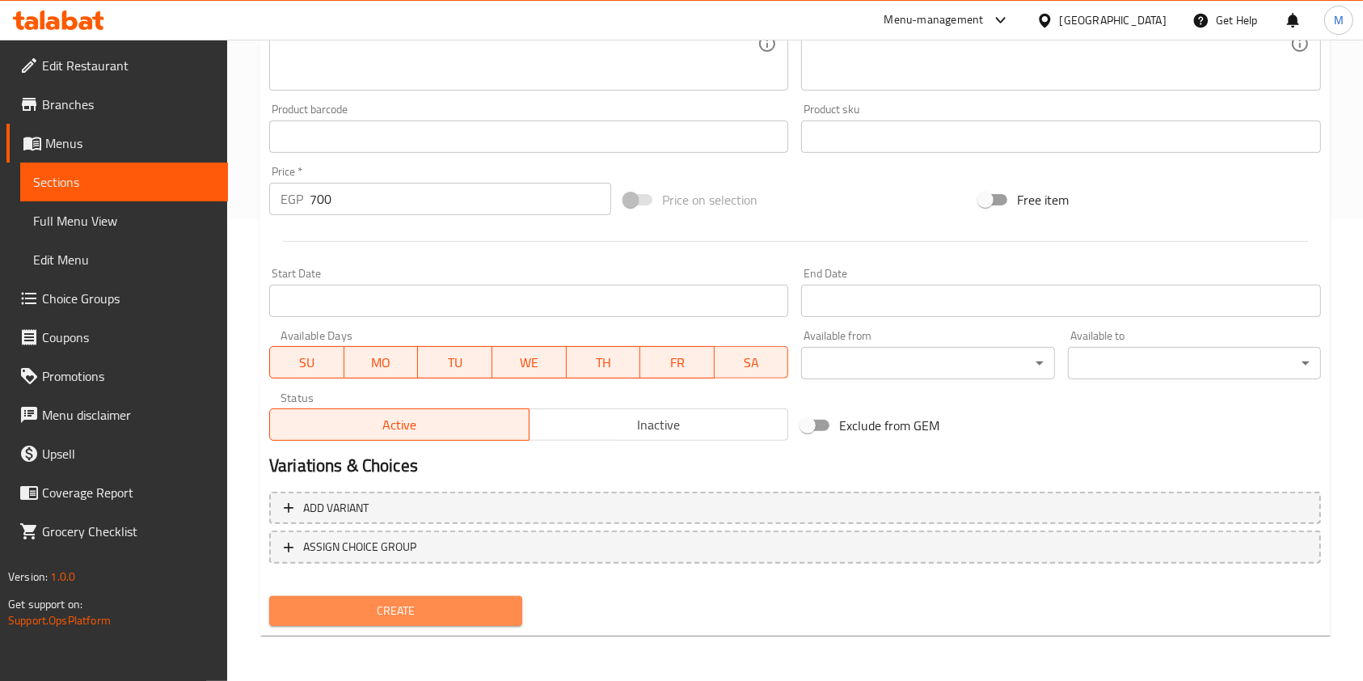
click at [474, 617] on span "Create" at bounding box center [395, 611] width 227 height 20
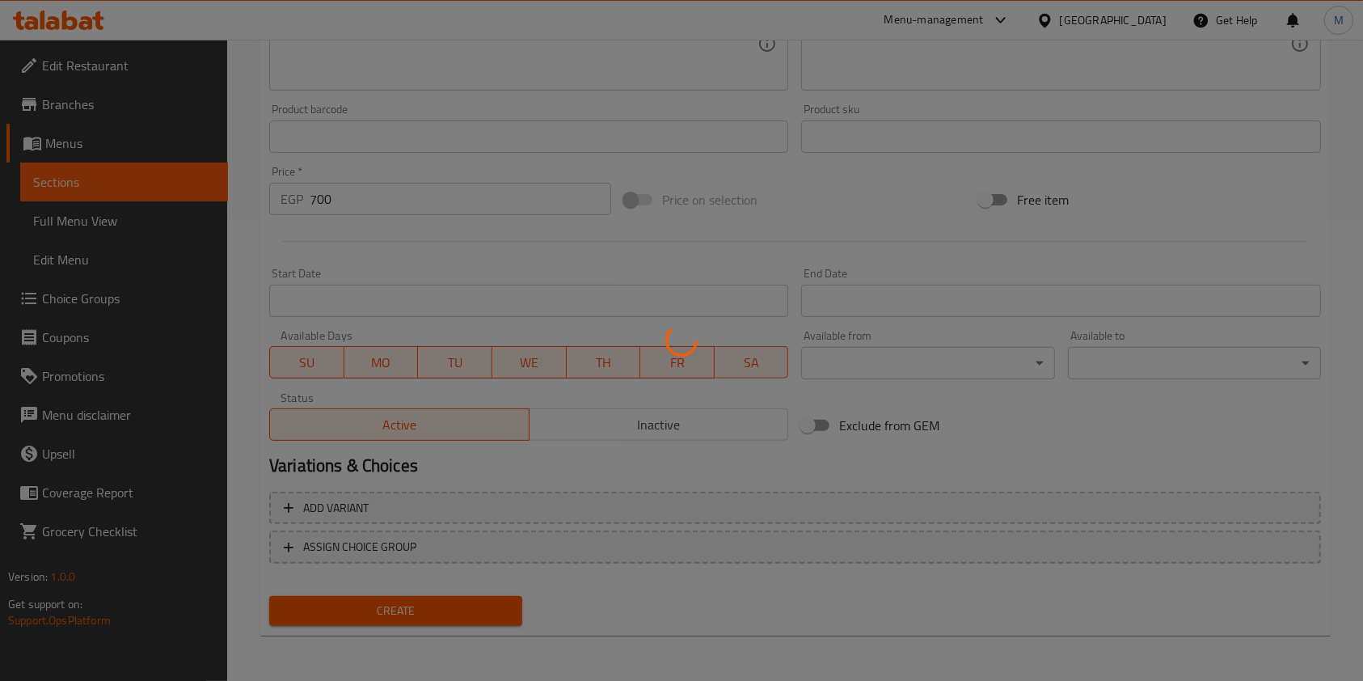
type input "0"
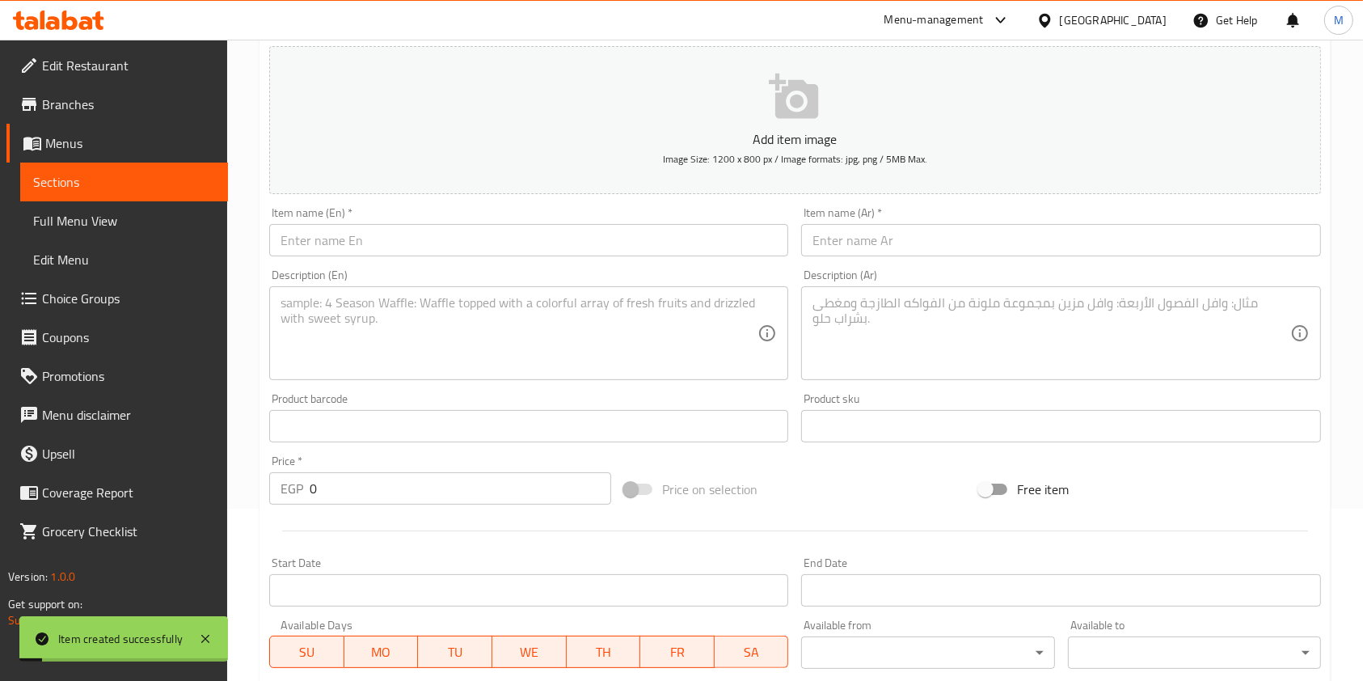
scroll to position [0, 0]
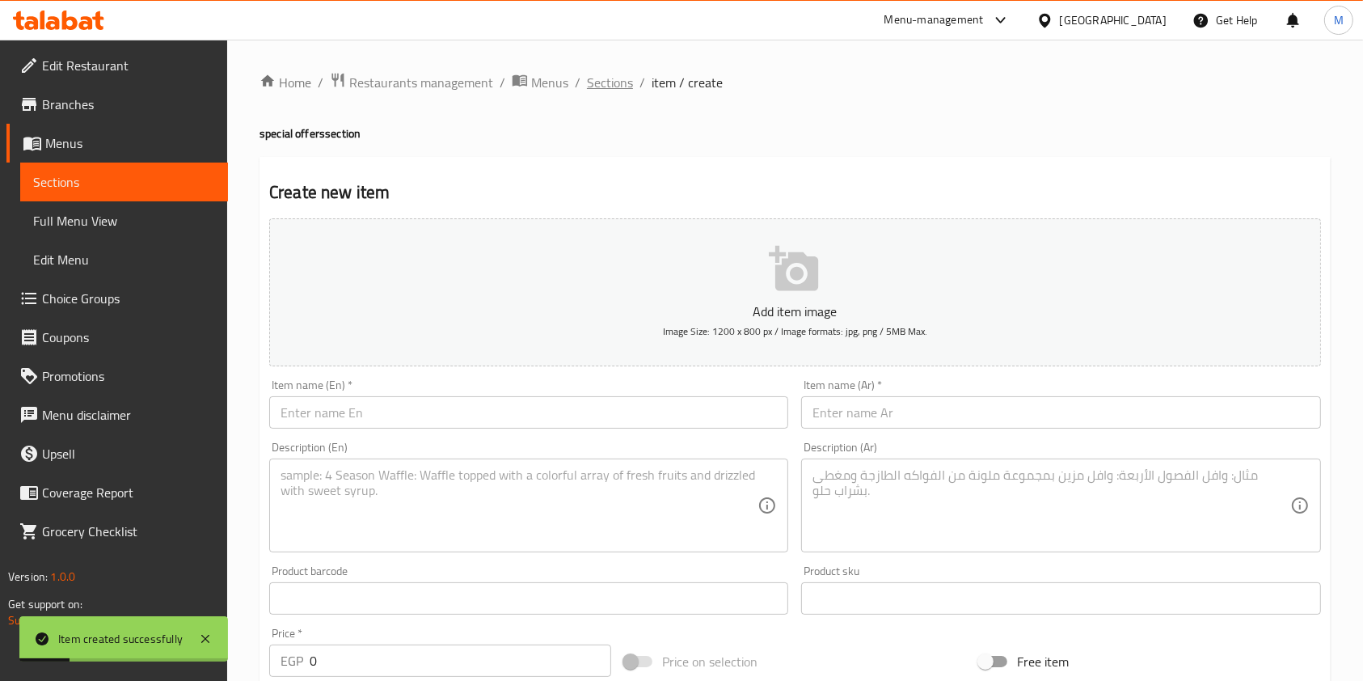
click at [622, 84] on span "Sections" at bounding box center [610, 82] width 46 height 19
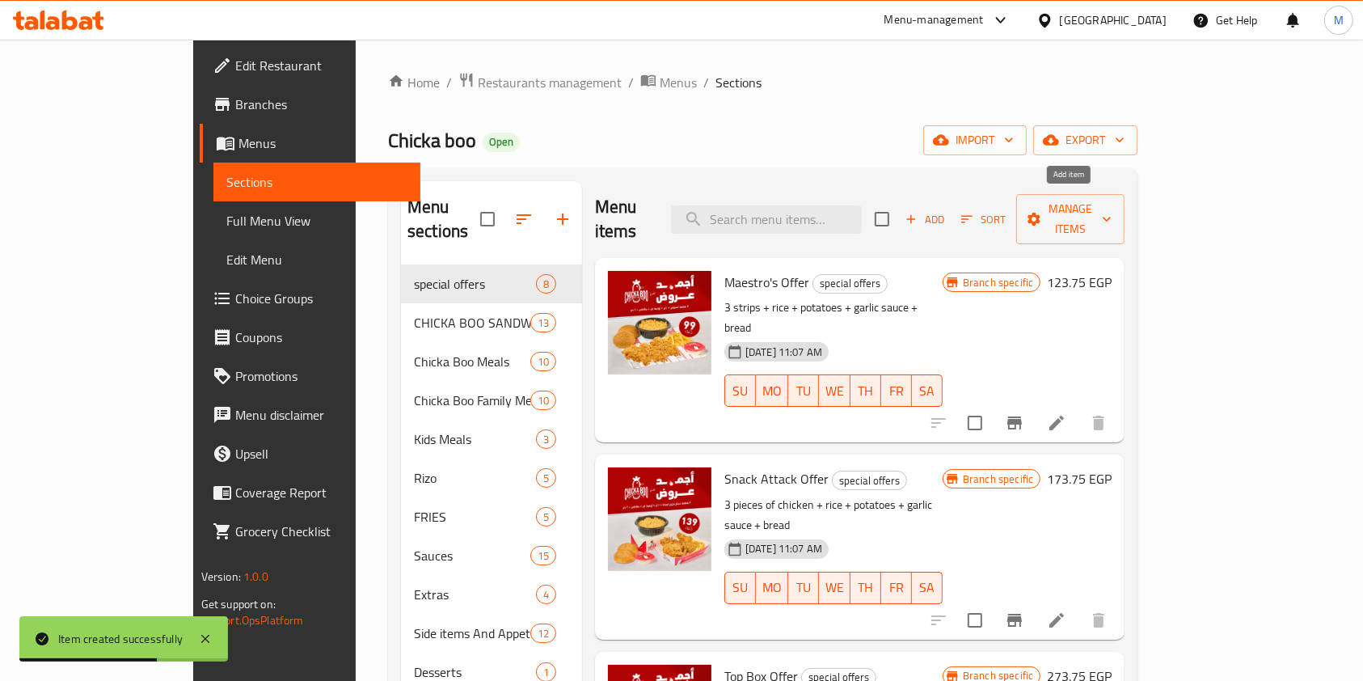
click at [946, 210] on span "Add" at bounding box center [925, 219] width 44 height 19
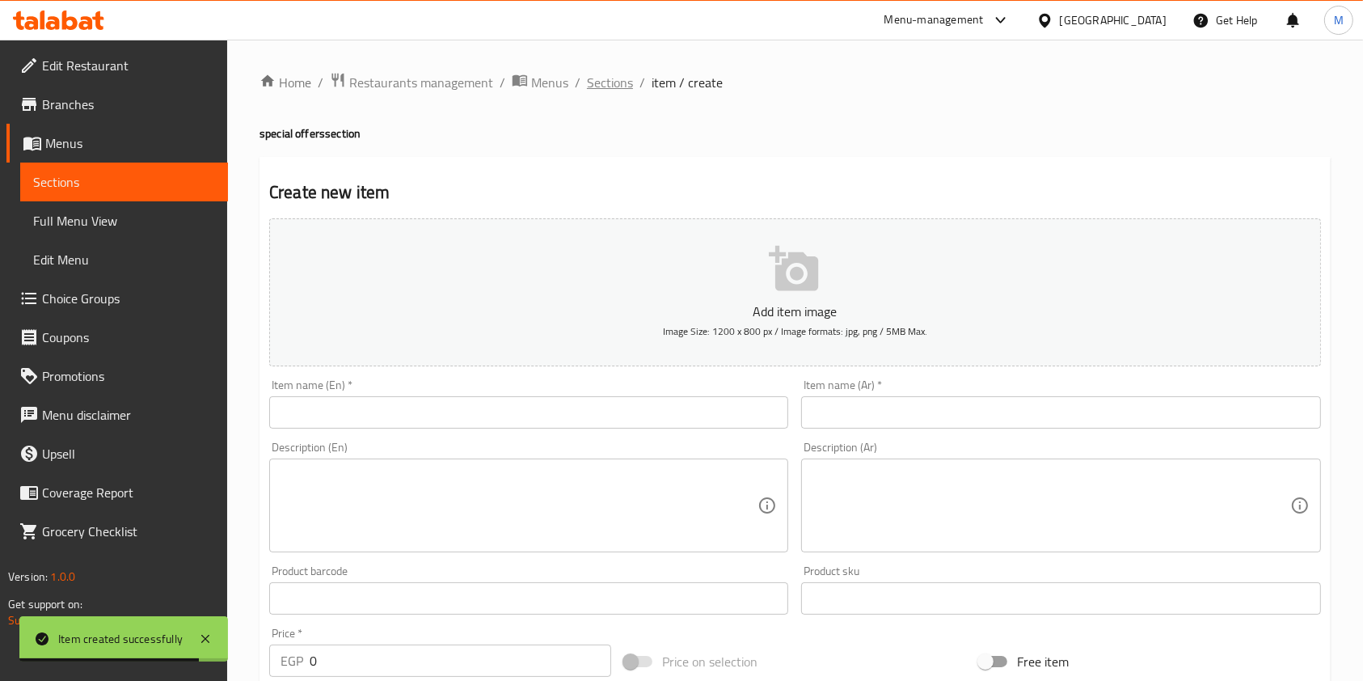
click at [599, 87] on span "Sections" at bounding box center [610, 82] width 46 height 19
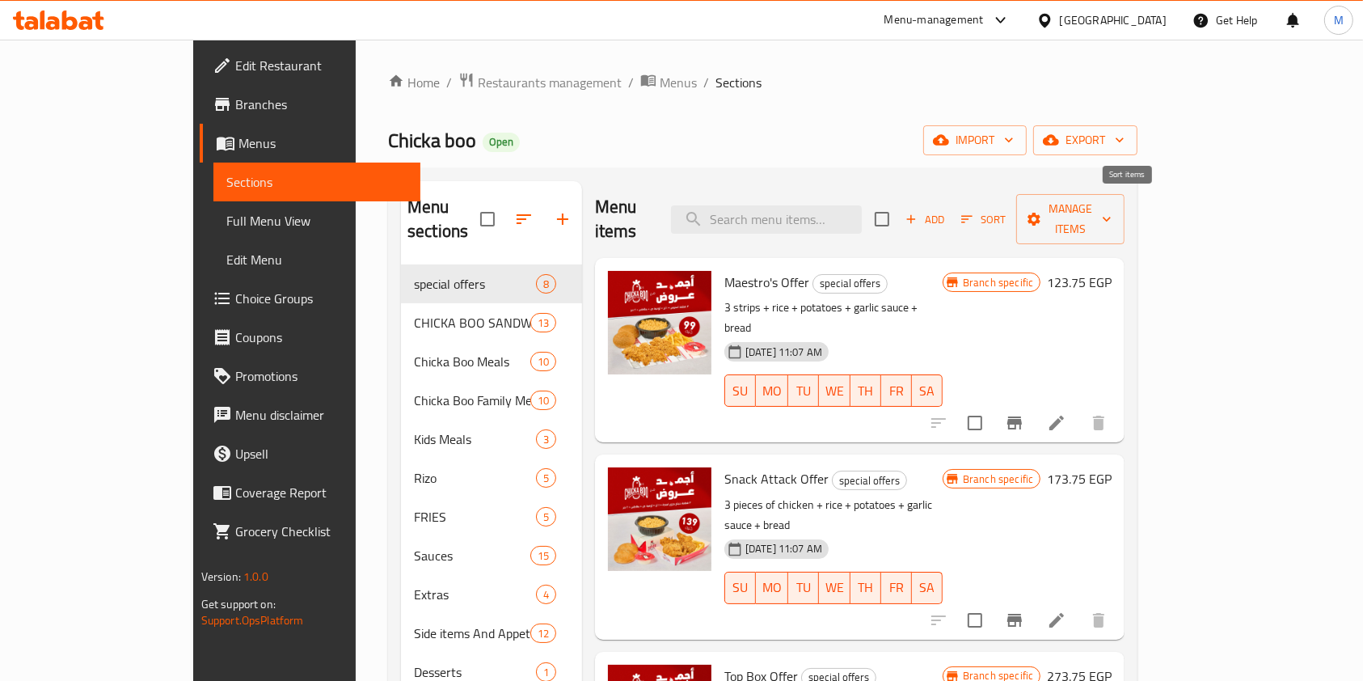
click at [1005, 210] on span "Sort" at bounding box center [983, 219] width 44 height 19
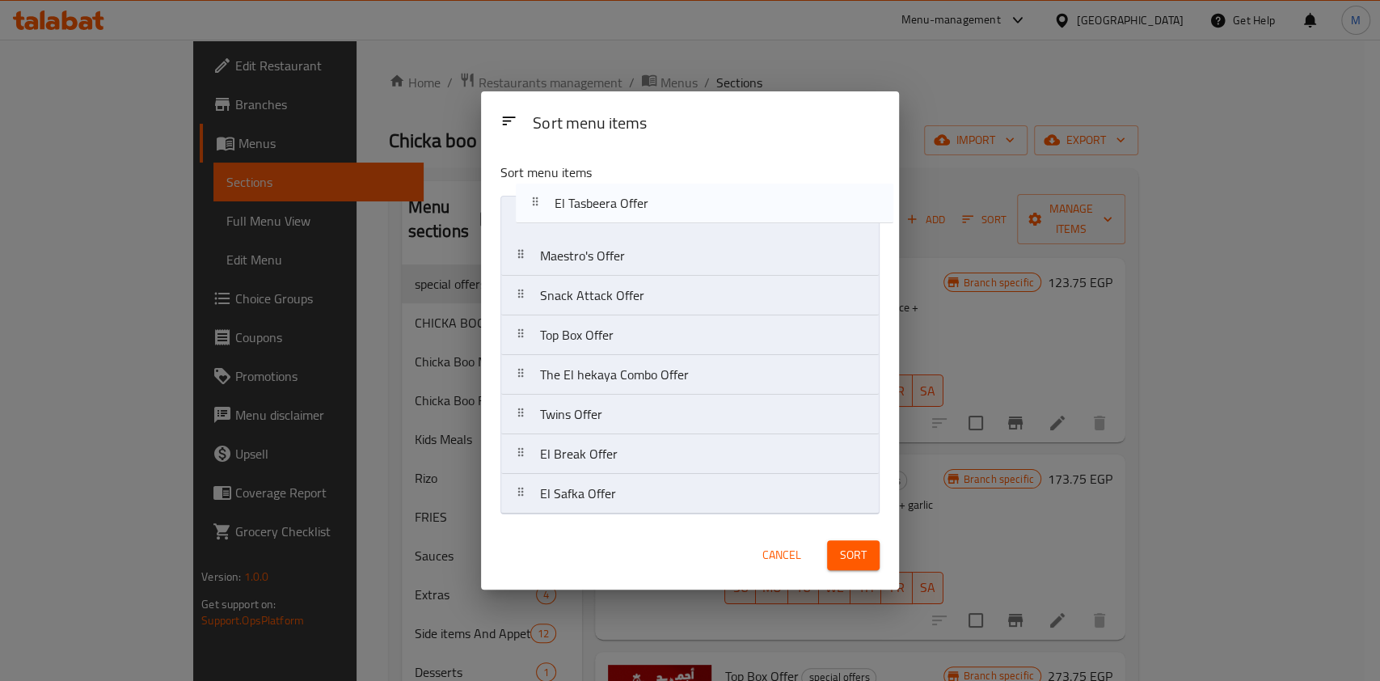
drag, startPoint x: 575, startPoint y: 385, endPoint x: 590, endPoint y: 198, distance: 187.3
click at [590, 198] on nav "Maestro's Offer Snack Attack Offer Top Box Offer The El hekaya Combo Offer El T…" at bounding box center [689, 355] width 379 height 318
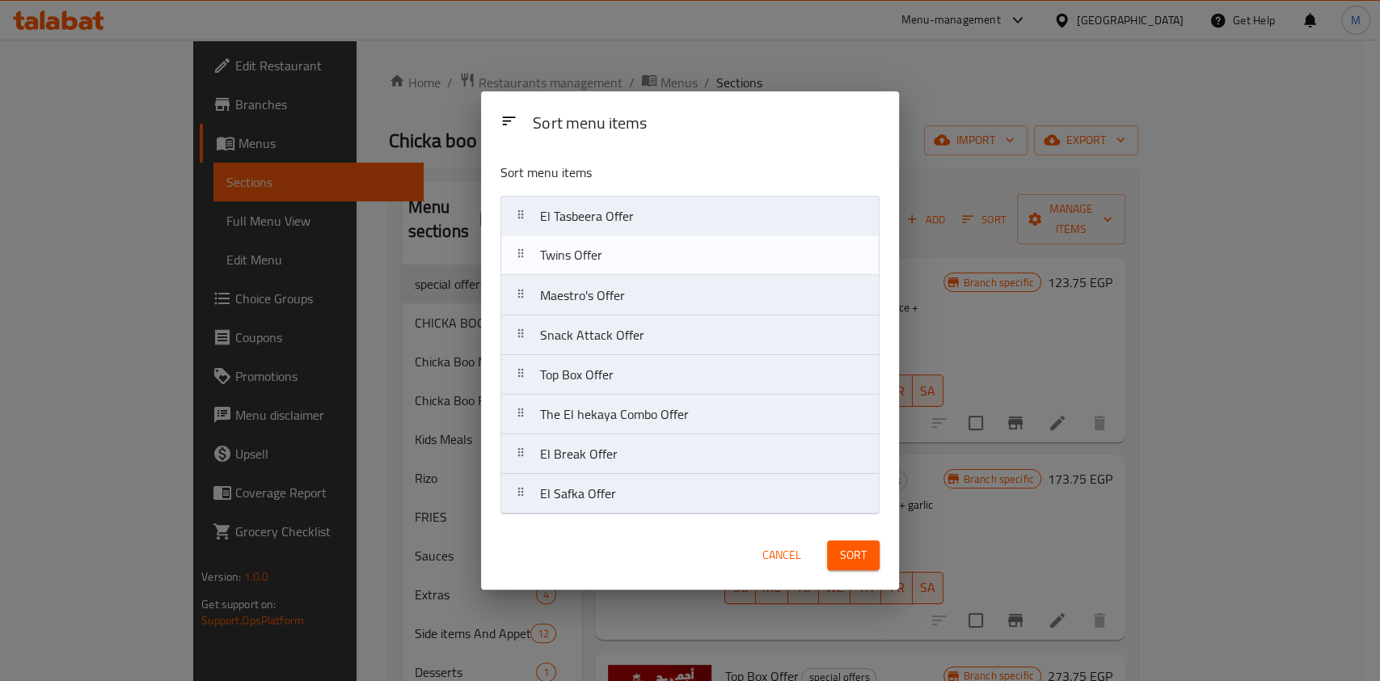
drag, startPoint x: 586, startPoint y: 419, endPoint x: 584, endPoint y: 251, distance: 167.3
click at [584, 251] on nav "El Tasbeera Offer Maestro's Offer Snack Attack Offer Top Box Offer The El hekay…" at bounding box center [689, 355] width 379 height 318
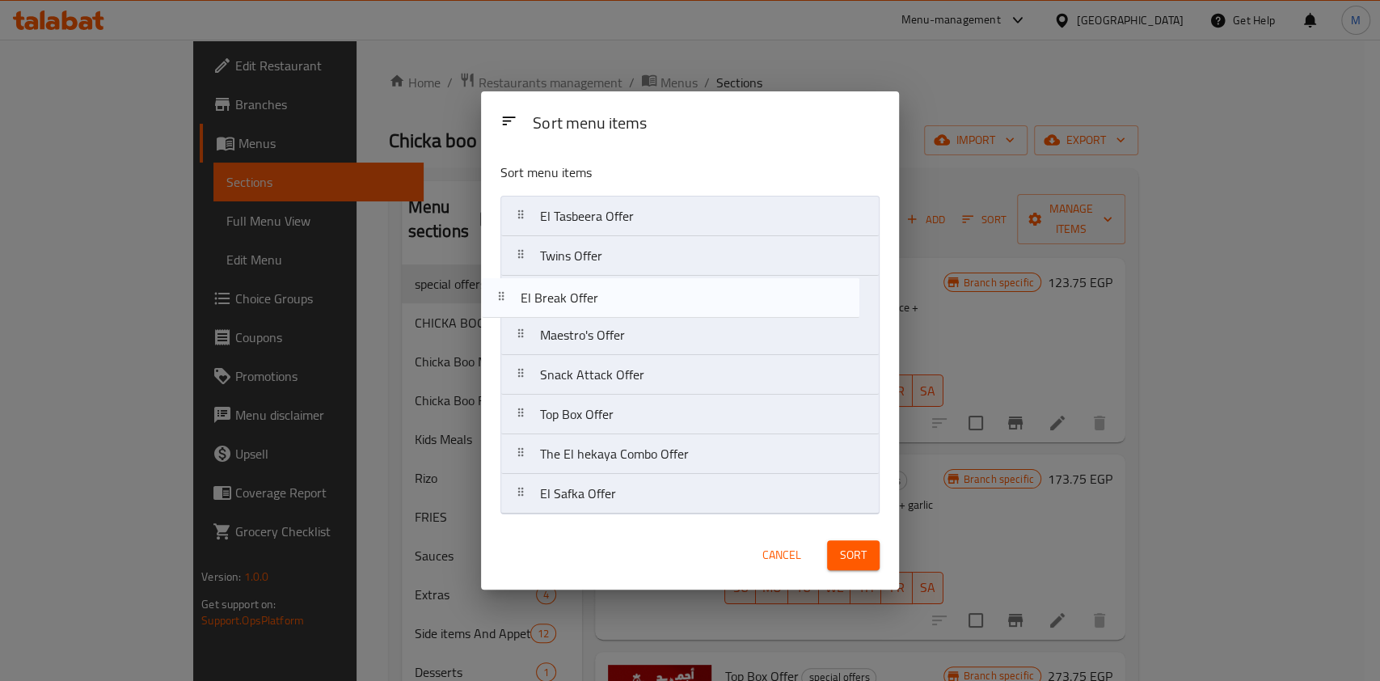
drag, startPoint x: 601, startPoint y: 466, endPoint x: 582, endPoint y: 289, distance: 178.0
click at [582, 289] on nav "El Tasbeera Offer Twins Offer Maestro's Offer Snack Attack Offer Top Box Offer …" at bounding box center [689, 355] width 379 height 318
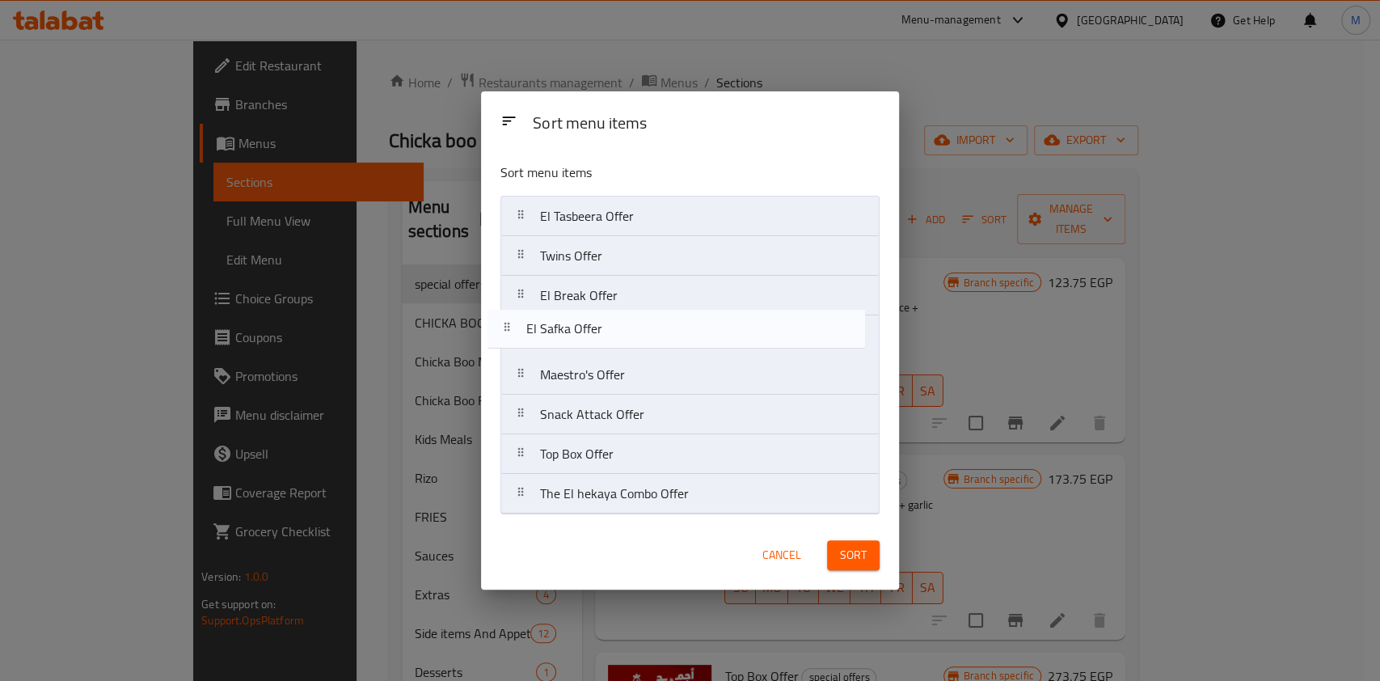
drag, startPoint x: 608, startPoint y: 508, endPoint x: 594, endPoint y: 340, distance: 168.7
click at [594, 340] on nav "El Tasbeera Offer Twins Offer El Break Offer Maestro's Offer Snack Attack Offer…" at bounding box center [689, 355] width 379 height 318
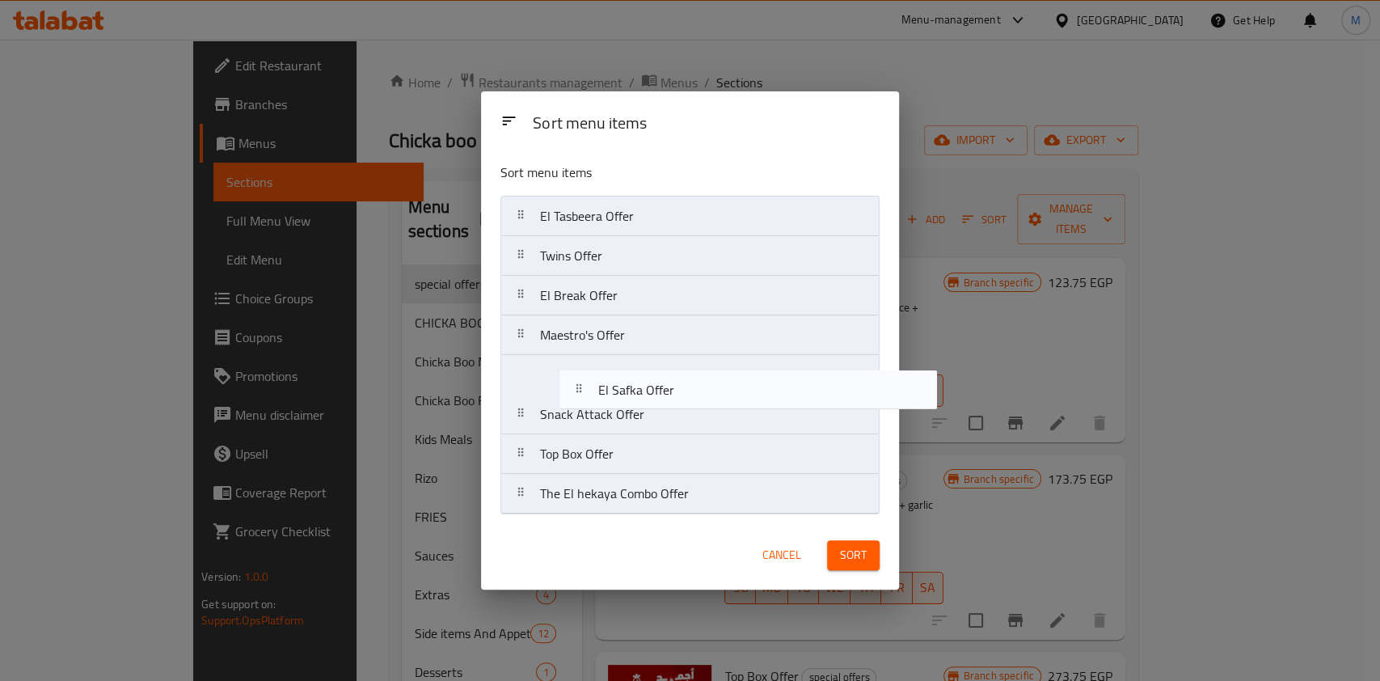
click at [719, 470] on nav "El Tasbeera Offer Twins Offer El Break Offer El Safka Offer Maestro's Offer Sna…" at bounding box center [689, 355] width 379 height 318
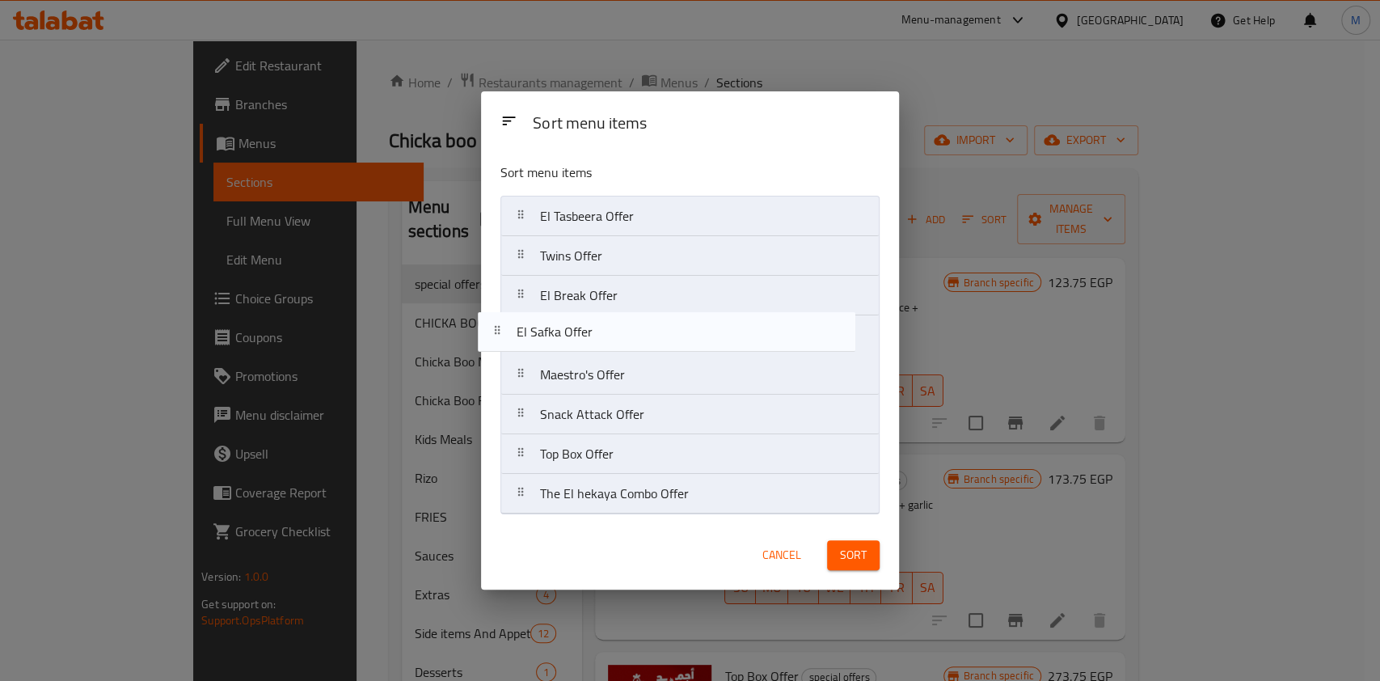
drag, startPoint x: 693, startPoint y: 463, endPoint x: 672, endPoint y: 331, distance: 133.3
click at [672, 331] on nav "El Tasbeera Offer Twins Offer El Break Offer Maestro's Offer Snack Attack Offer…" at bounding box center [689, 355] width 379 height 318
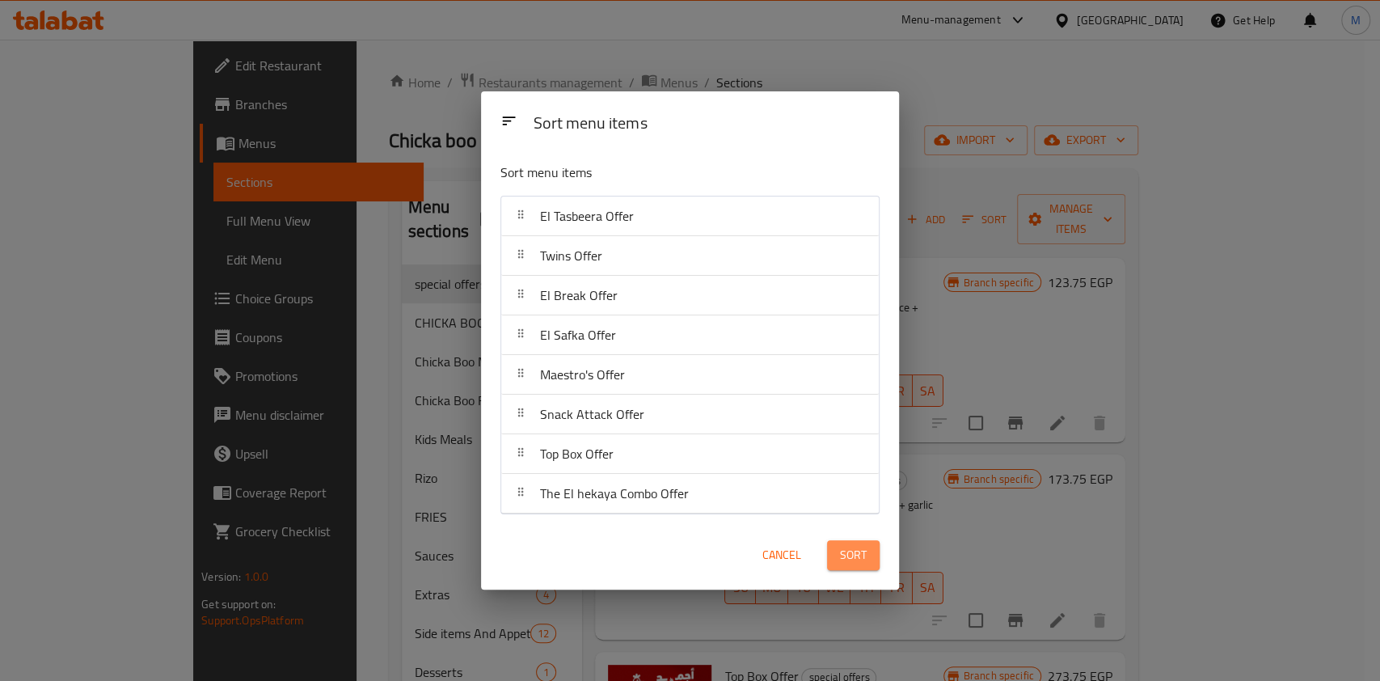
click at [847, 545] on span "Sort" at bounding box center [853, 555] width 27 height 20
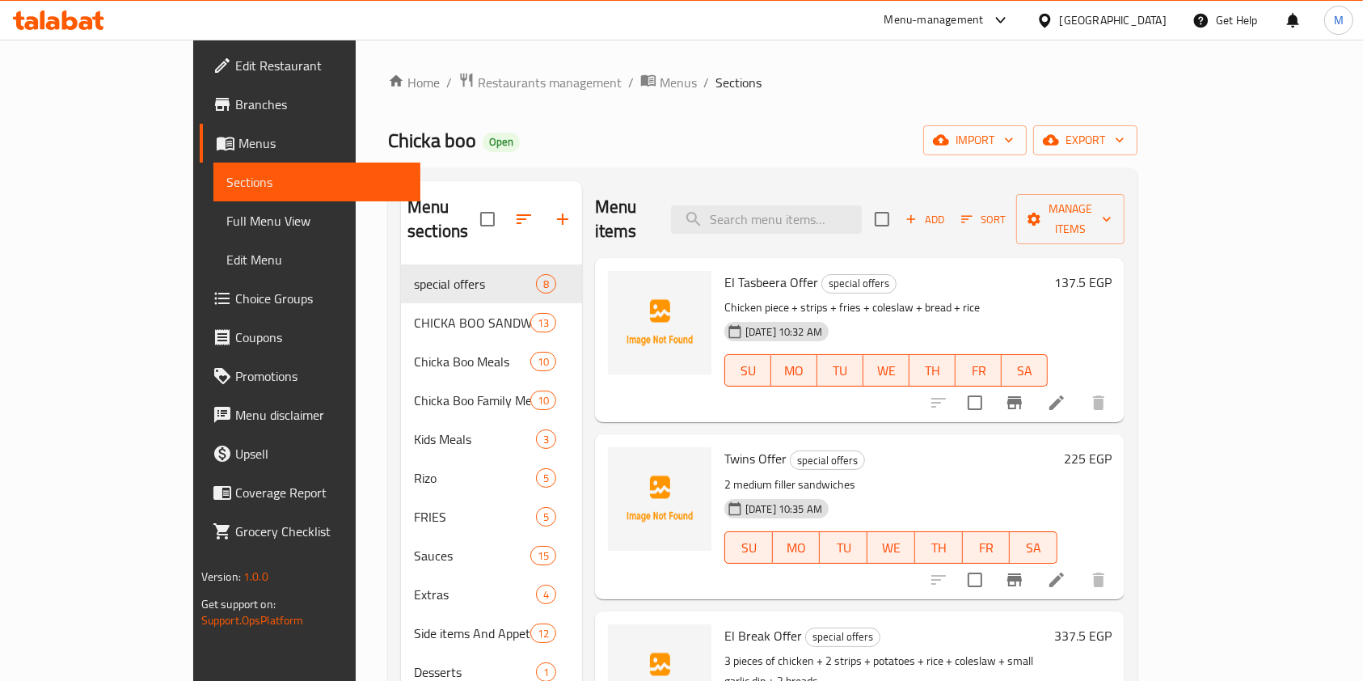
click at [235, 112] on span "Branches" at bounding box center [321, 104] width 173 height 19
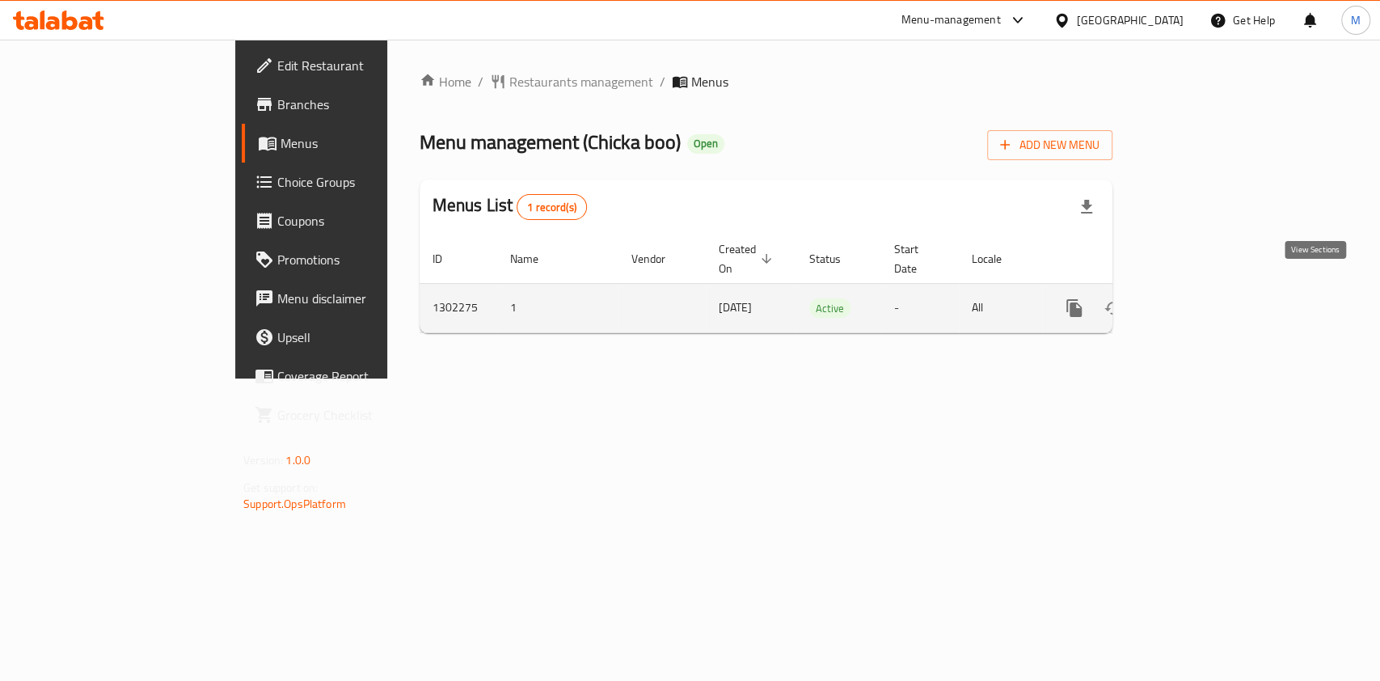
click at [1210, 289] on link "enhanced table" at bounding box center [1190, 308] width 39 height 39
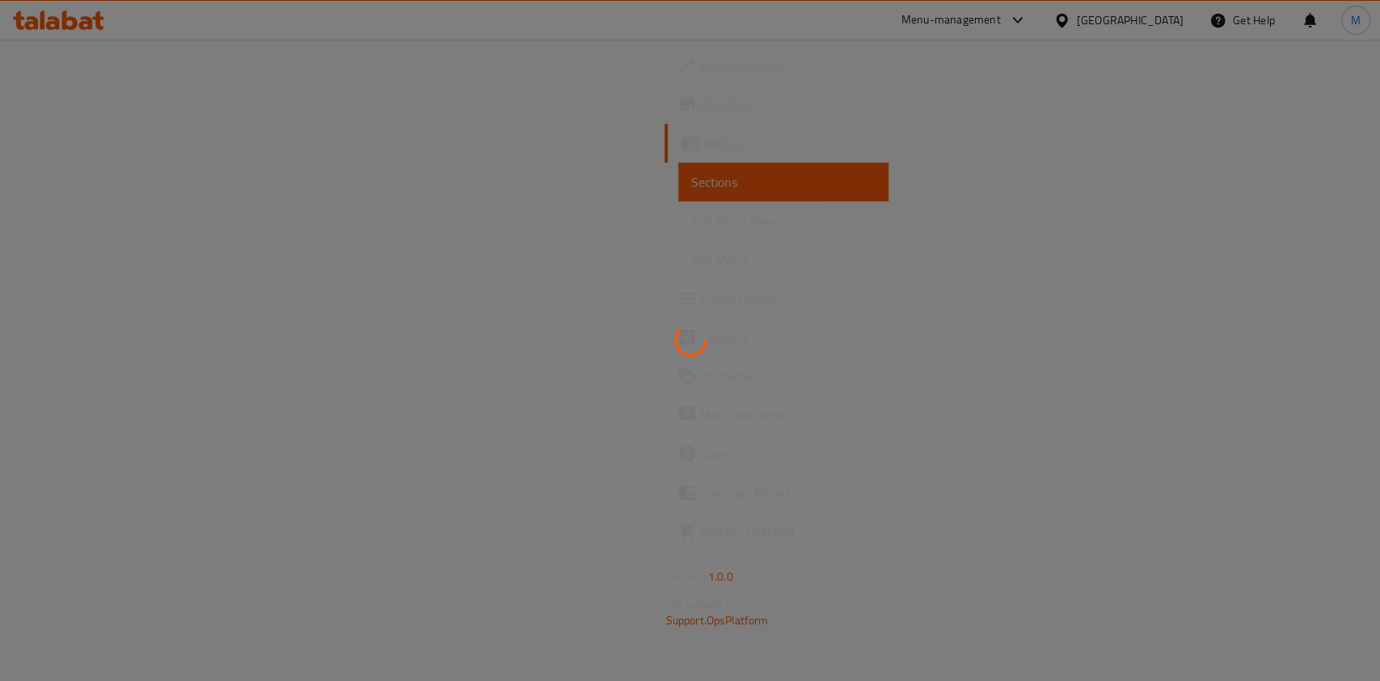
click at [133, 331] on div at bounding box center [690, 340] width 1380 height 681
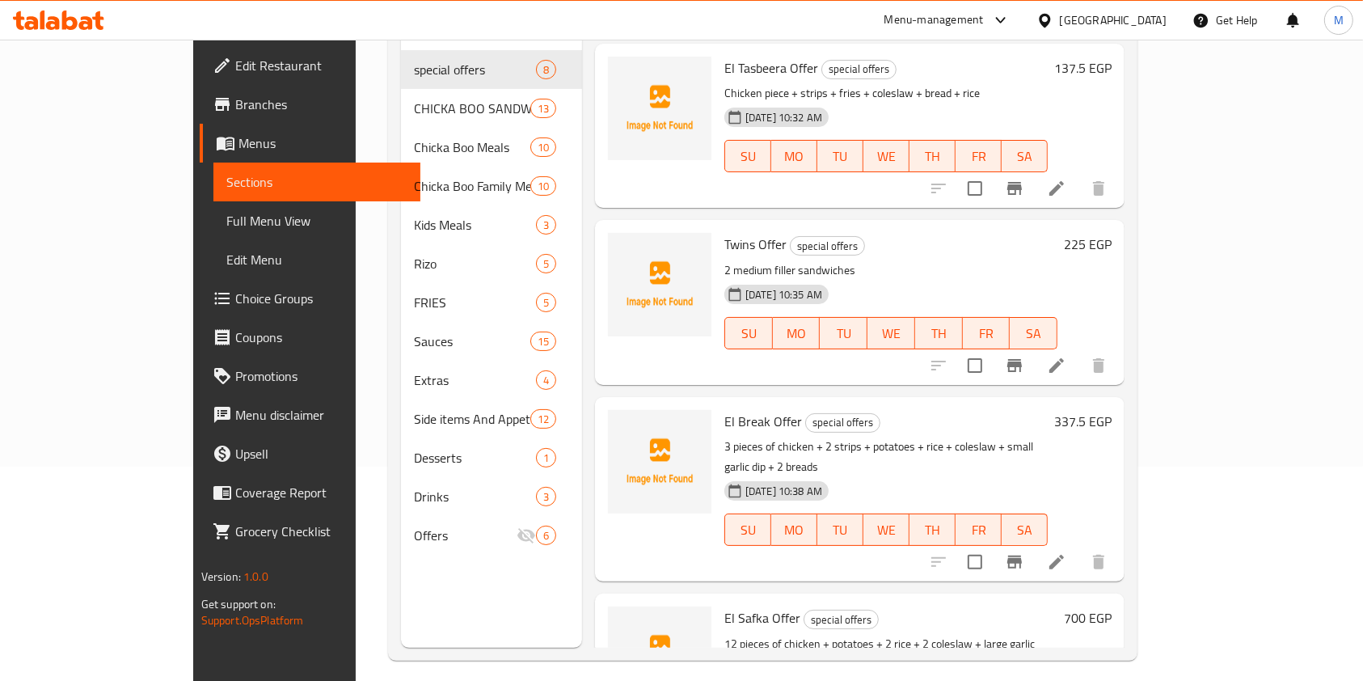
click at [91, 19] on icon at bounding box center [86, 23] width 14 height 14
